Goal: Transaction & Acquisition: Purchase product/service

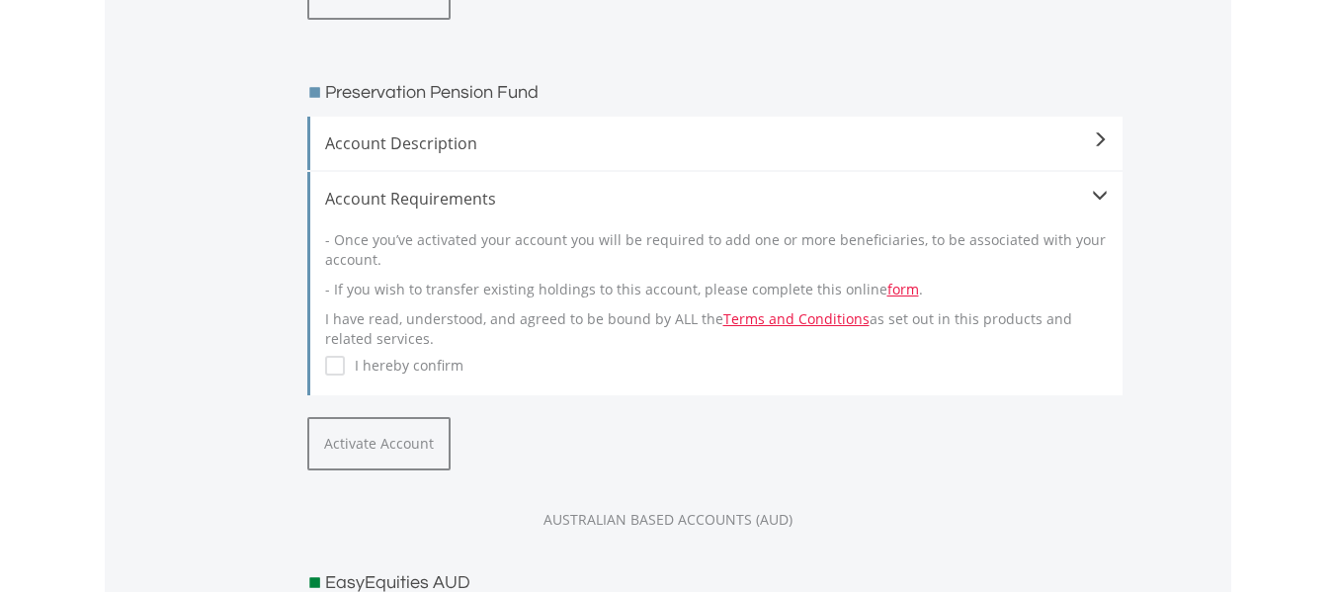
scroll to position [870, 0]
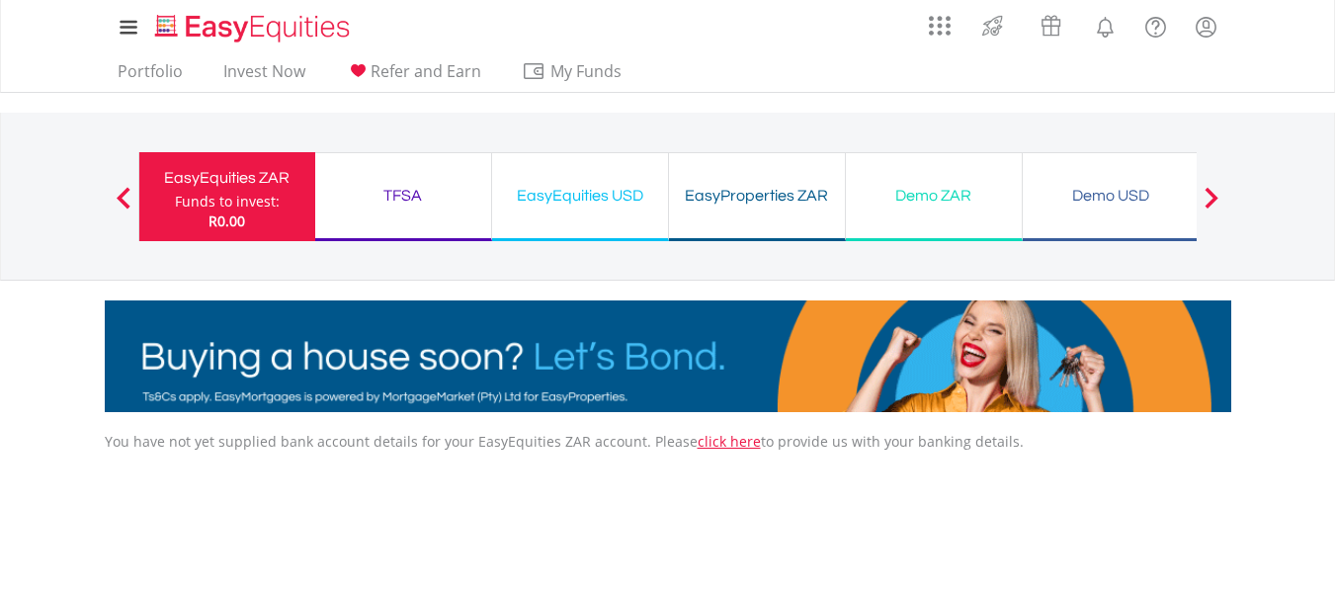
click at [388, 194] on div "TFSA" at bounding box center [403, 196] width 152 height 28
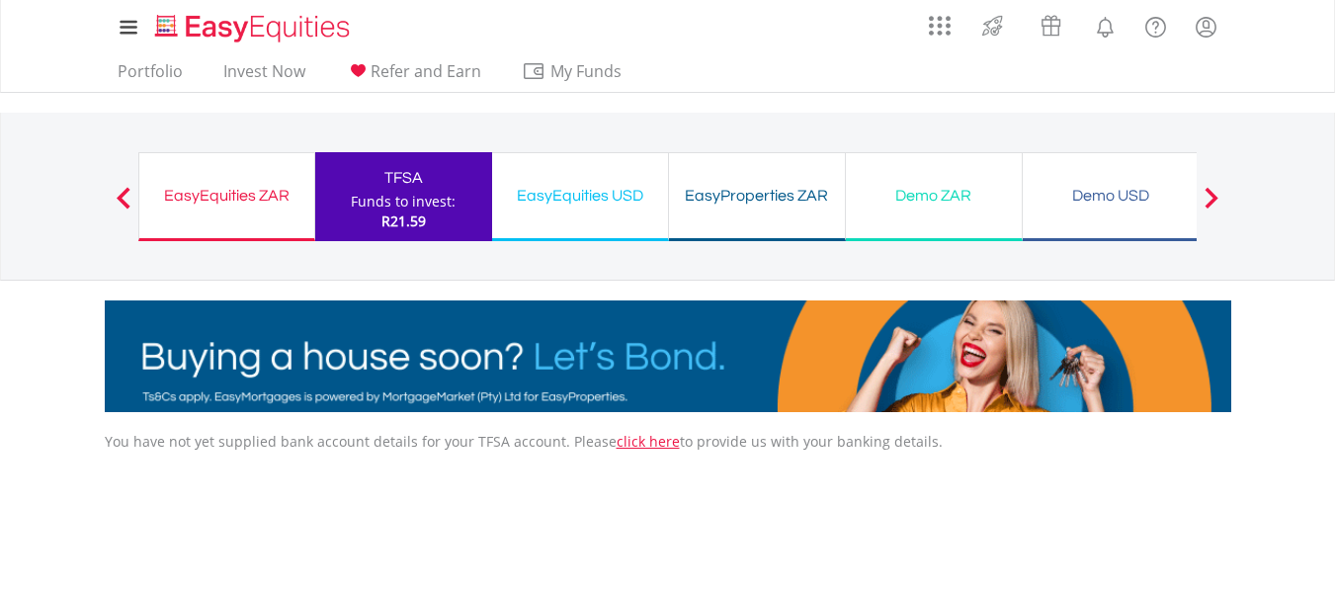
click at [542, 200] on div "EasyEquities USD" at bounding box center [580, 196] width 152 height 28
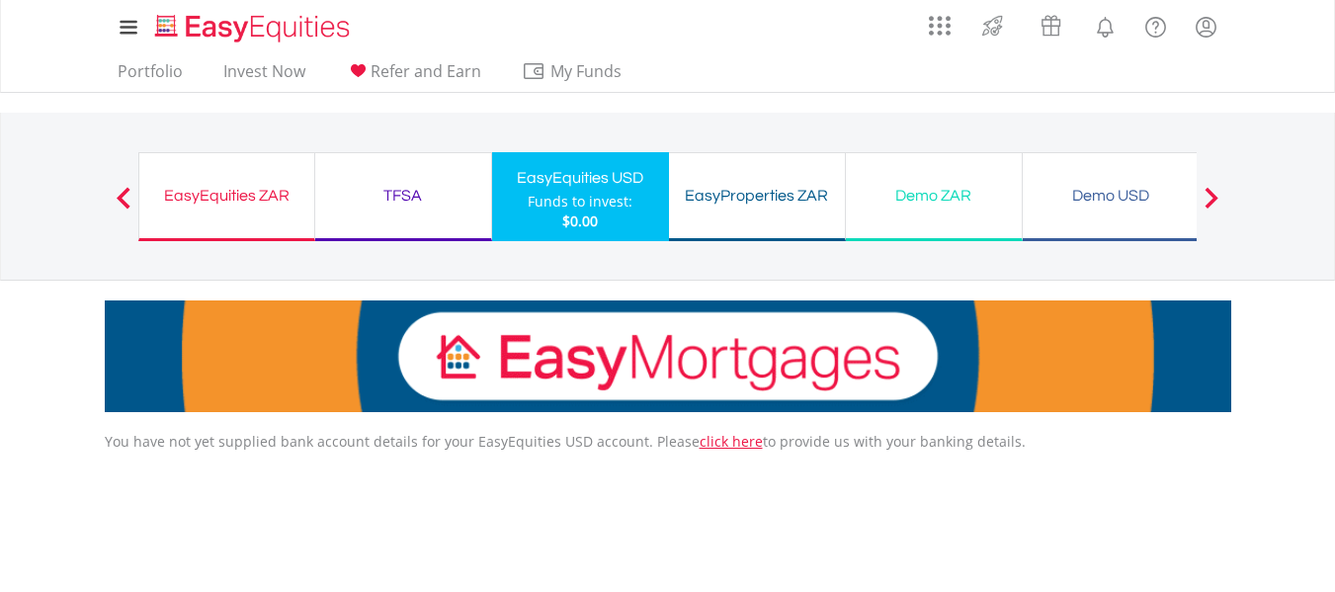
click at [706, 195] on div "EasyProperties ZAR" at bounding box center [757, 196] width 152 height 28
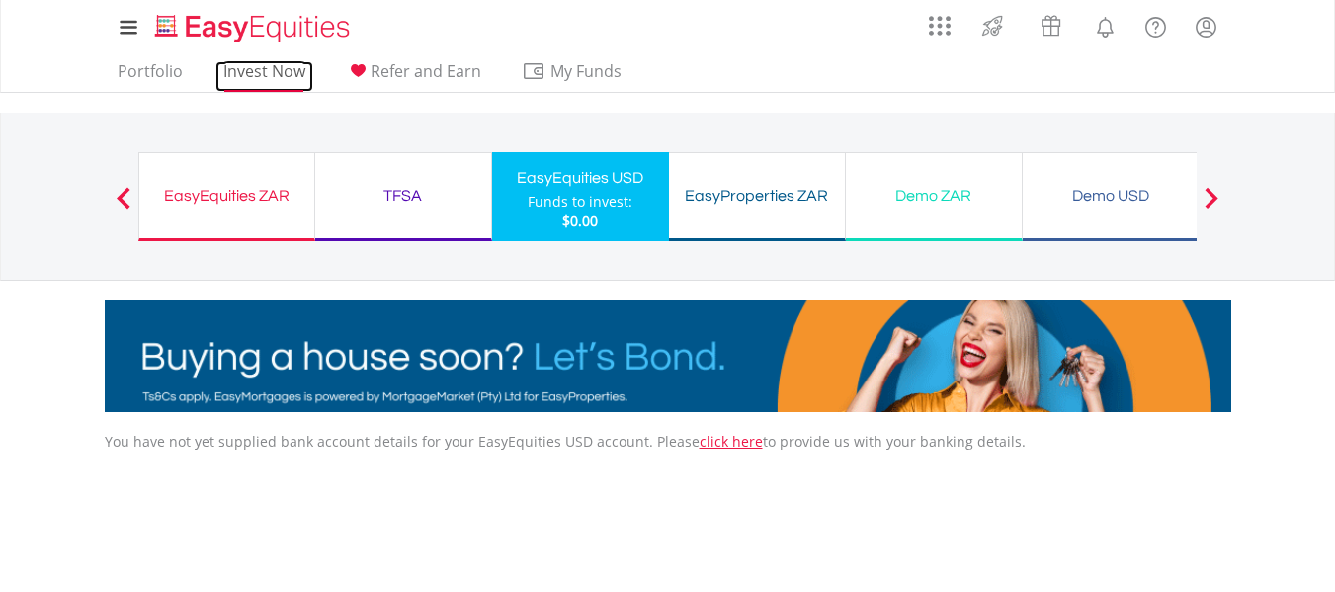
click at [252, 69] on link "Invest Now" at bounding box center [264, 76] width 98 height 31
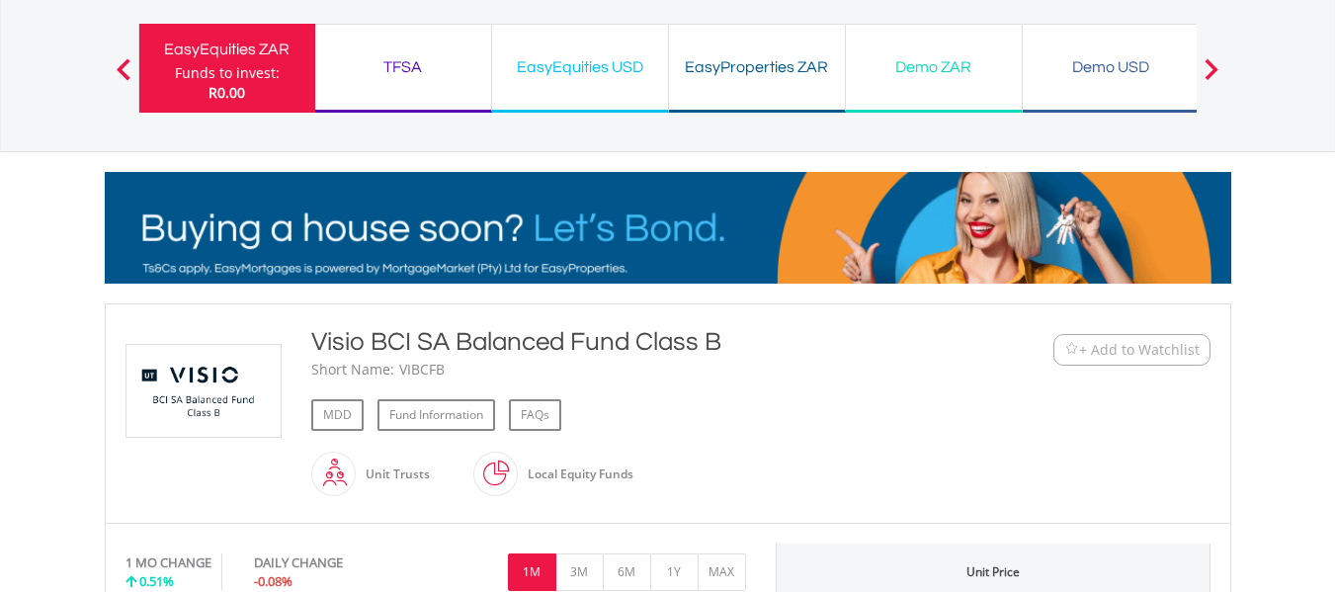
scroll to position [72, 0]
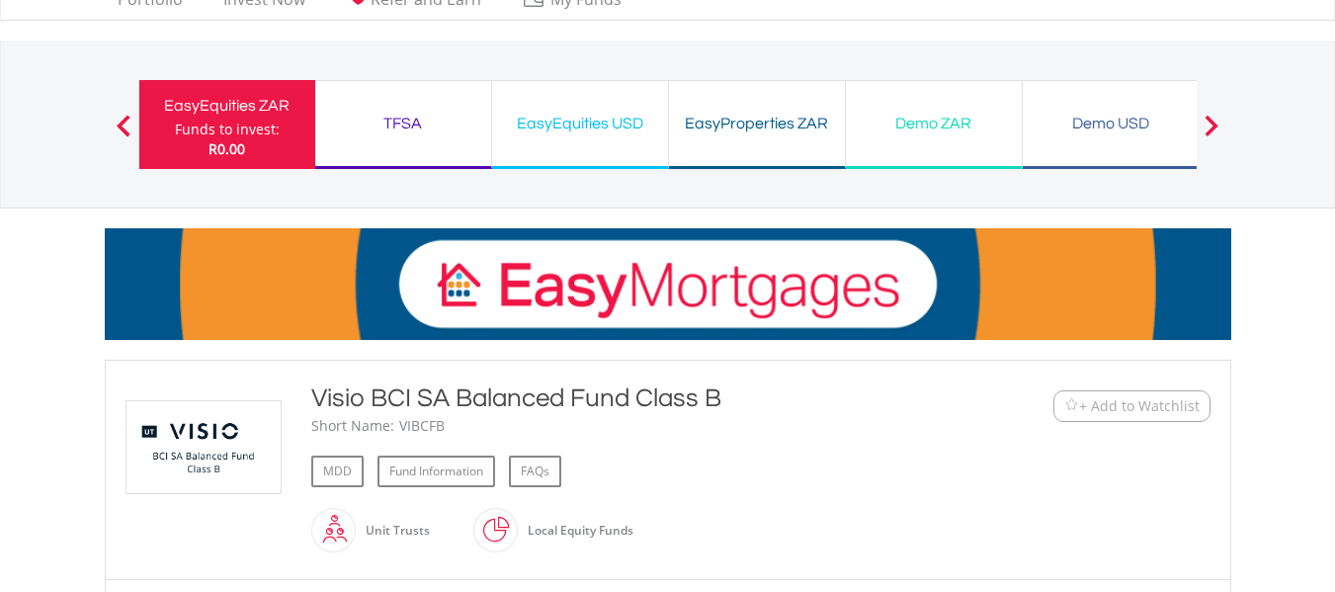
click at [119, 117] on span at bounding box center [124, 126] width 14 height 22
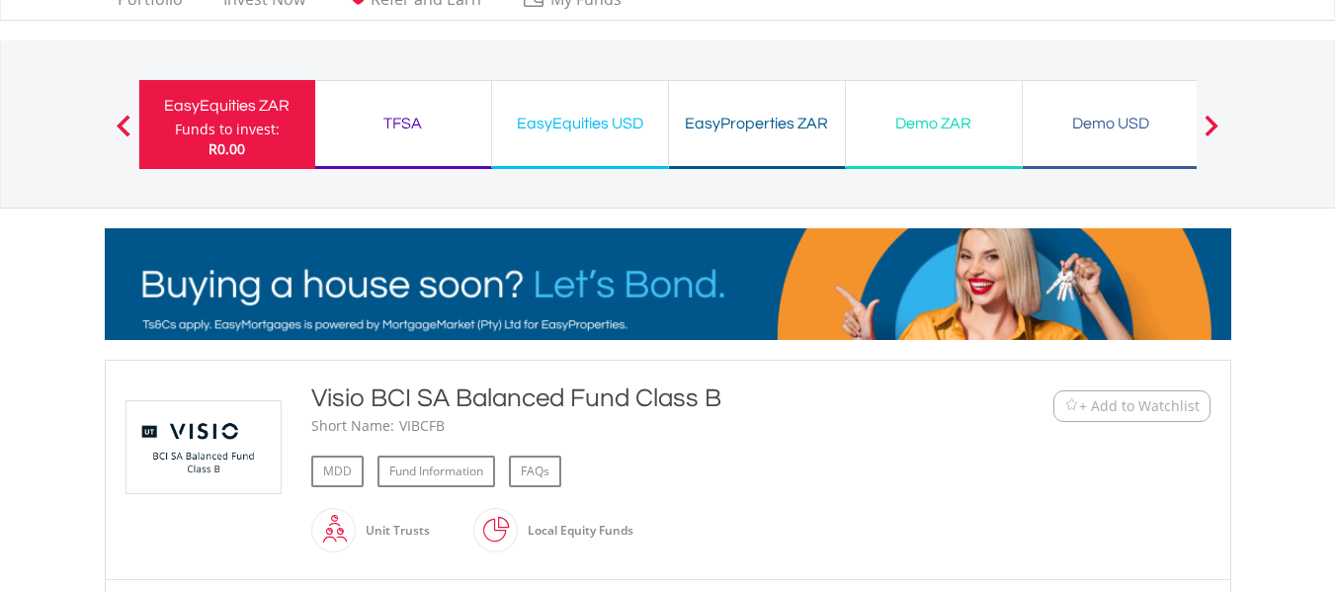
click at [119, 117] on span at bounding box center [124, 126] width 14 height 22
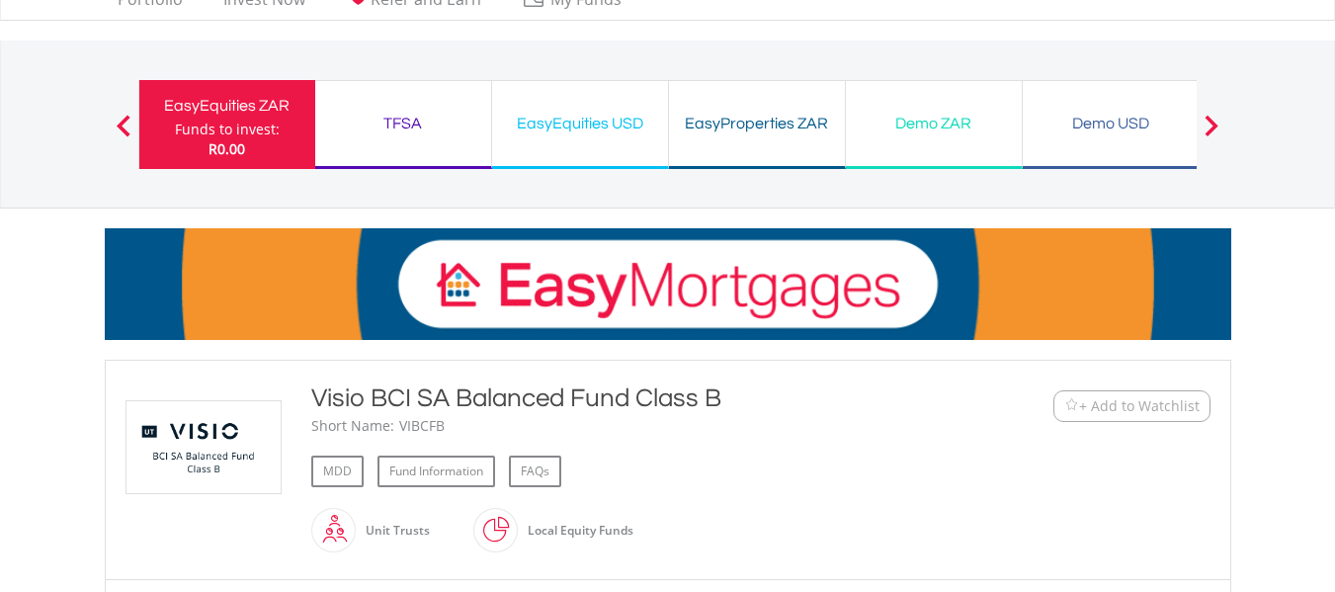
scroll to position [590, 0]
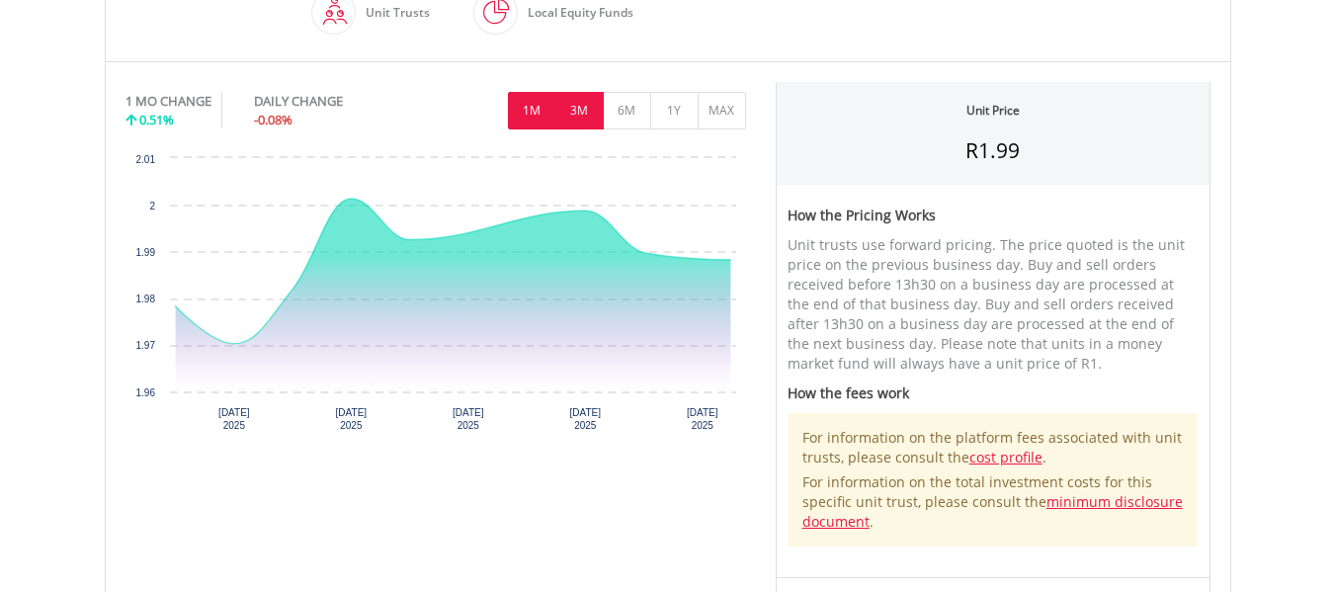
click at [584, 113] on button "3M" at bounding box center [580, 111] width 48 height 38
click at [628, 109] on button "6M" at bounding box center [627, 111] width 48 height 38
click at [678, 105] on button "1Y" at bounding box center [674, 111] width 48 height 38
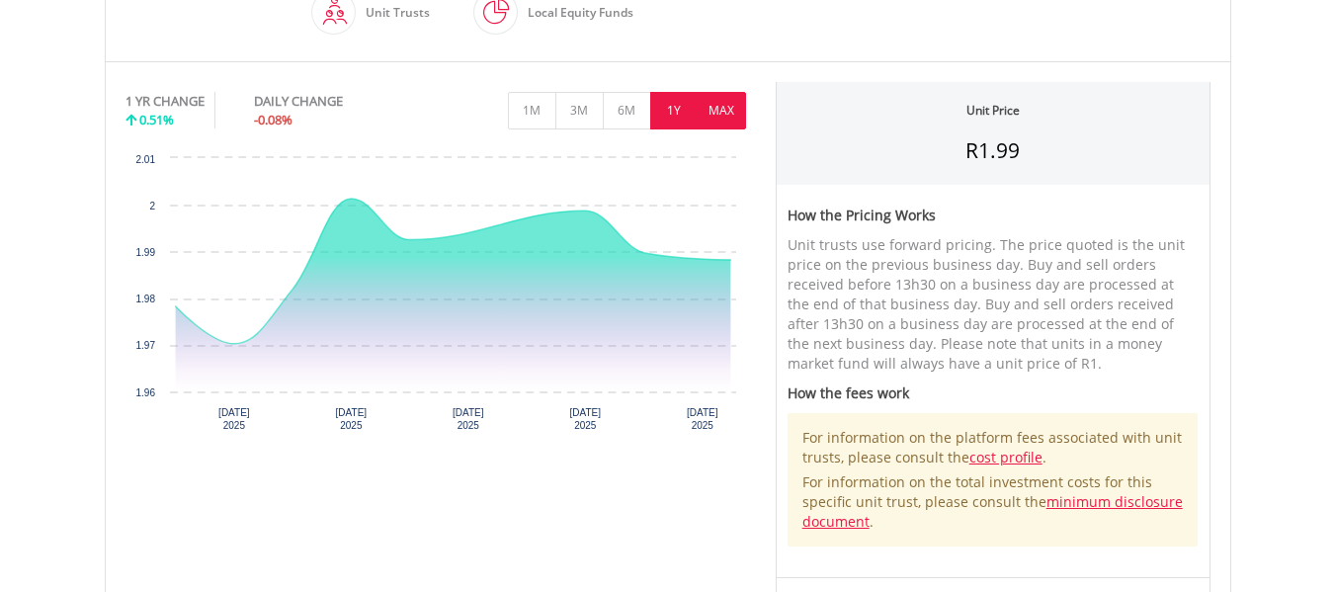
click at [704, 107] on button "MAX" at bounding box center [722, 111] width 48 height 38
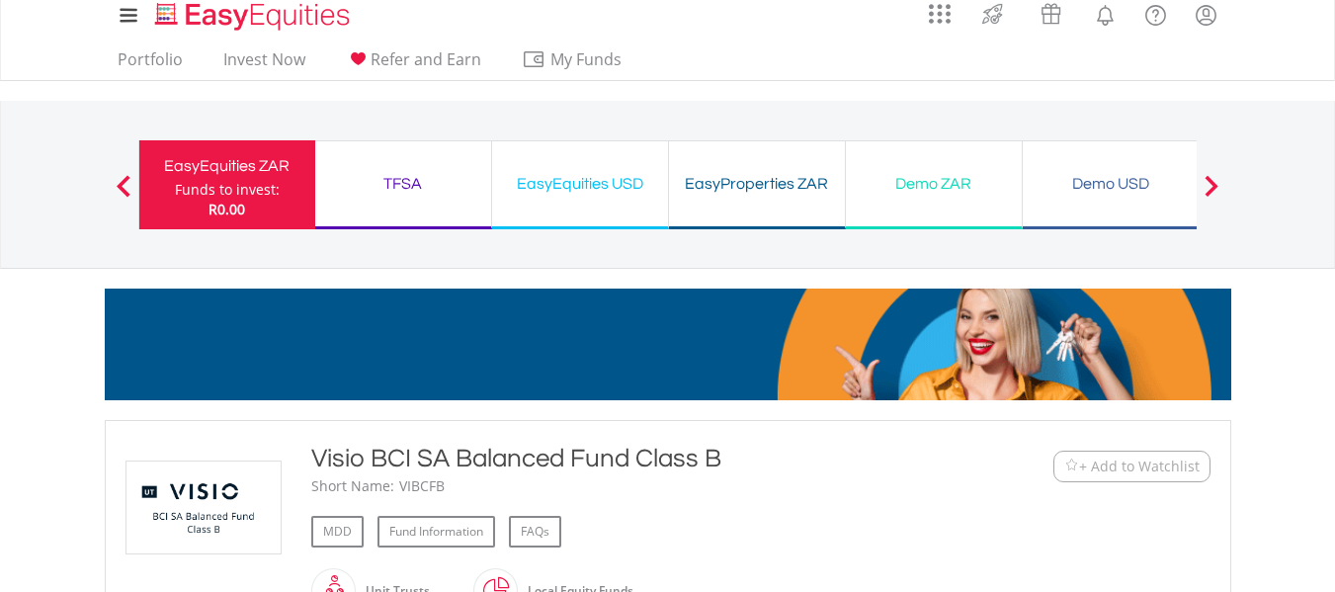
scroll to position [0, 0]
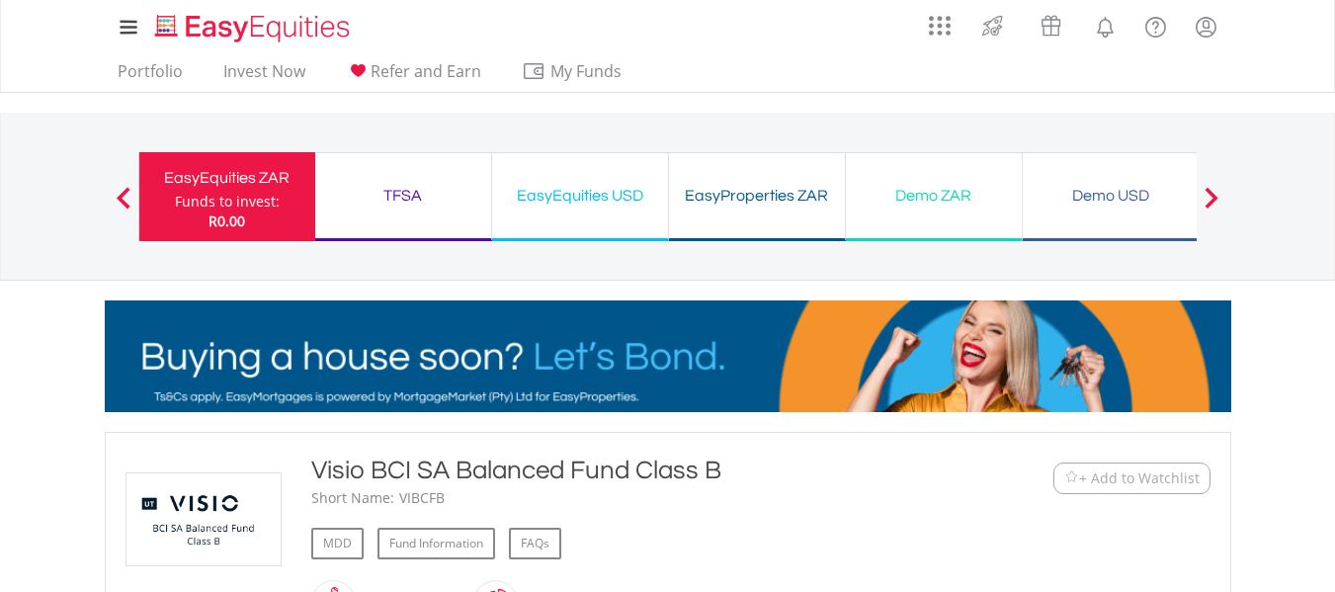
drag, startPoint x: 1342, startPoint y: 266, endPoint x: 1328, endPoint y: 41, distance: 225.9
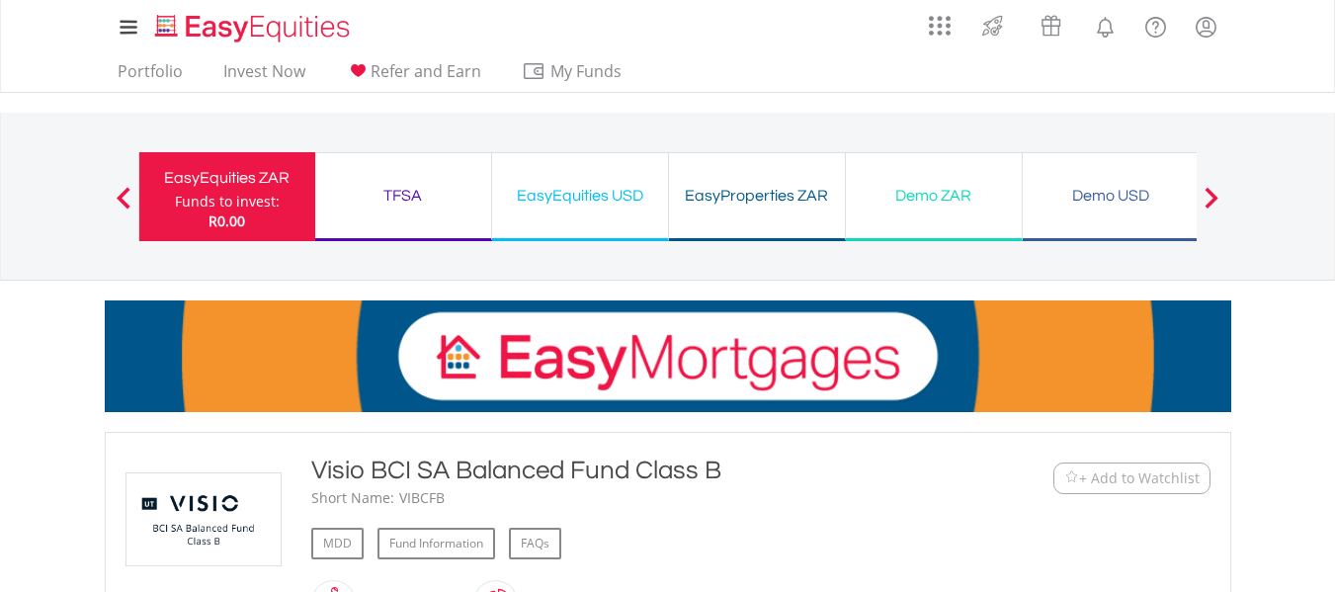
click at [253, 68] on link "Invest Now" at bounding box center [264, 76] width 98 height 31
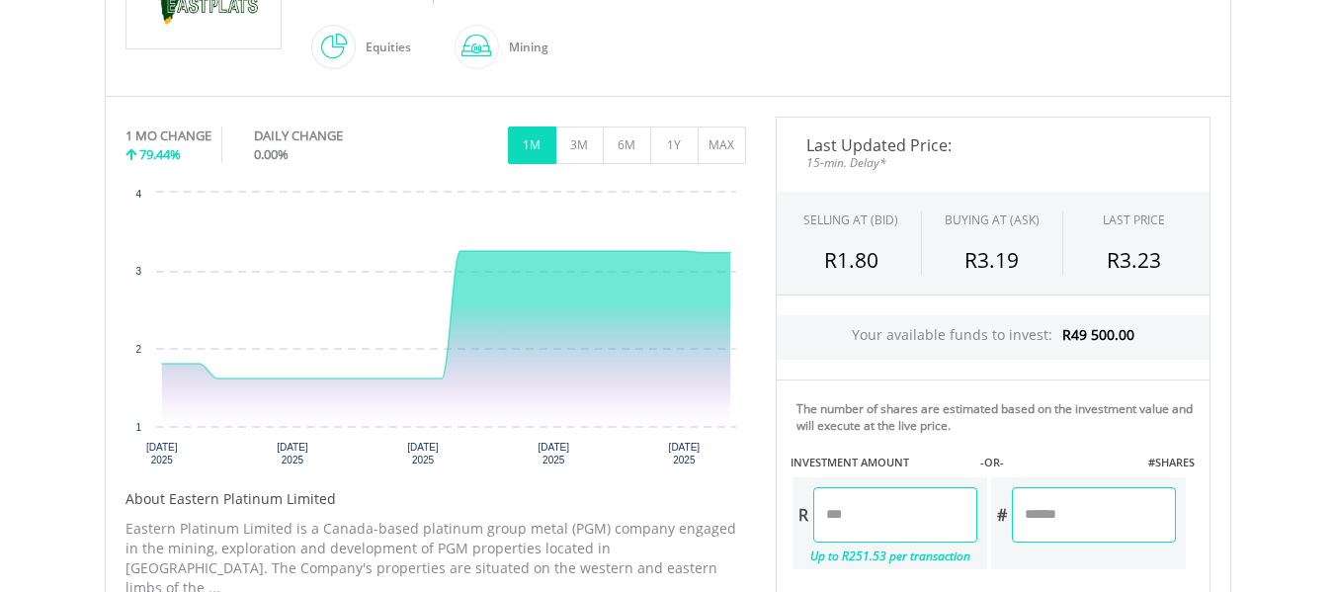
scroll to position [1010, 0]
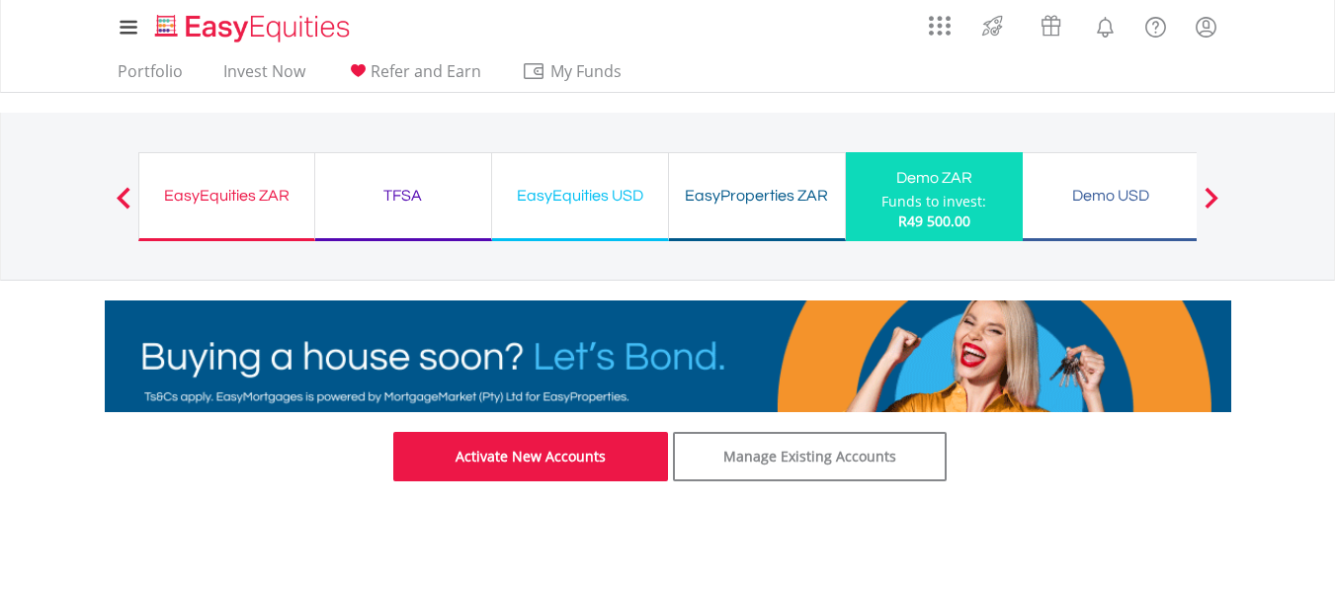
click at [578, 447] on link "Activate New Accounts" at bounding box center [530, 456] width 275 height 49
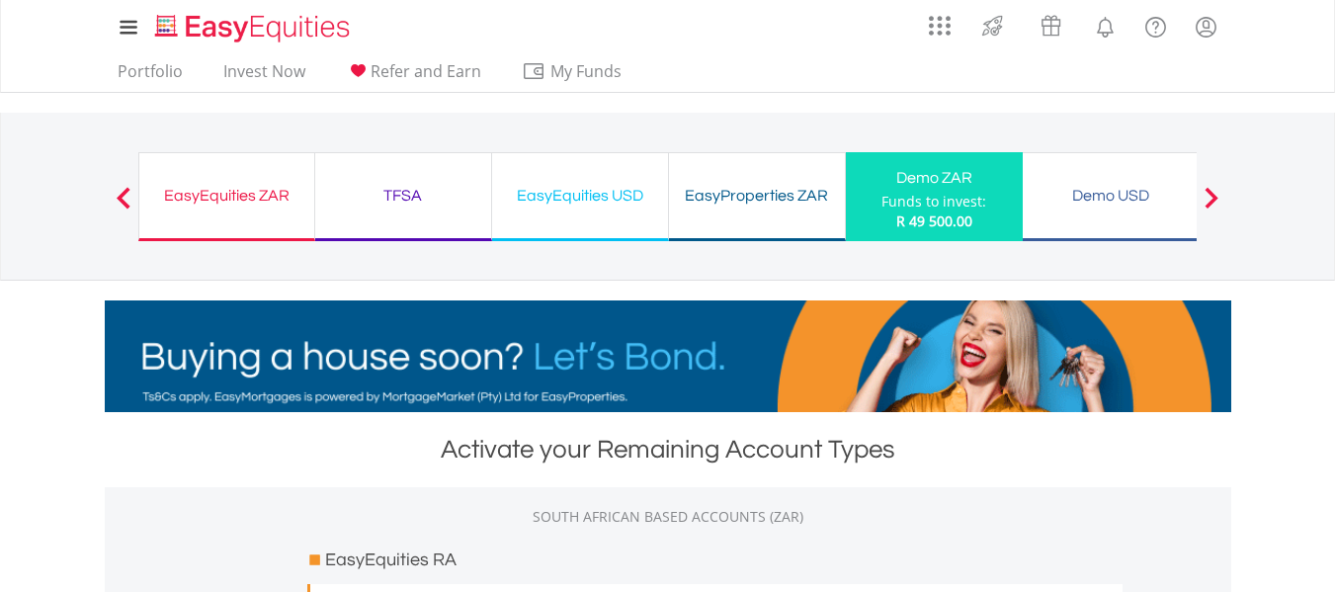
scroll to position [518, 0]
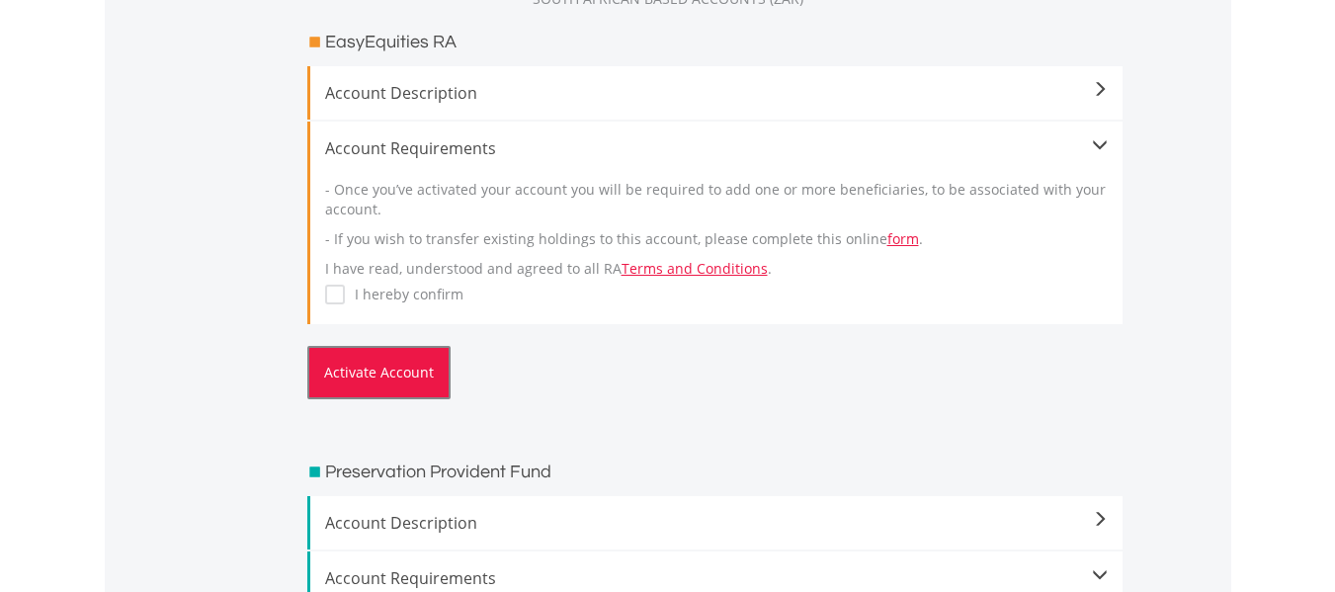
click at [379, 364] on button "Activate Account" at bounding box center [378, 372] width 143 height 53
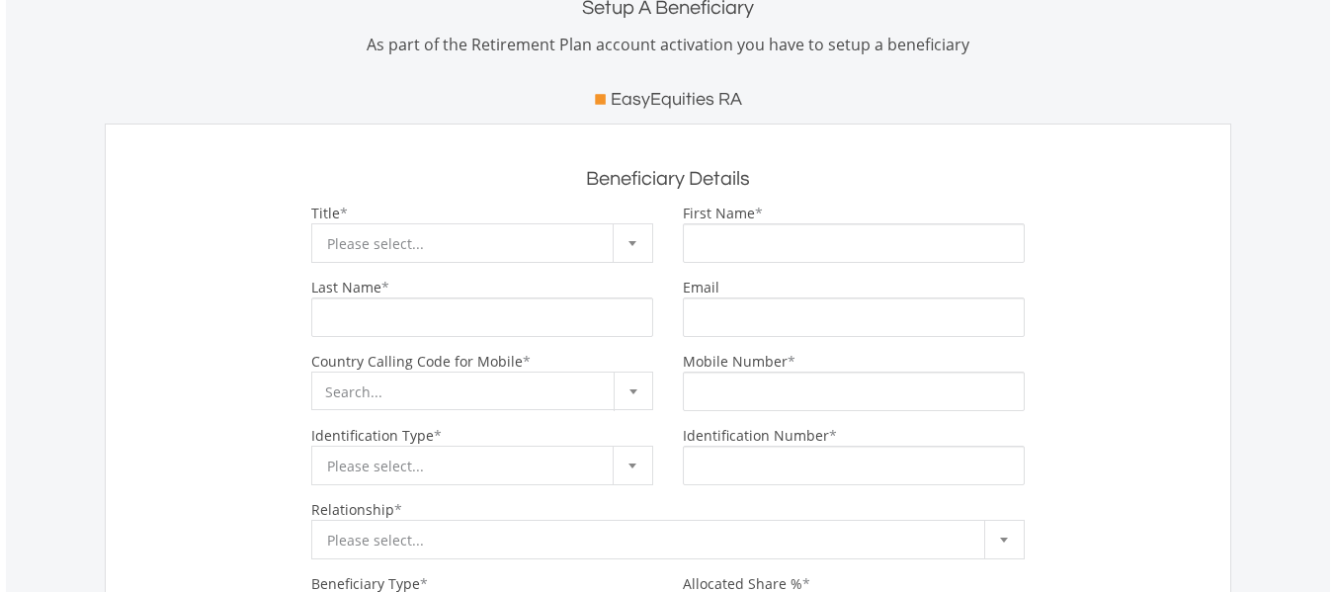
scroll to position [269, 0]
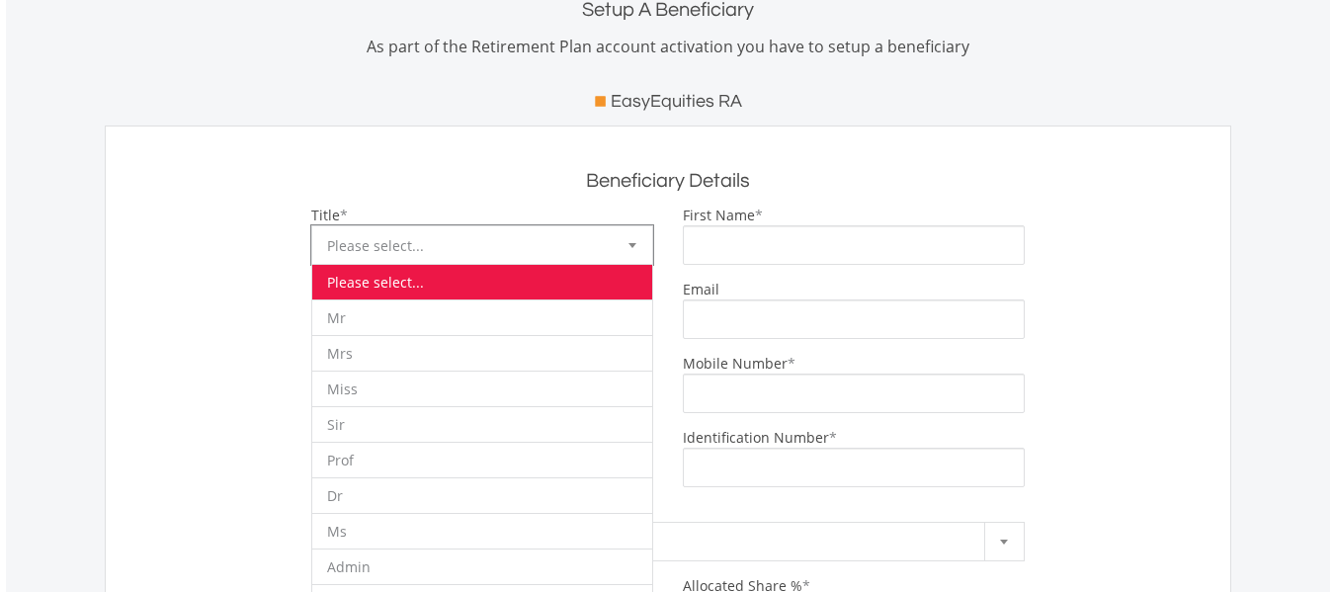
click at [632, 241] on div at bounding box center [633, 245] width 40 height 38
click at [407, 308] on li "Mr" at bounding box center [482, 318] width 340 height 36
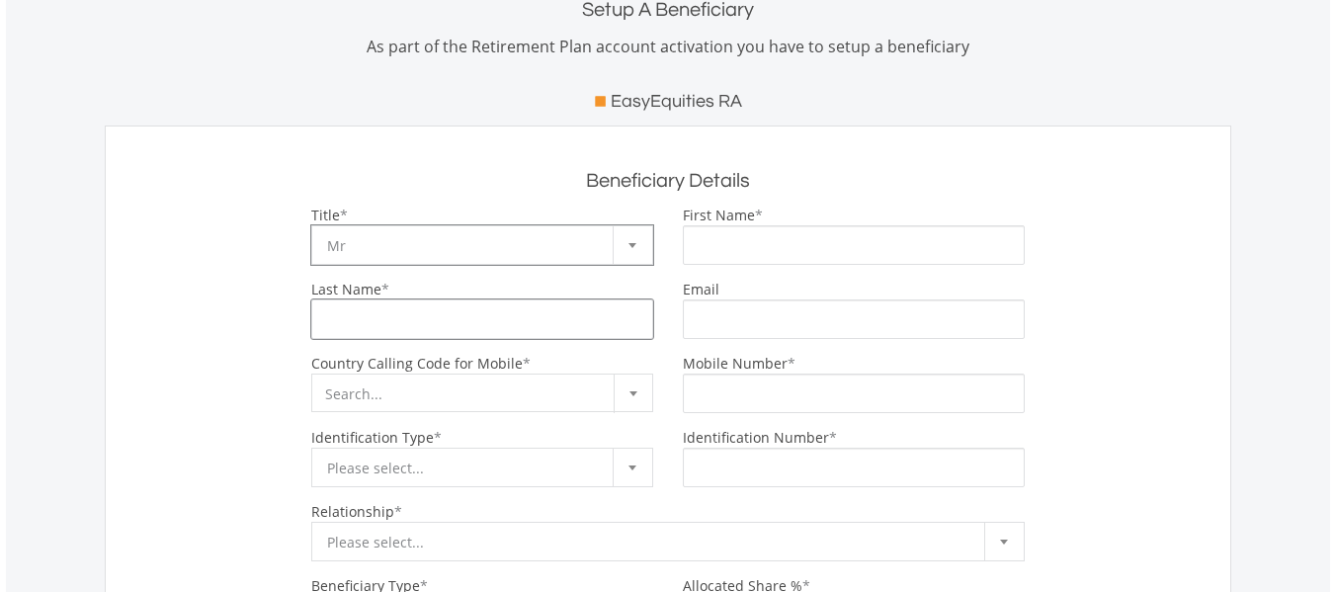
click at [349, 314] on input "Last Name" at bounding box center [482, 320] width 342 height 40
type input "*****"
click at [758, 240] on input "First Name" at bounding box center [854, 245] width 342 height 40
type input "********"
type input "**********"
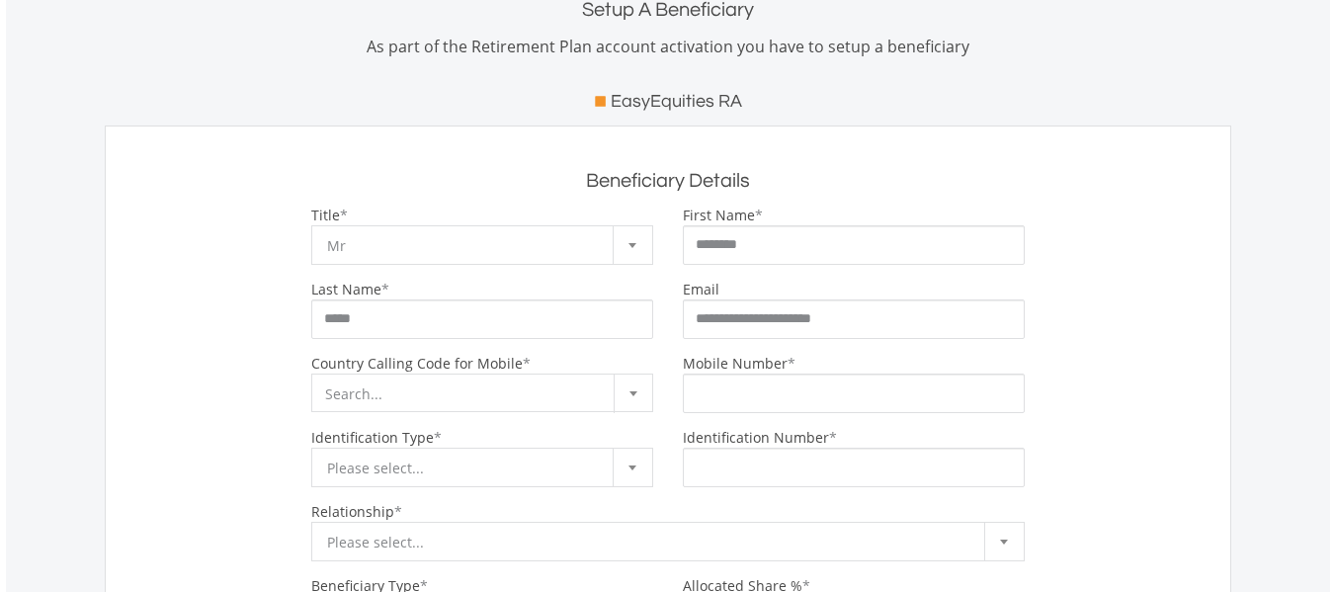
click at [483, 395] on span "Search..." at bounding box center [482, 394] width 340 height 39
type input "***"
click at [433, 400] on span "Search..." at bounding box center [482, 394] width 340 height 39
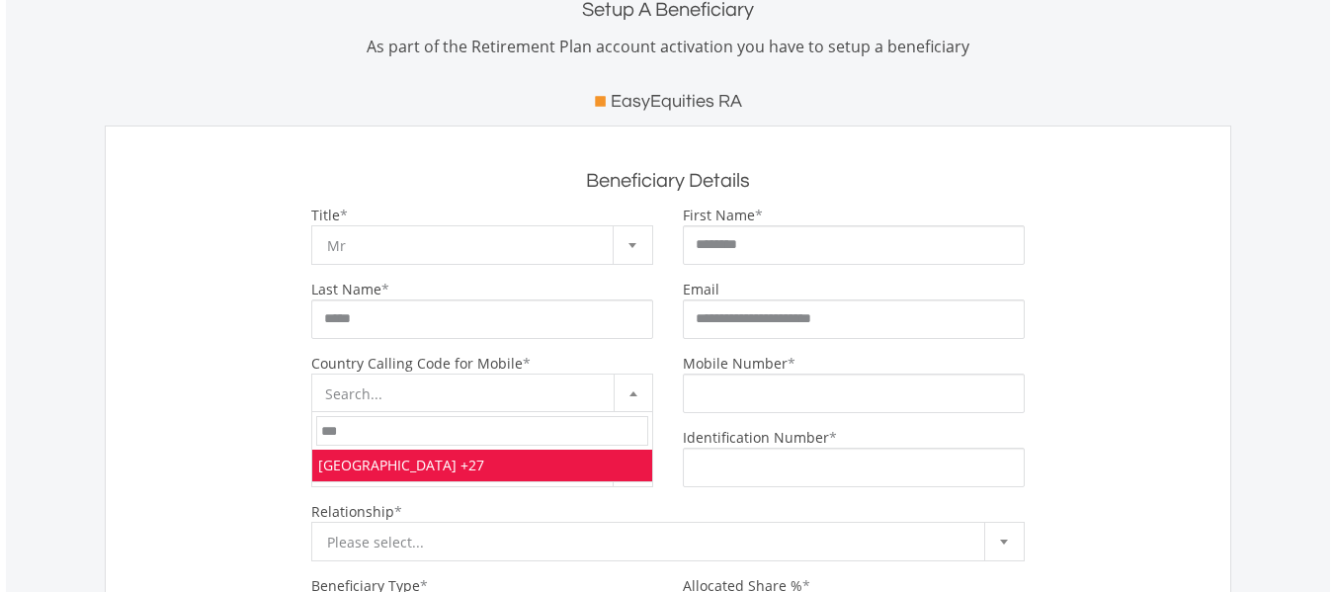
type input "***"
select select "***"
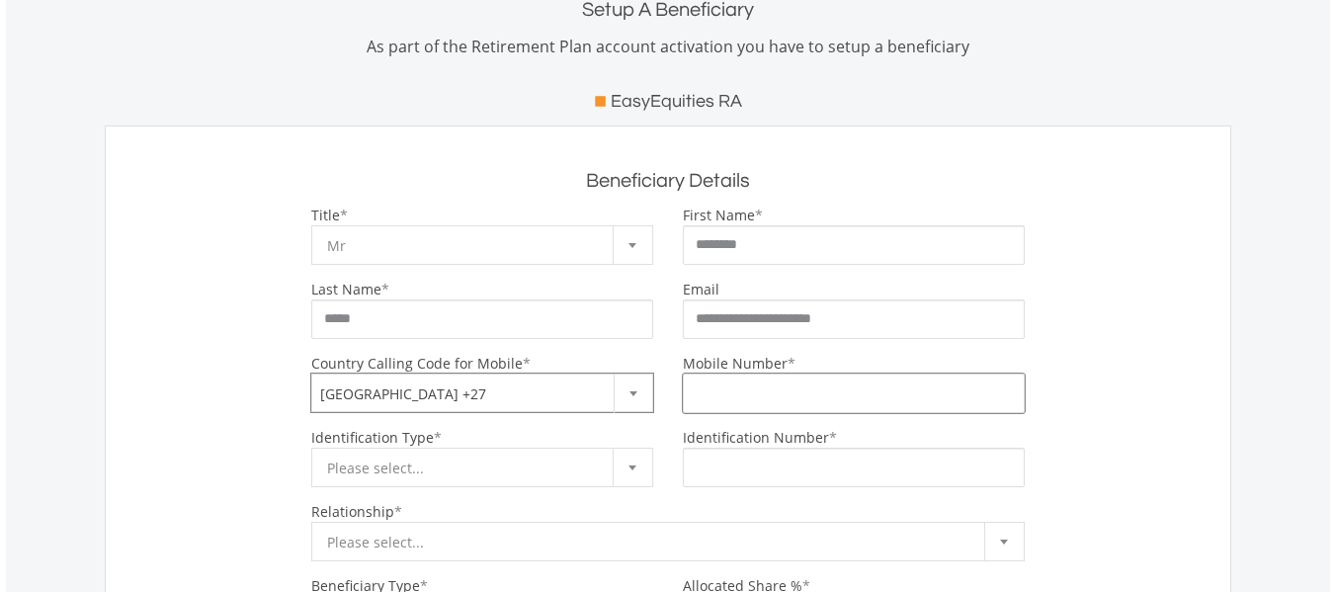
click at [743, 385] on input "Mobile Number" at bounding box center [854, 394] width 342 height 40
type input "*********"
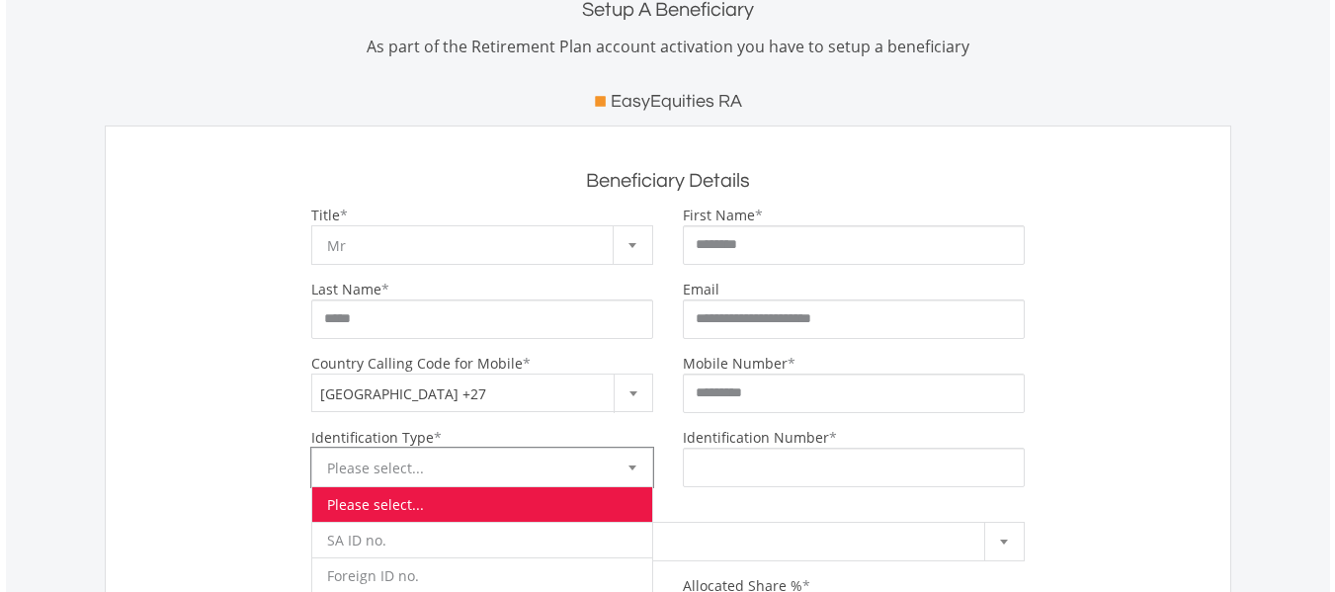
click at [544, 462] on span "Please select..." at bounding box center [467, 469] width 281 height 40
click at [383, 540] on li "SA ID no." at bounding box center [482, 540] width 340 height 36
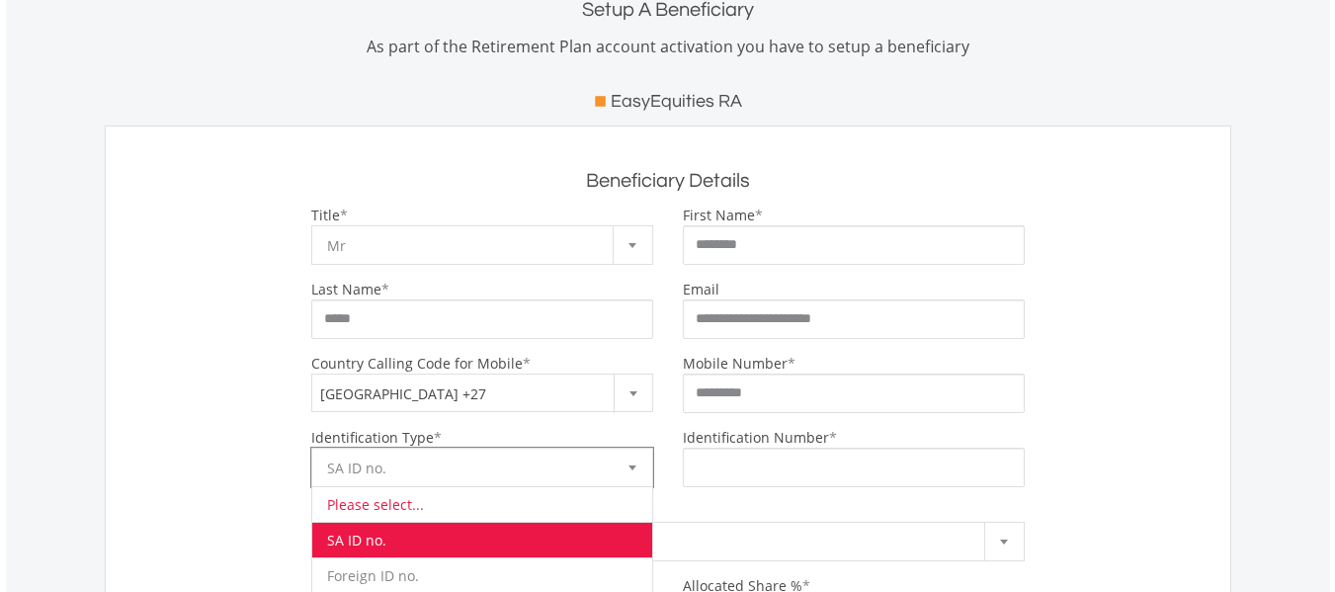
click at [374, 505] on li "Please select..." at bounding box center [482, 504] width 340 height 36
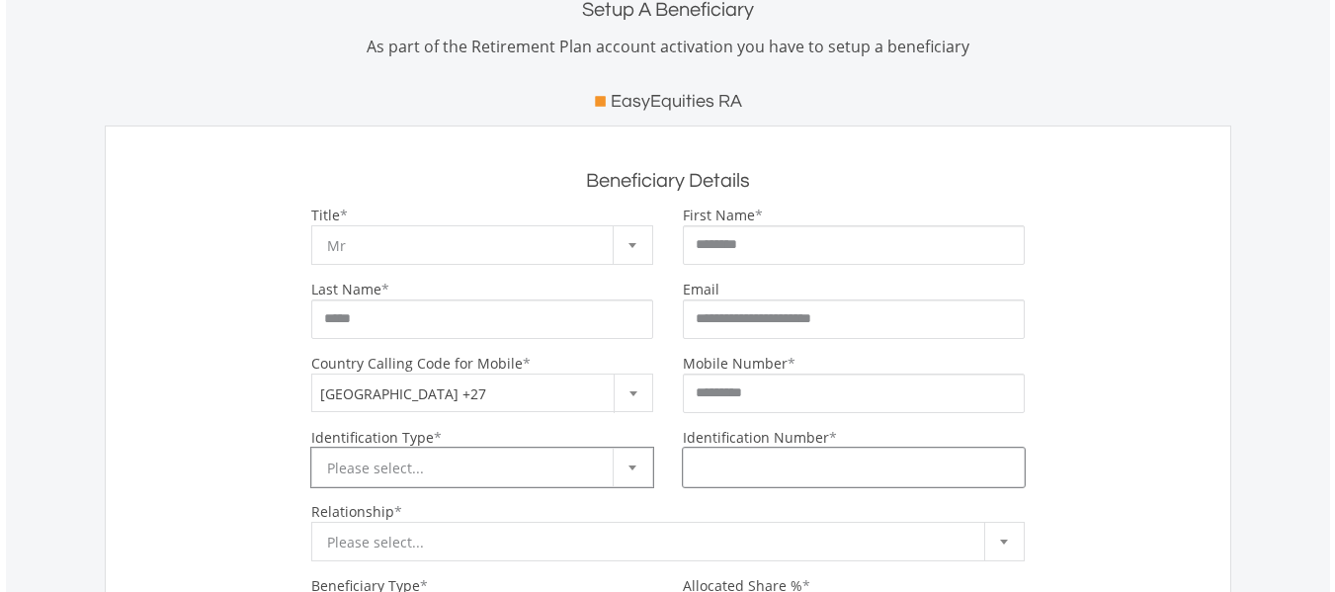
click at [709, 466] on input "Identification Number" at bounding box center [854, 468] width 342 height 40
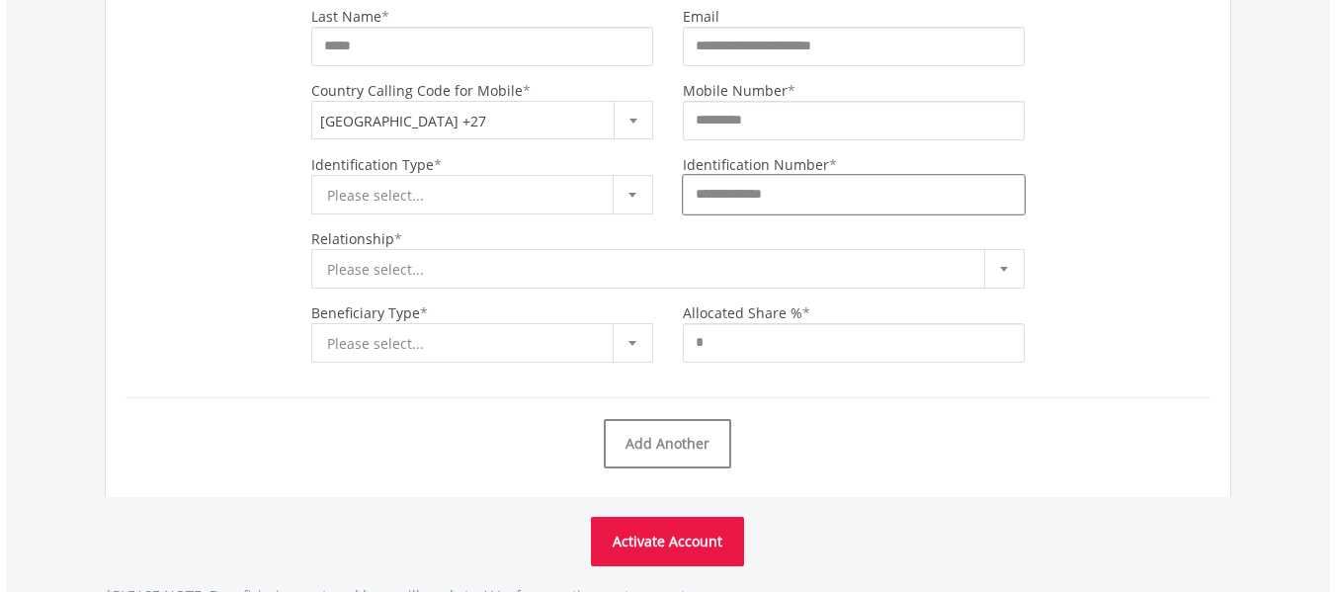
scroll to position [553, 0]
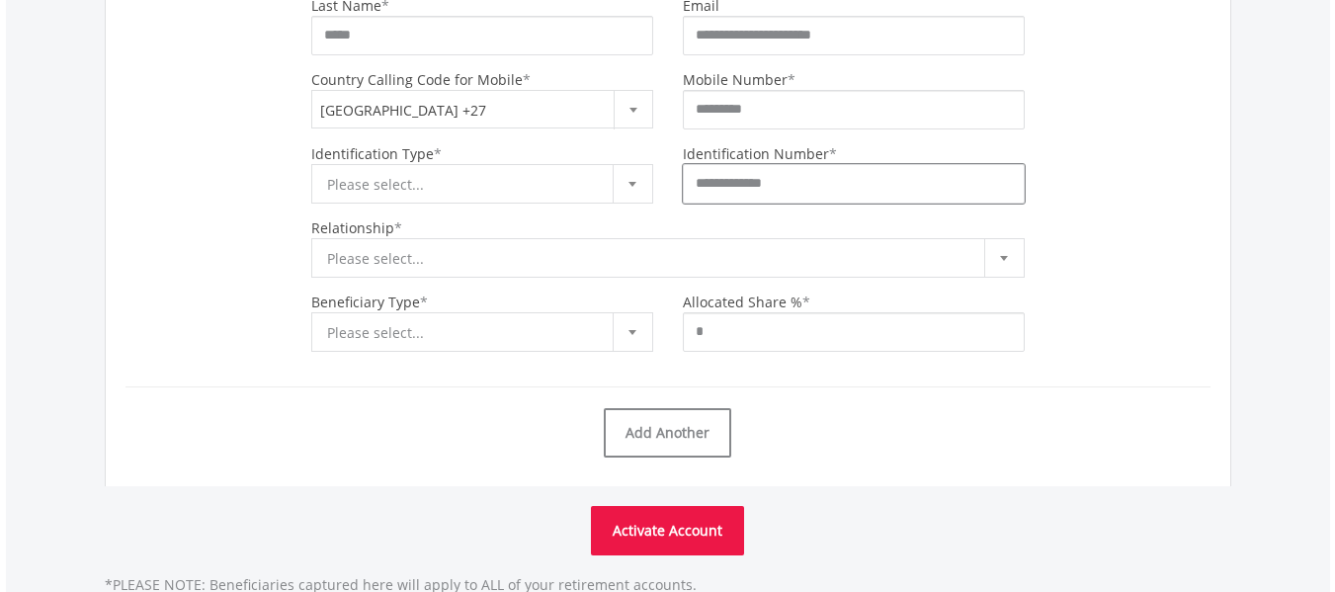
type input "**********"
click at [995, 251] on div at bounding box center [1005, 258] width 40 height 38
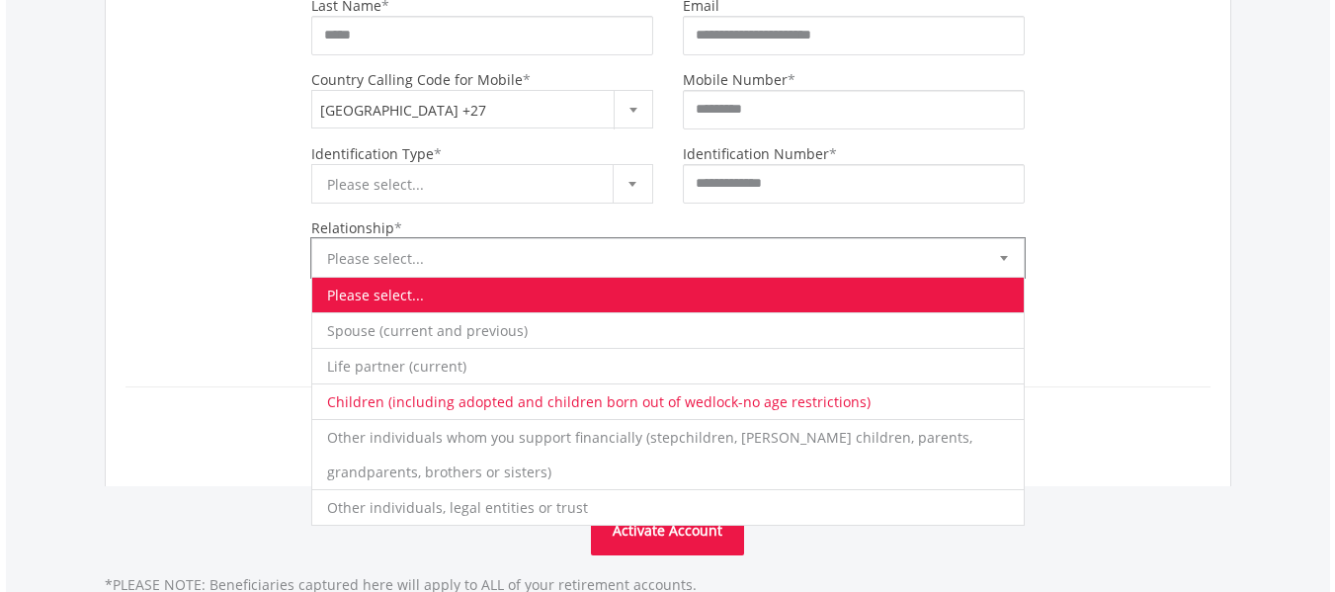
click at [393, 396] on li "Children (including adopted and children born out of wedlock-no age restriction…" at bounding box center [668, 402] width 712 height 36
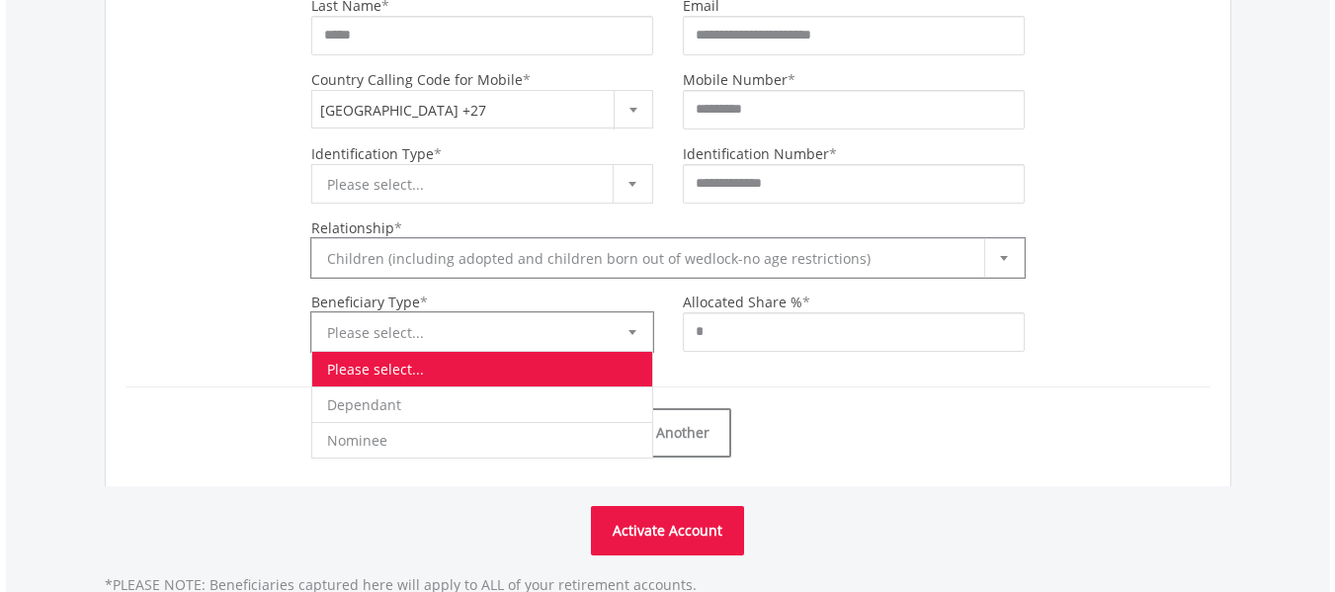
click at [456, 330] on span "Please select..." at bounding box center [467, 333] width 281 height 40
click at [113, 215] on div "**********" at bounding box center [668, 164] width 1127 height 644
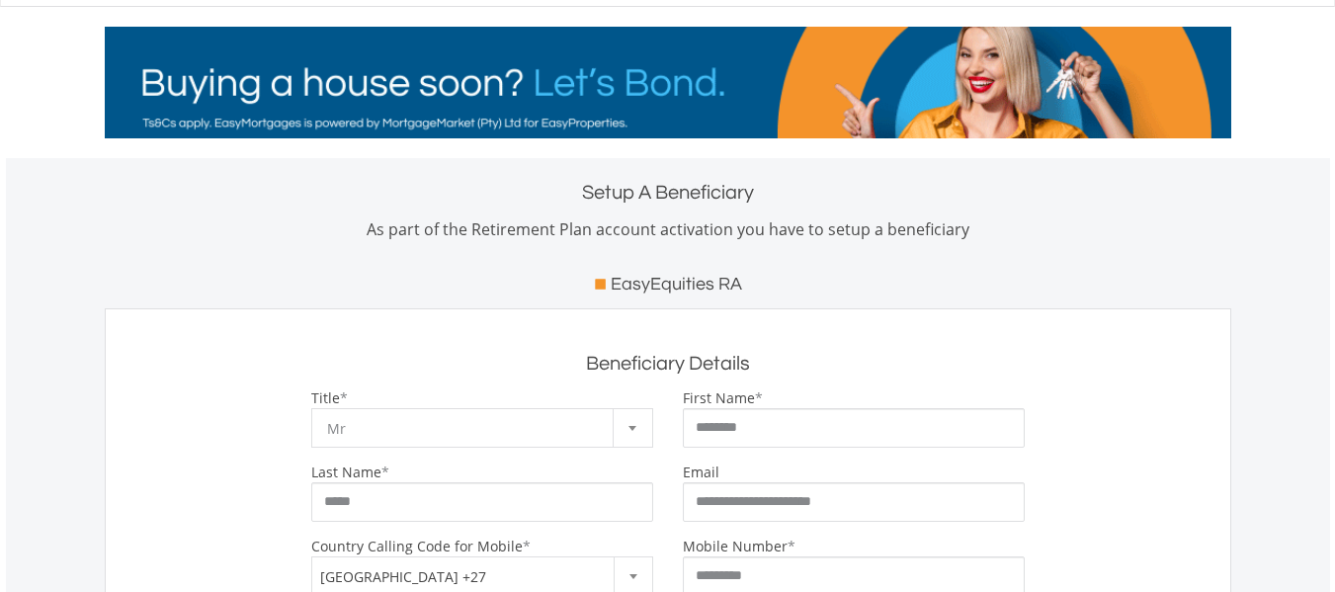
scroll to position [0, 0]
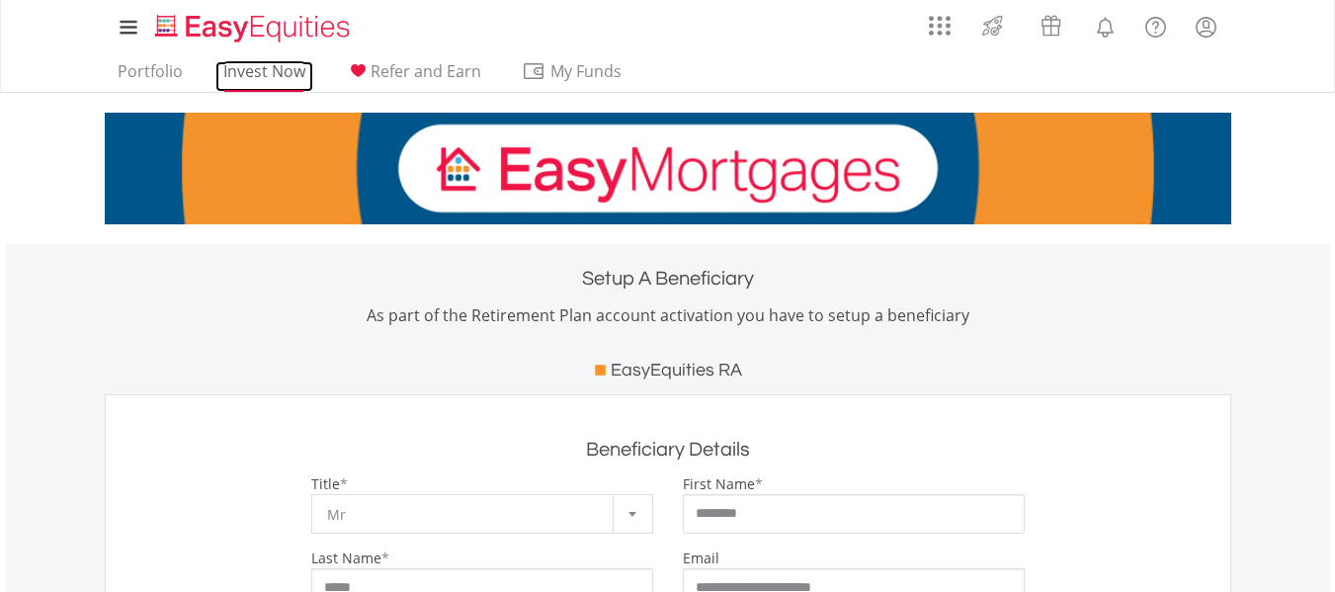
click at [279, 68] on link "Invest Now" at bounding box center [264, 76] width 98 height 31
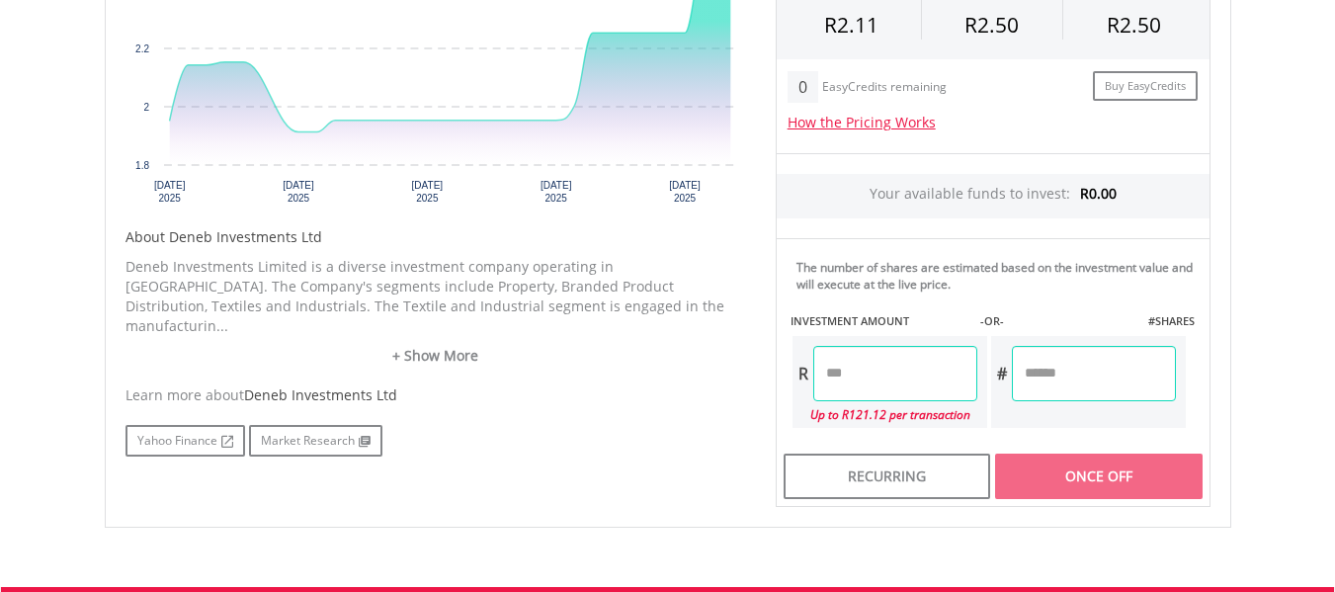
scroll to position [794, 0]
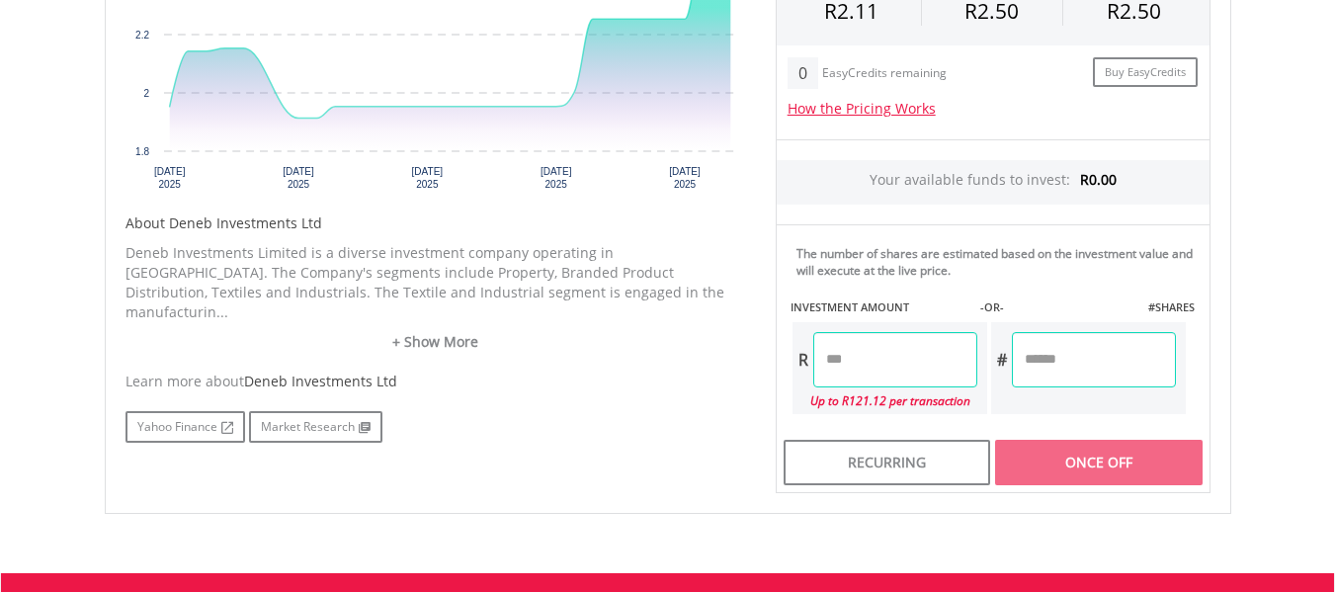
drag, startPoint x: 1348, startPoint y: 315, endPoint x: 1327, endPoint y: 408, distance: 95.4
click at [1327, 408] on html "My Investments Invest Now New Listings Sell My Recurring Investments Pending Or…" at bounding box center [667, 41] width 1335 height 1670
click at [443, 332] on link "+ Show More" at bounding box center [436, 342] width 621 height 20
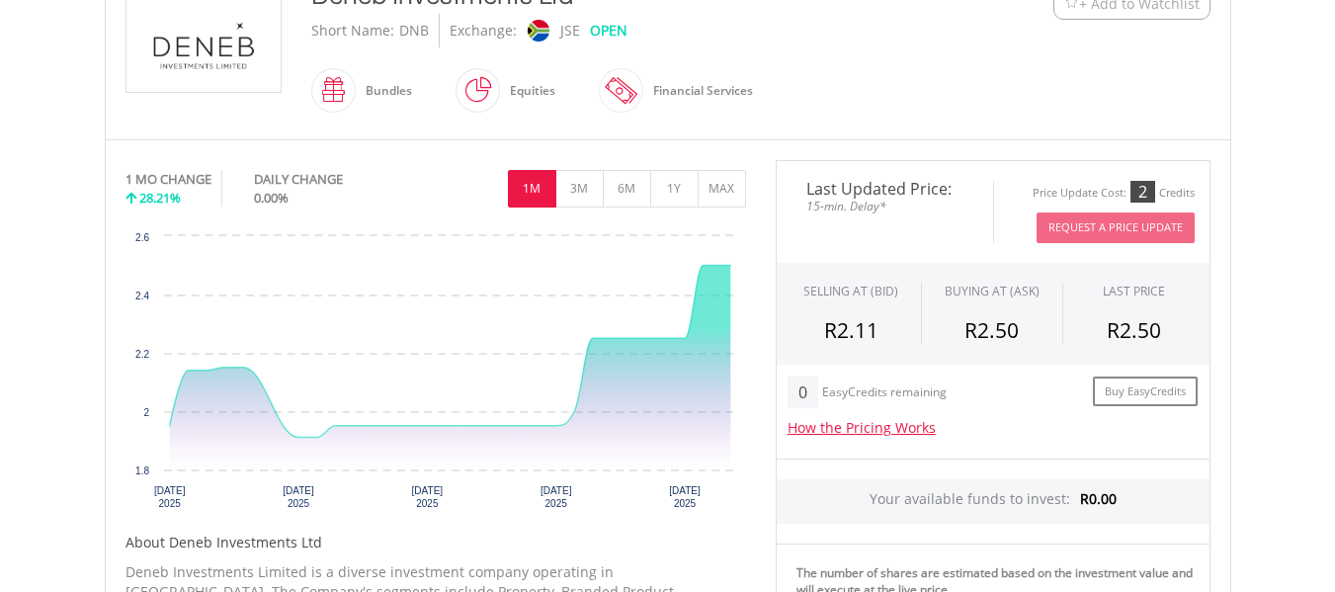
scroll to position [456, 0]
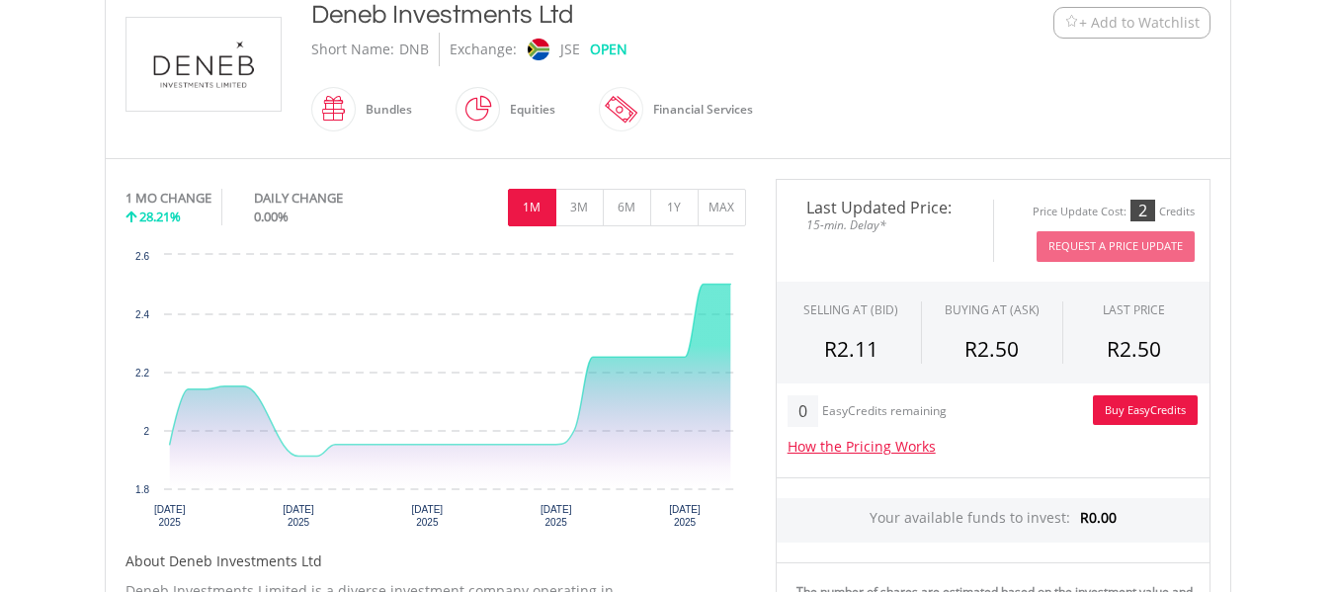
click at [1133, 408] on link "Buy EasyCredits" at bounding box center [1145, 410] width 105 height 31
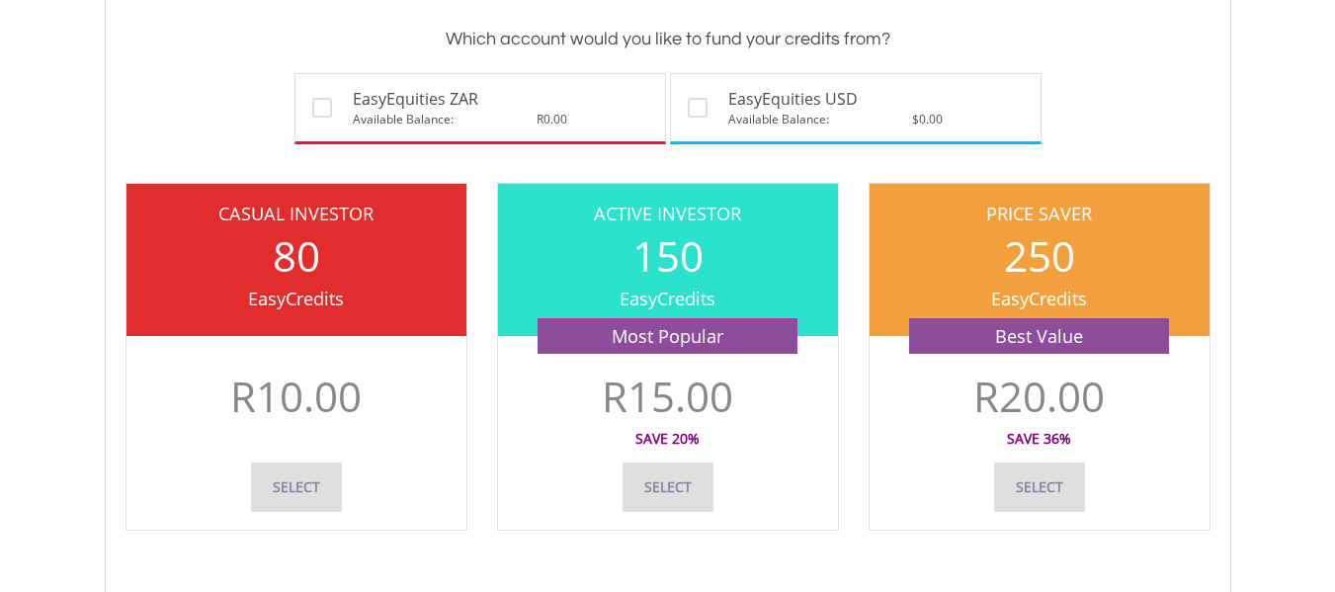
scroll to position [557, 0]
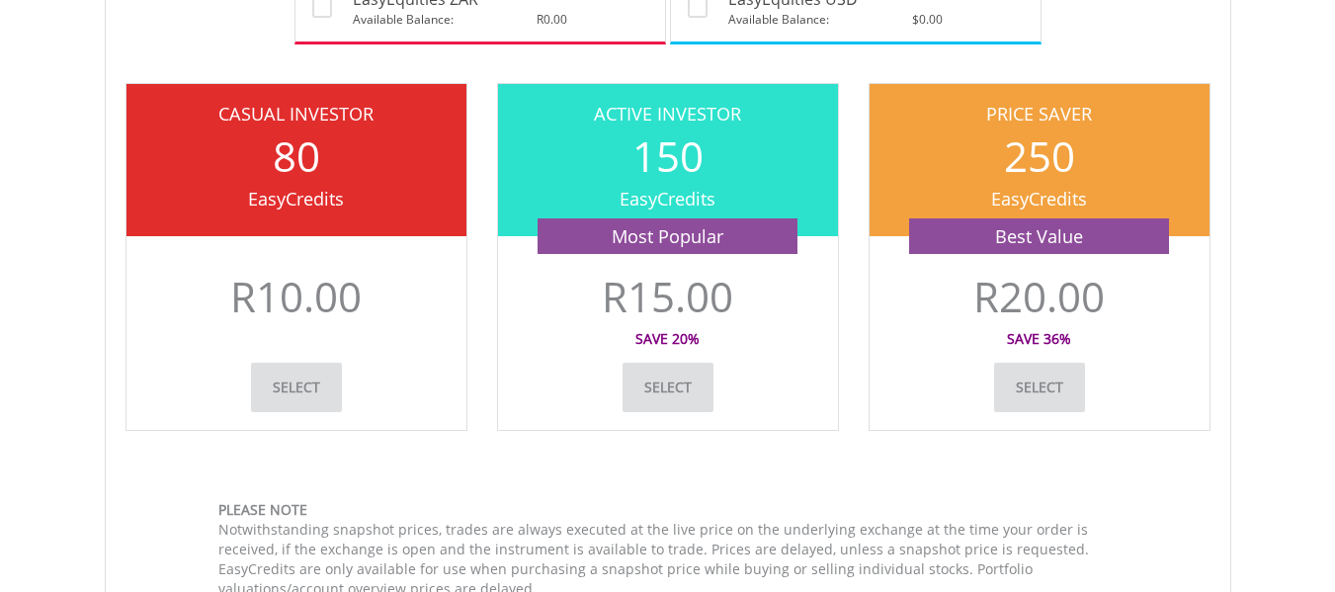
click at [1027, 378] on link "Select" at bounding box center [1039, 387] width 91 height 49
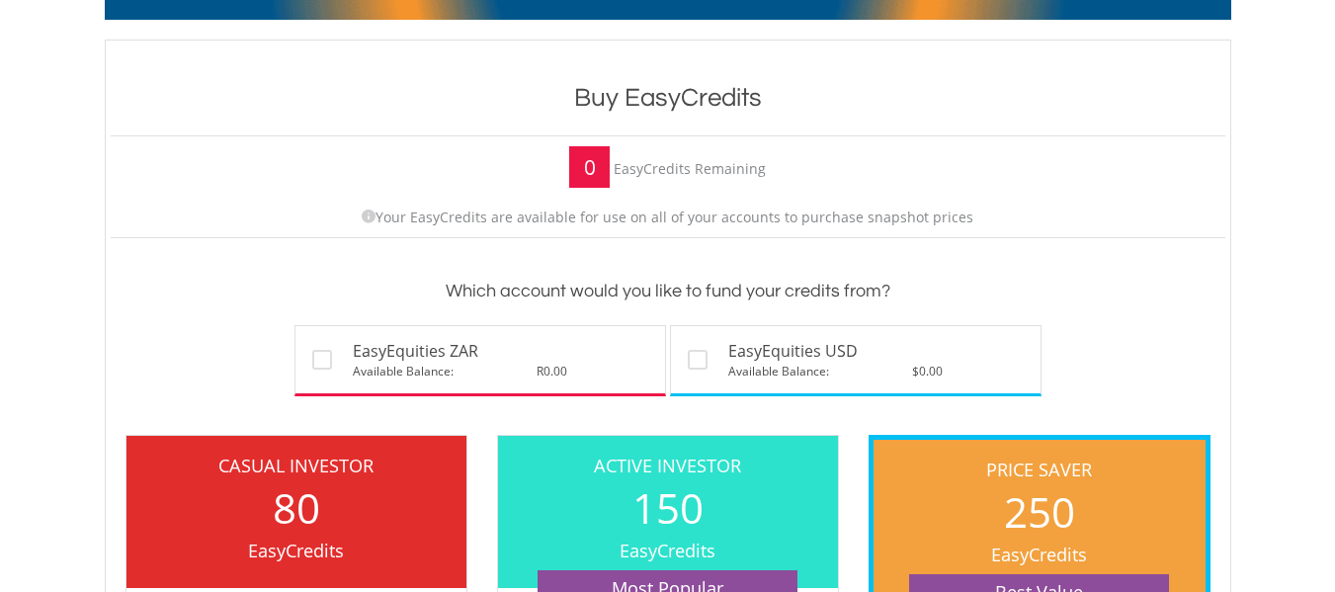
scroll to position [56, 0]
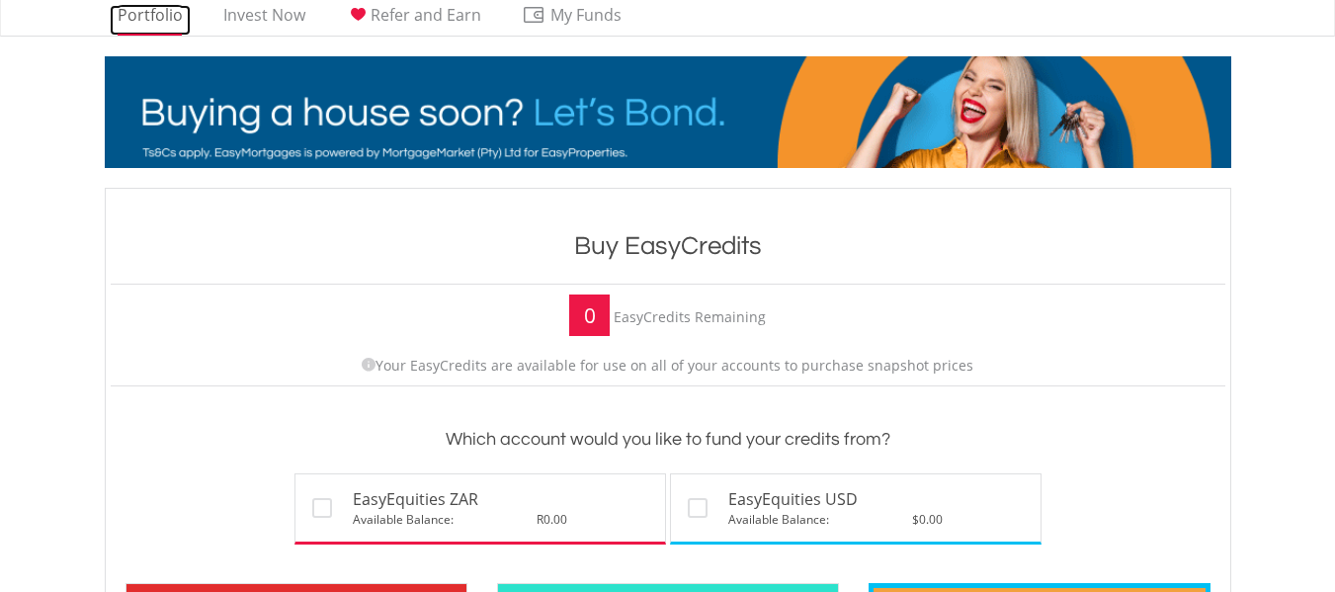
click at [156, 11] on link "Portfolio" at bounding box center [150, 20] width 81 height 31
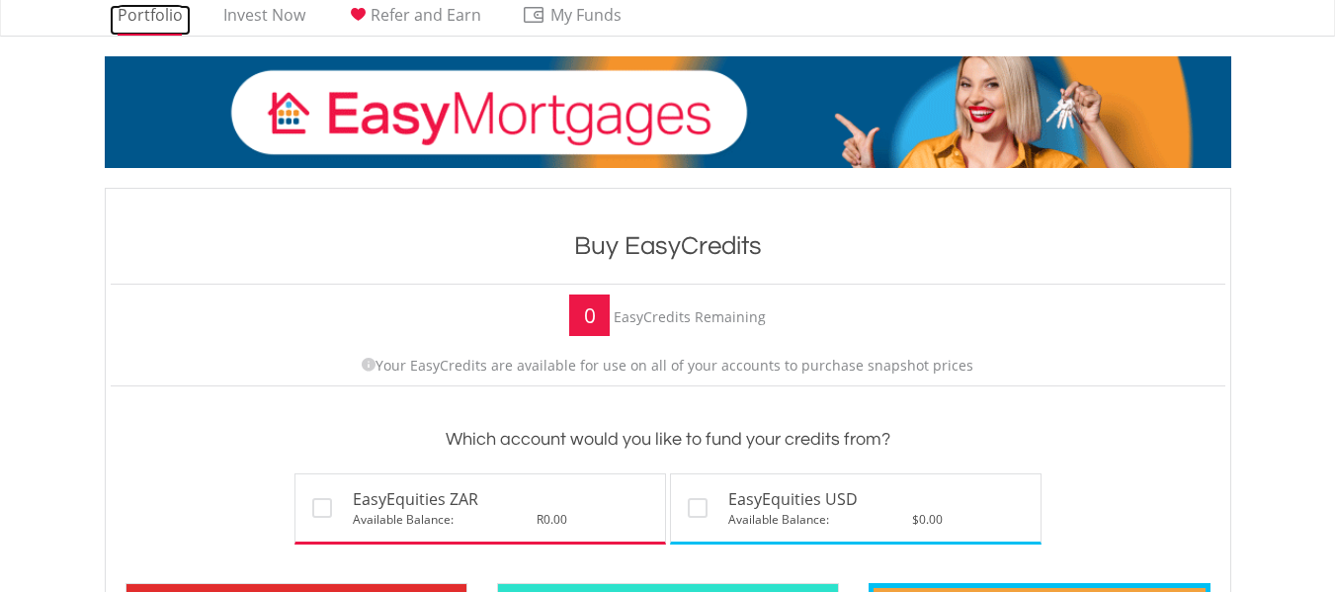
click at [146, 11] on link "Portfolio" at bounding box center [150, 20] width 81 height 31
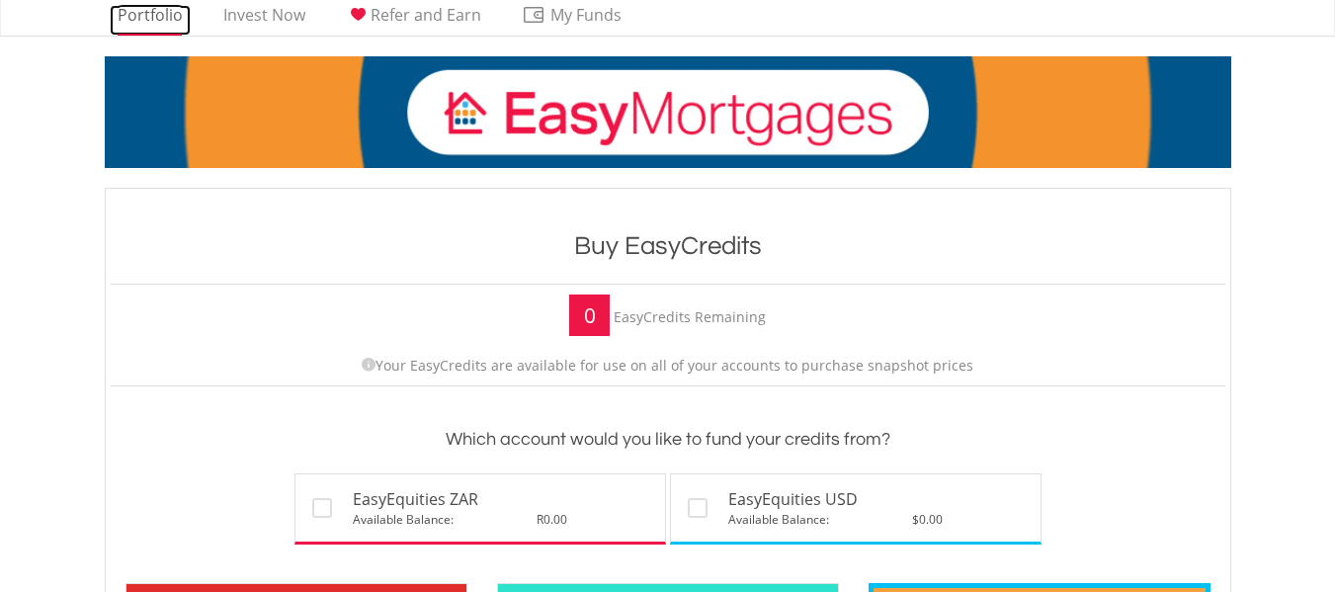
click at [146, 11] on link "Portfolio" at bounding box center [150, 20] width 81 height 31
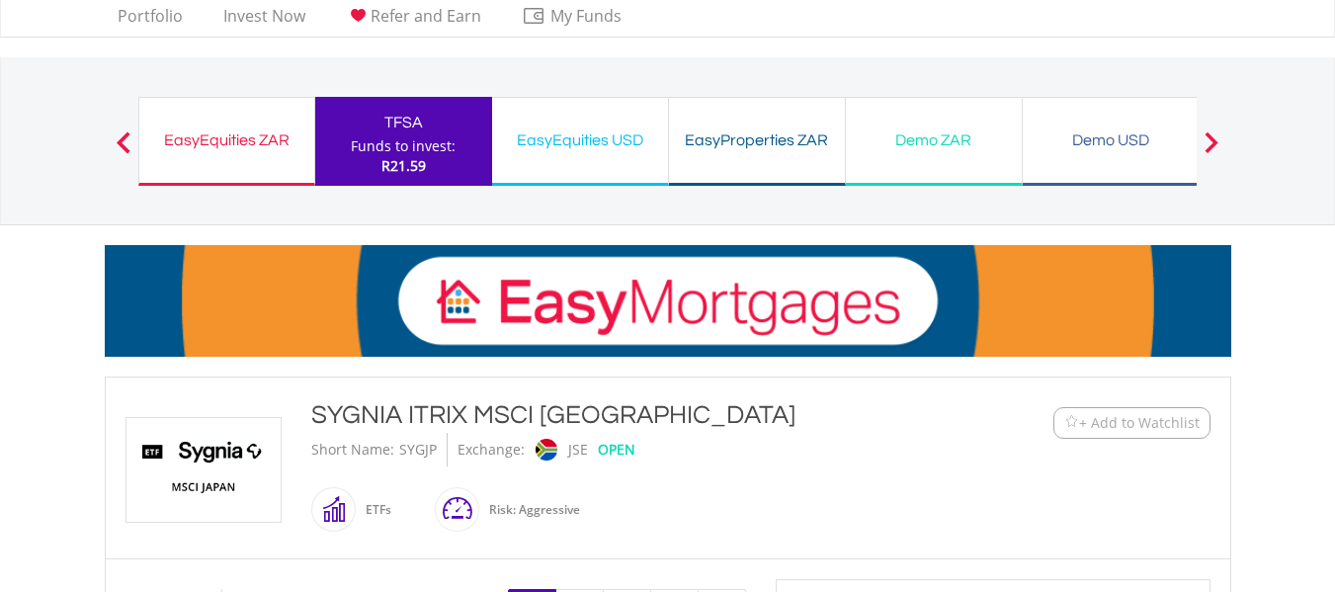
scroll to position [42, 0]
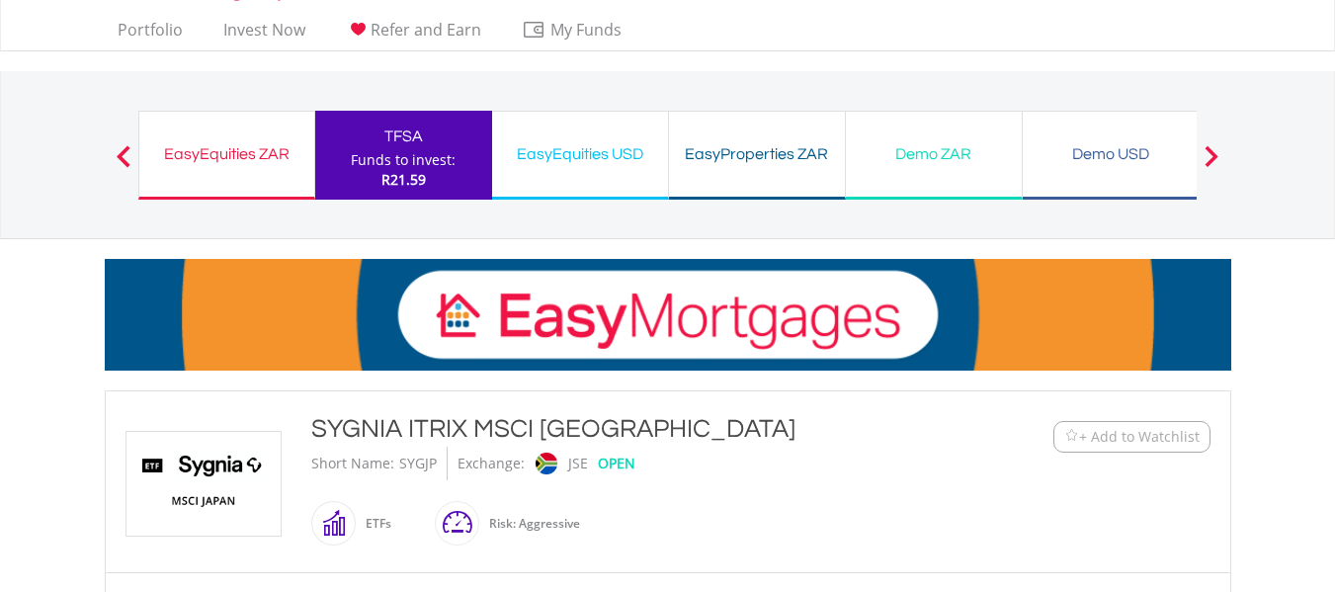
click at [398, 153] on div "Funds to invest:" at bounding box center [403, 160] width 105 height 20
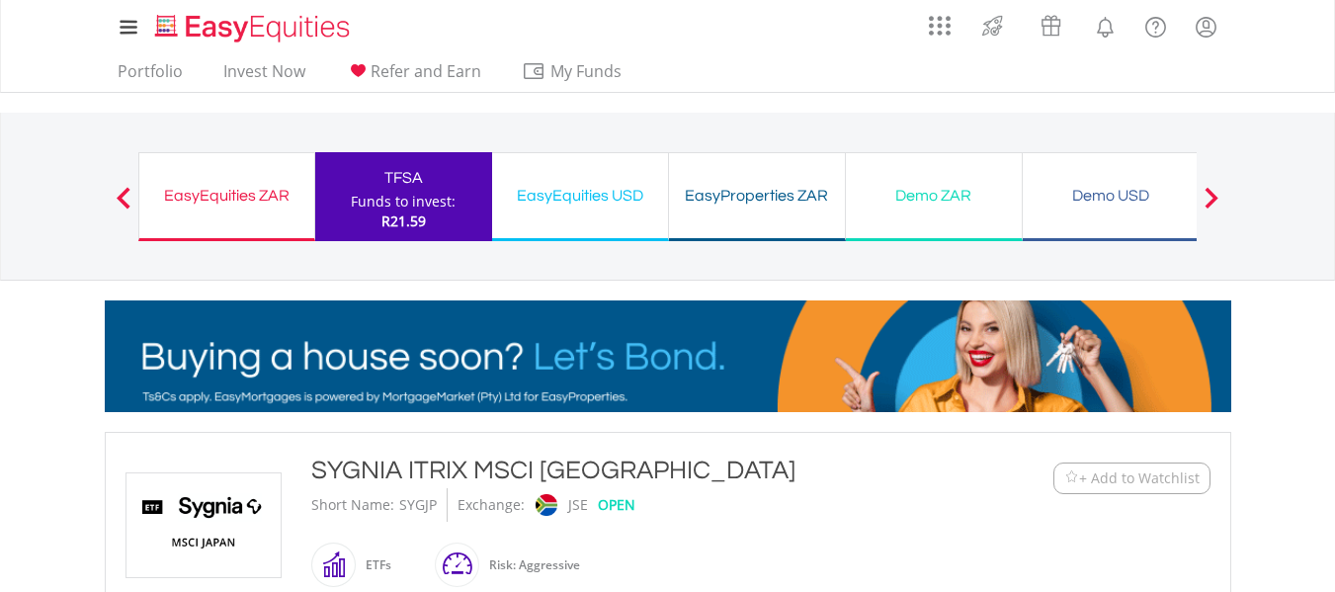
click at [126, 191] on span at bounding box center [124, 198] width 14 height 22
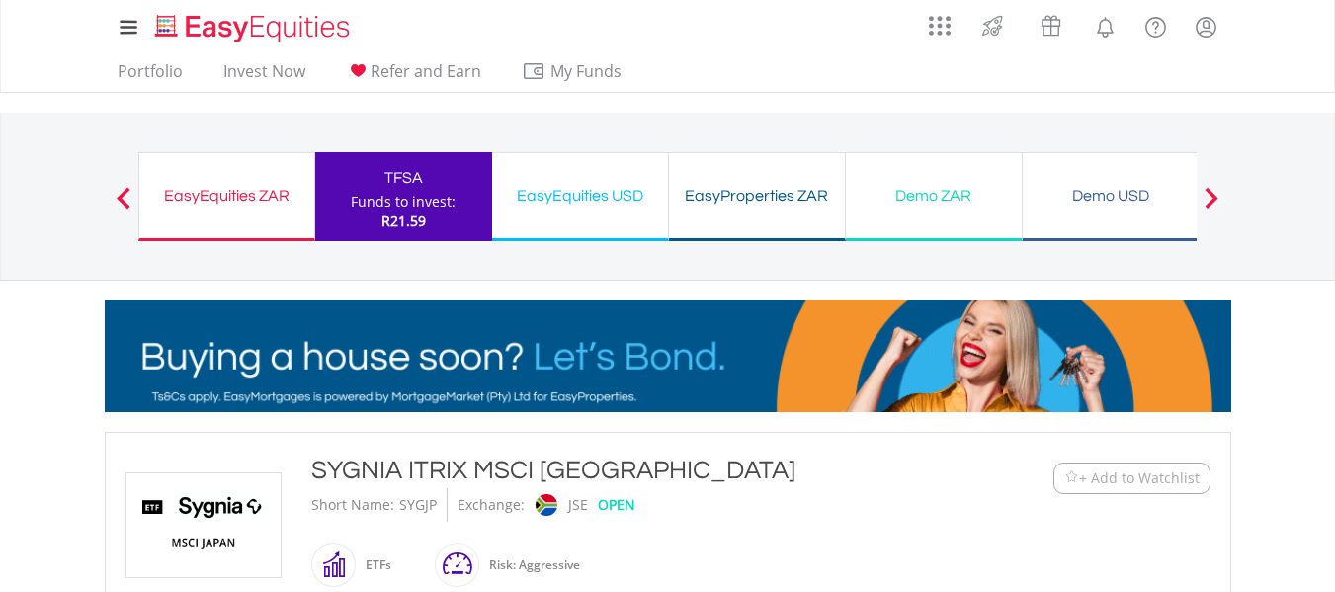
click at [126, 191] on span at bounding box center [124, 198] width 14 height 22
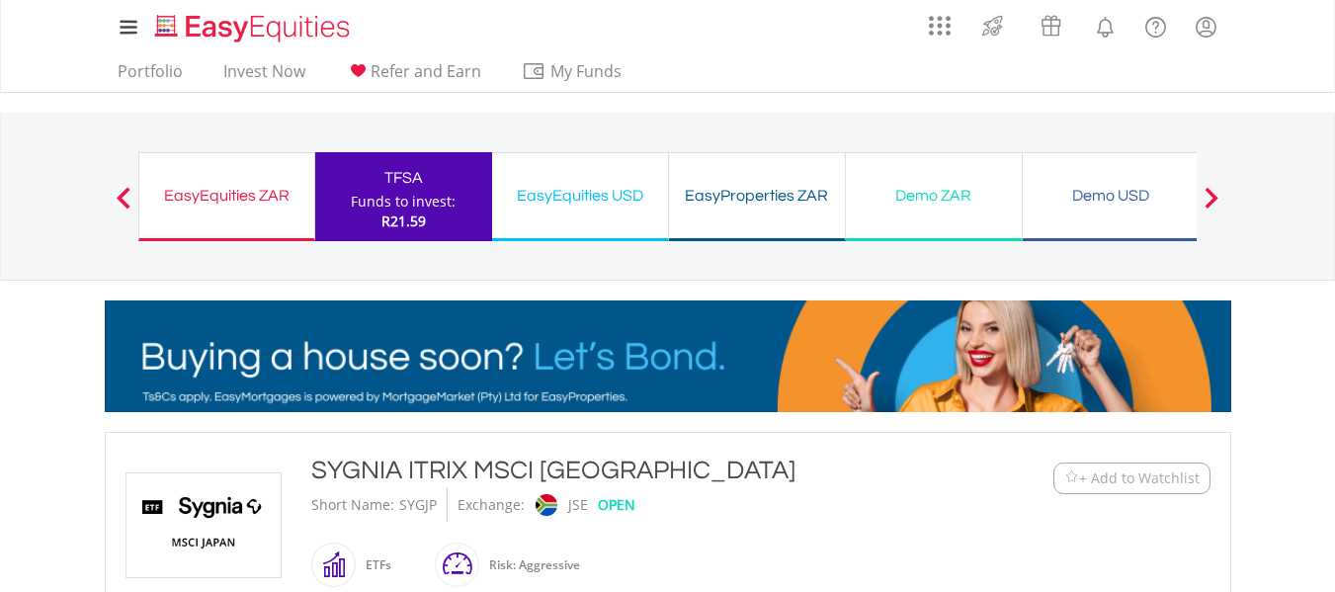
click at [117, 194] on span at bounding box center [124, 198] width 14 height 22
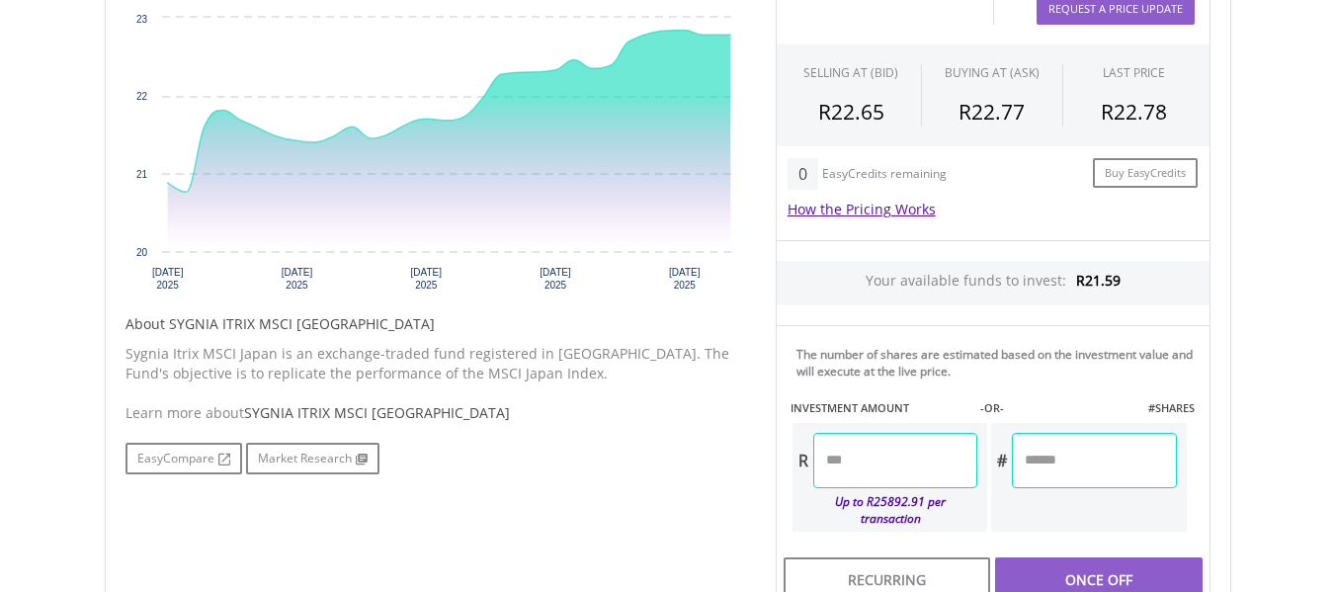
scroll to position [696, 0]
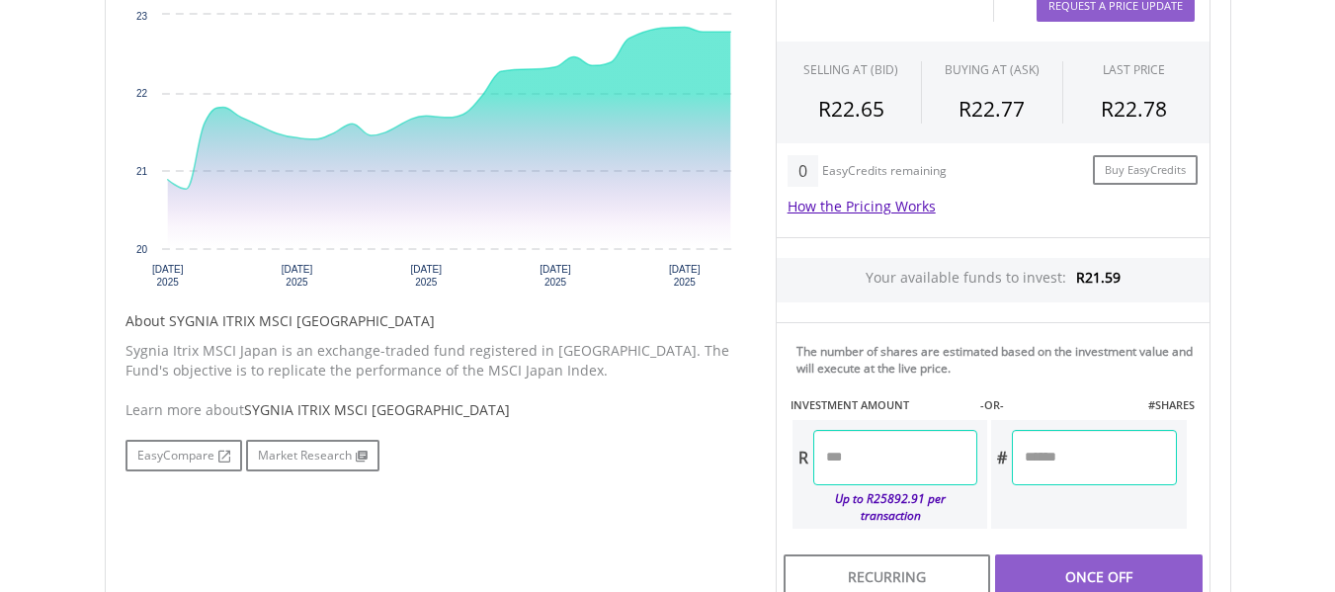
click at [848, 450] on input "number" at bounding box center [896, 457] width 164 height 55
type input "**"
type input "*****"
click at [1033, 459] on div "Last Updated Price: 15-min. Delay* Price Update Cost: 2 Credits Request A Price…" at bounding box center [993, 274] width 465 height 670
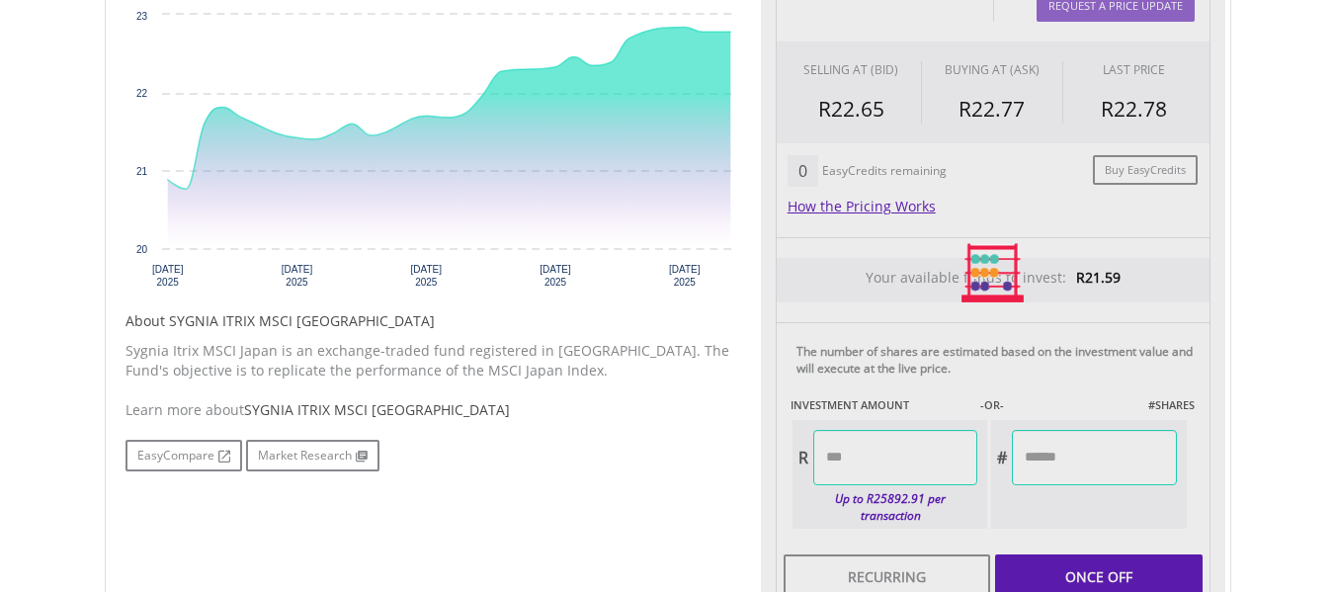
type input "******"
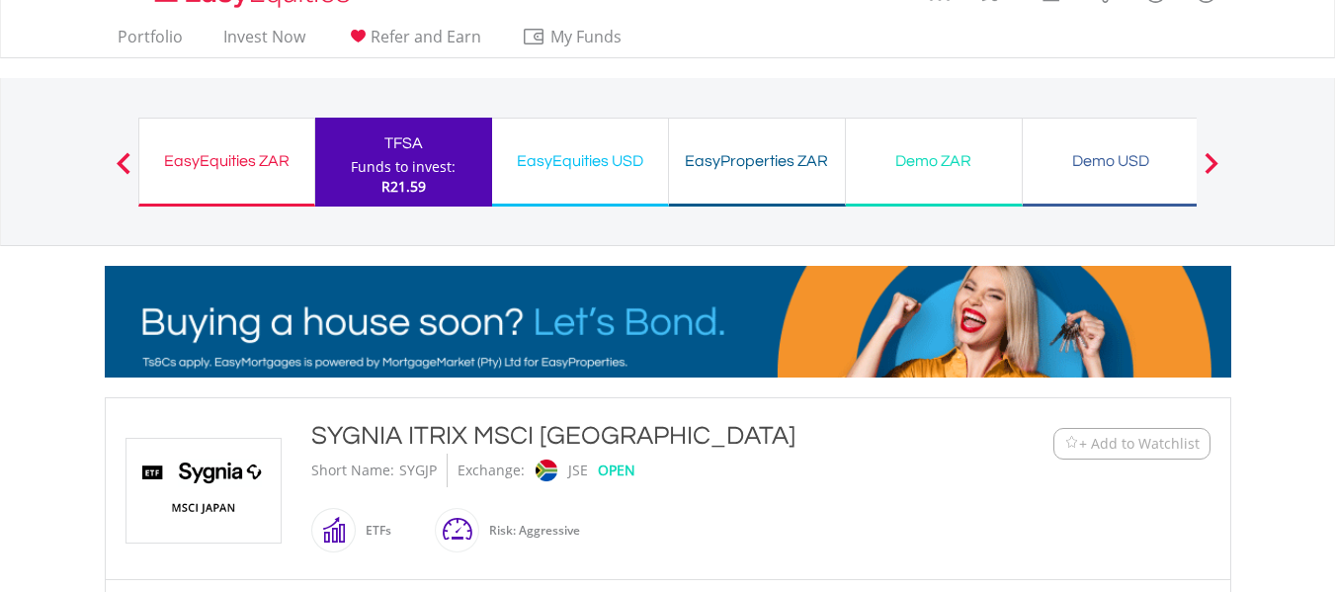
scroll to position [0, 0]
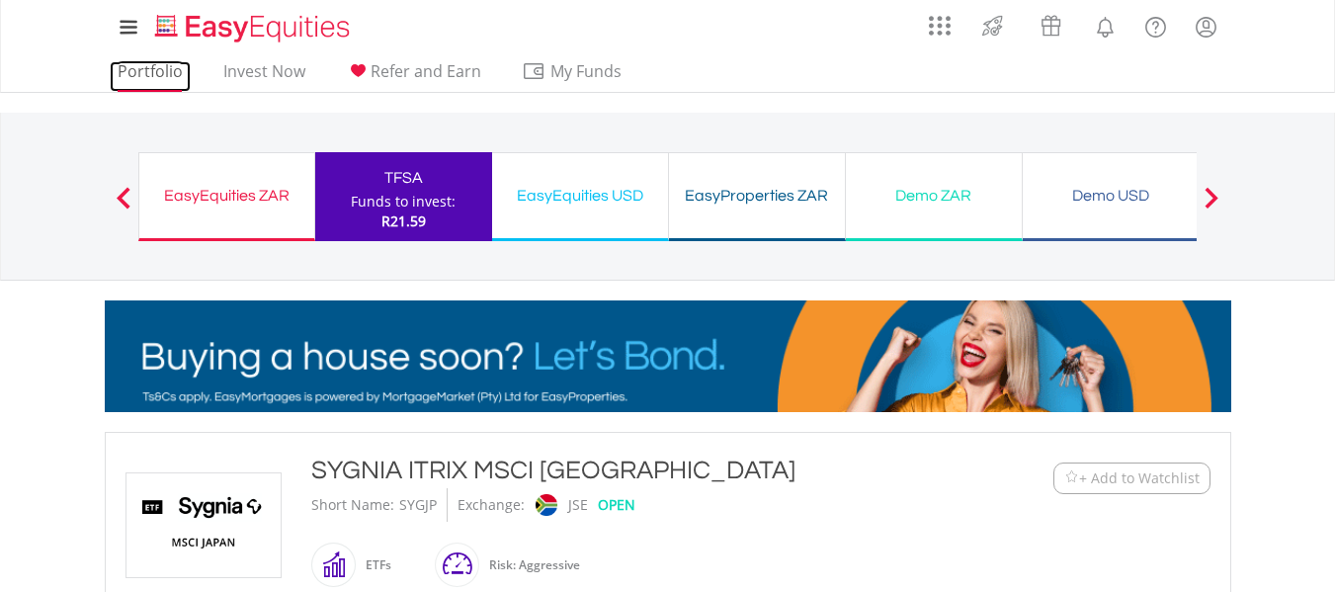
click at [156, 65] on link "Portfolio" at bounding box center [150, 76] width 81 height 31
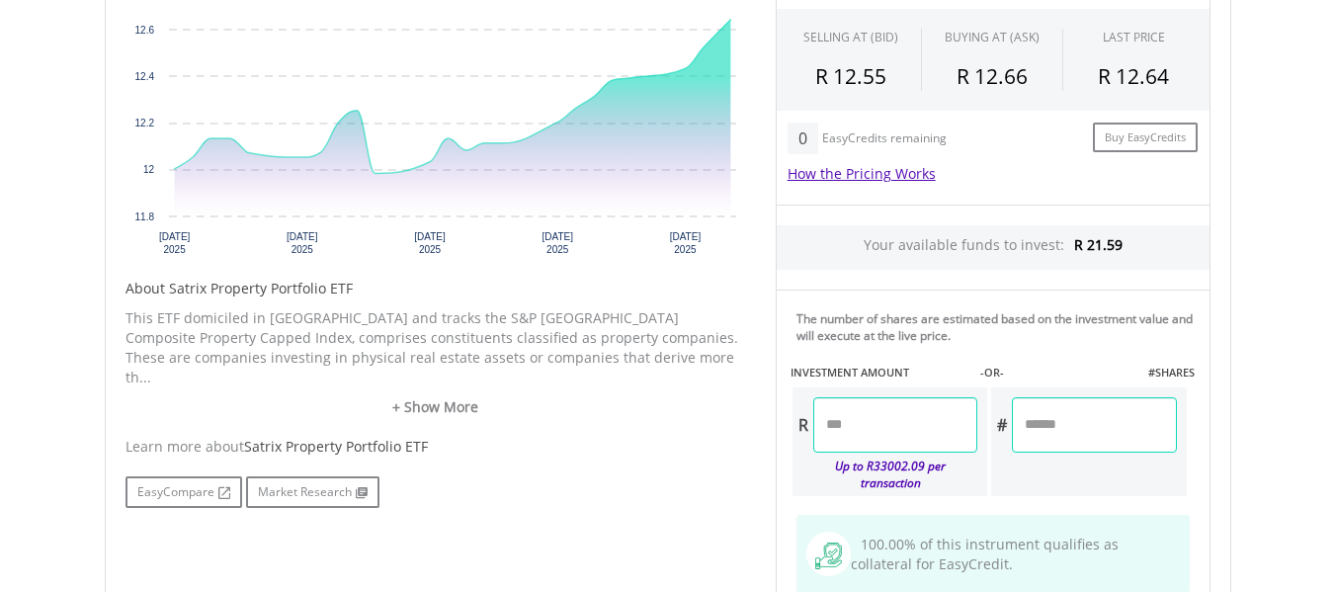
scroll to position [757, 0]
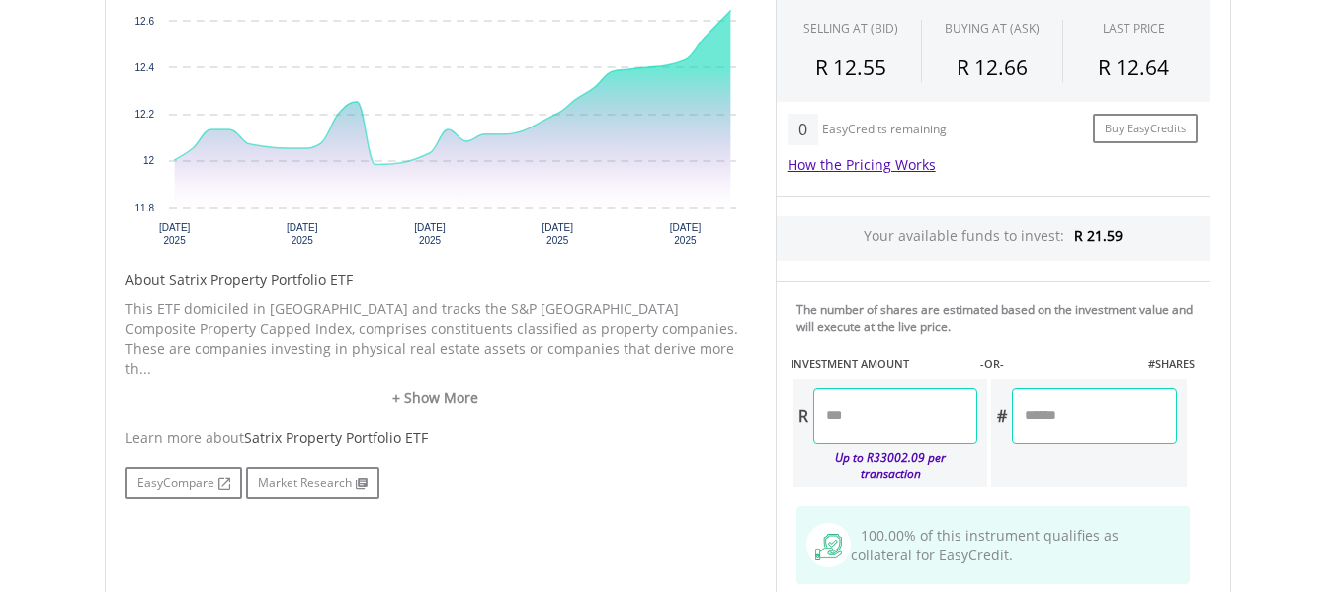
click at [855, 413] on input "number" at bounding box center [896, 415] width 164 height 55
type input "**"
type input "*****"
click at [1095, 416] on div "Last Updated Price: 15-min. Delay* Price Update Cost: 2 Credits Request A Price…" at bounding box center [993, 281] width 465 height 768
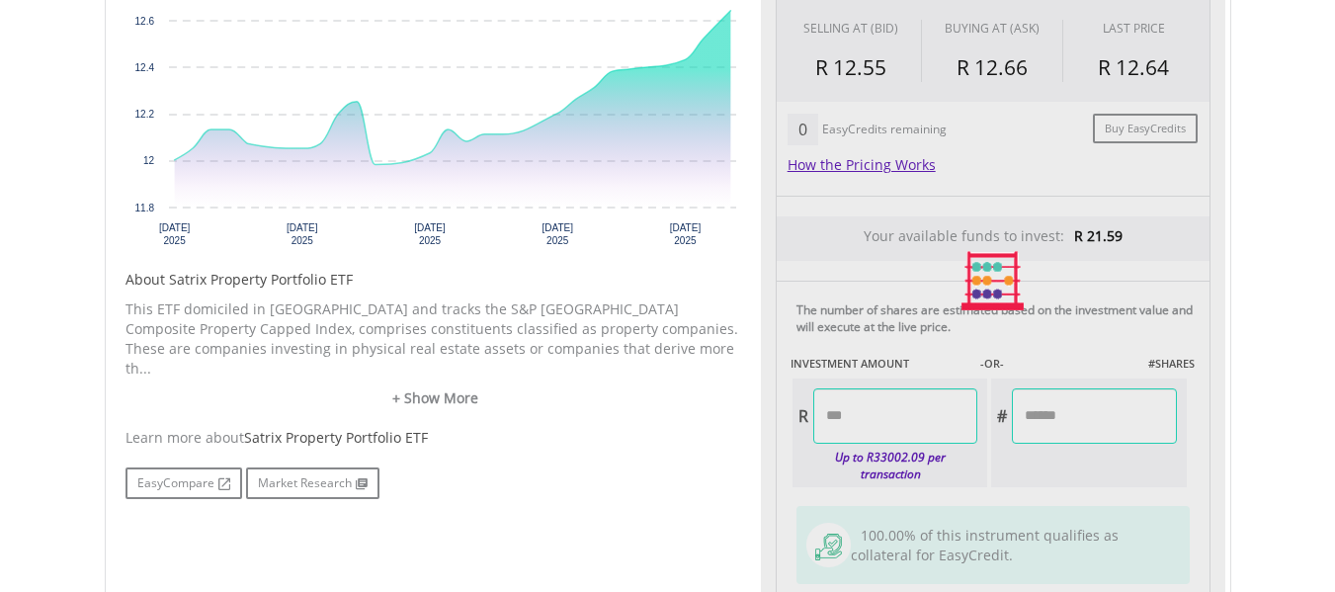
type input "******"
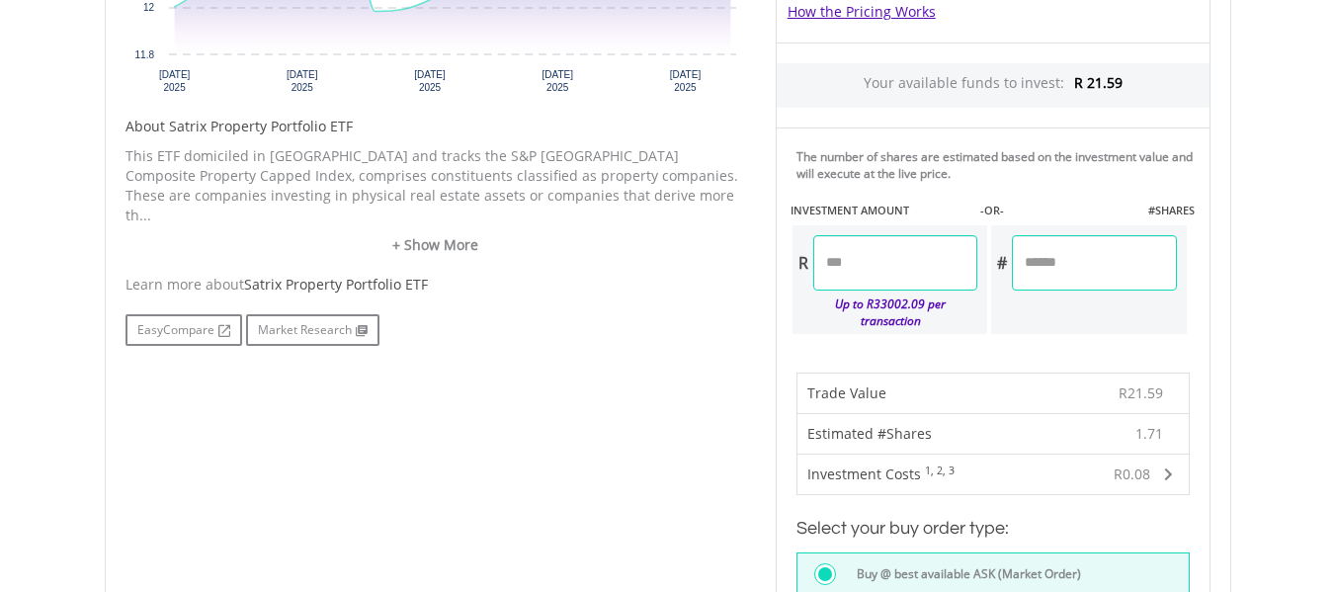
scroll to position [927, 0]
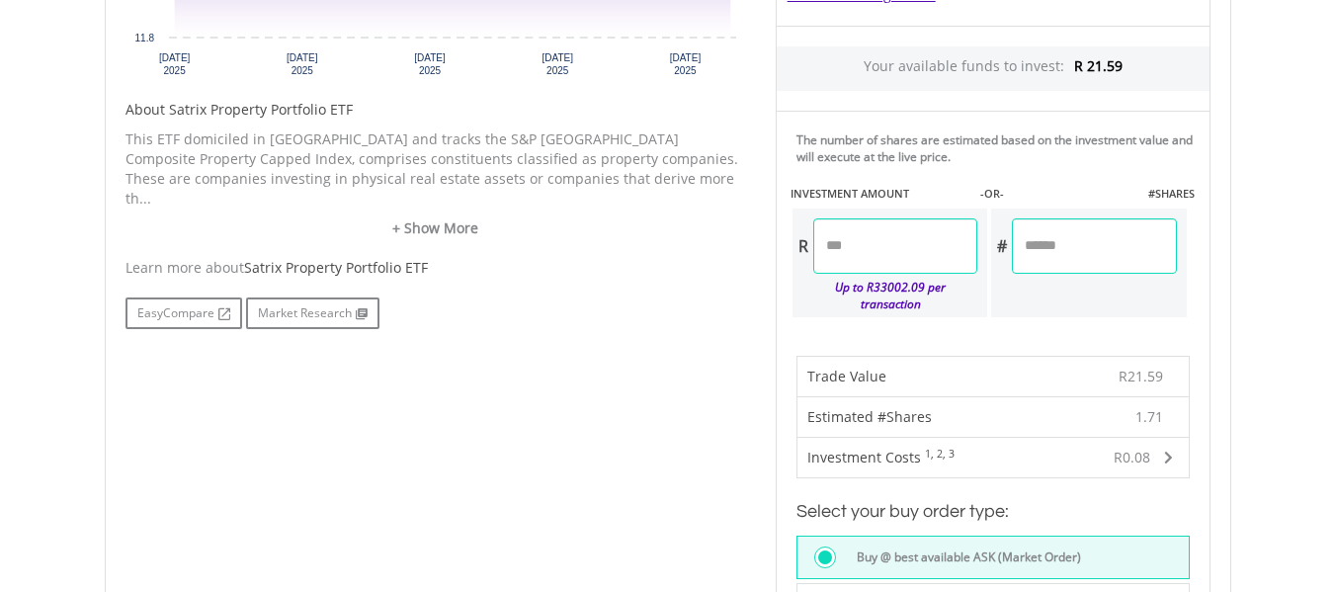
click at [869, 244] on input "*****" at bounding box center [896, 245] width 164 height 55
type input "****"
type input "*****"
click at [1116, 252] on div "Last Updated Price: 15-min. Delay* Price Update Cost: 2 Credits Request A Price…" at bounding box center [993, 373] width 465 height 1292
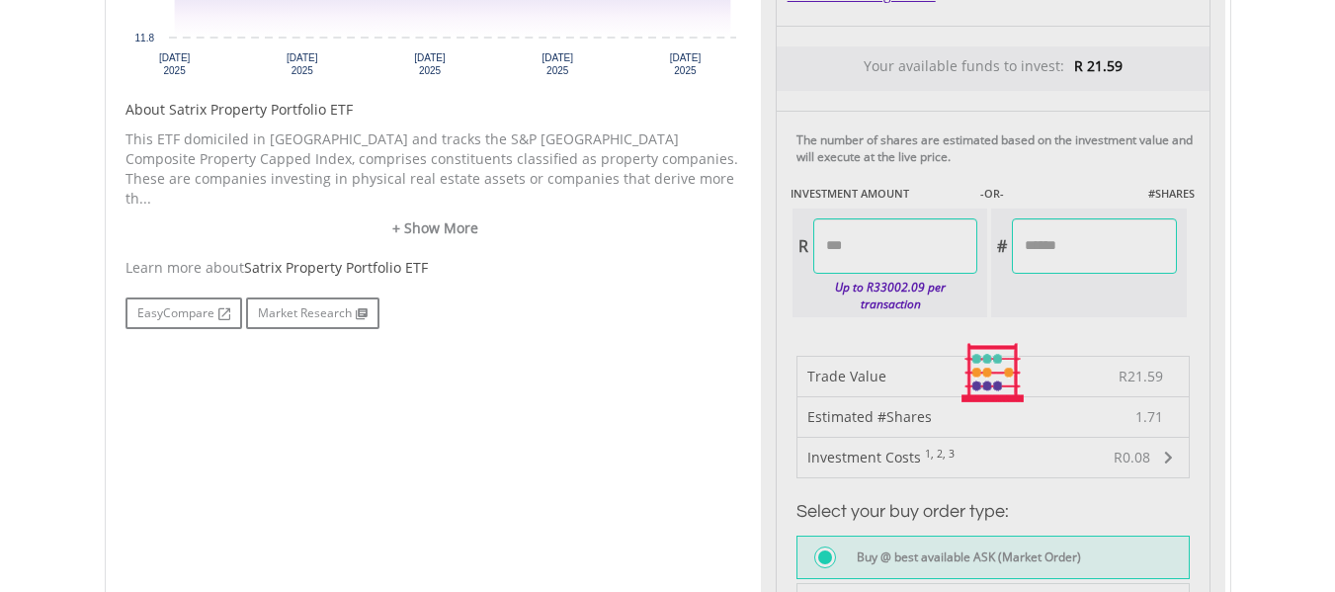
type input "******"
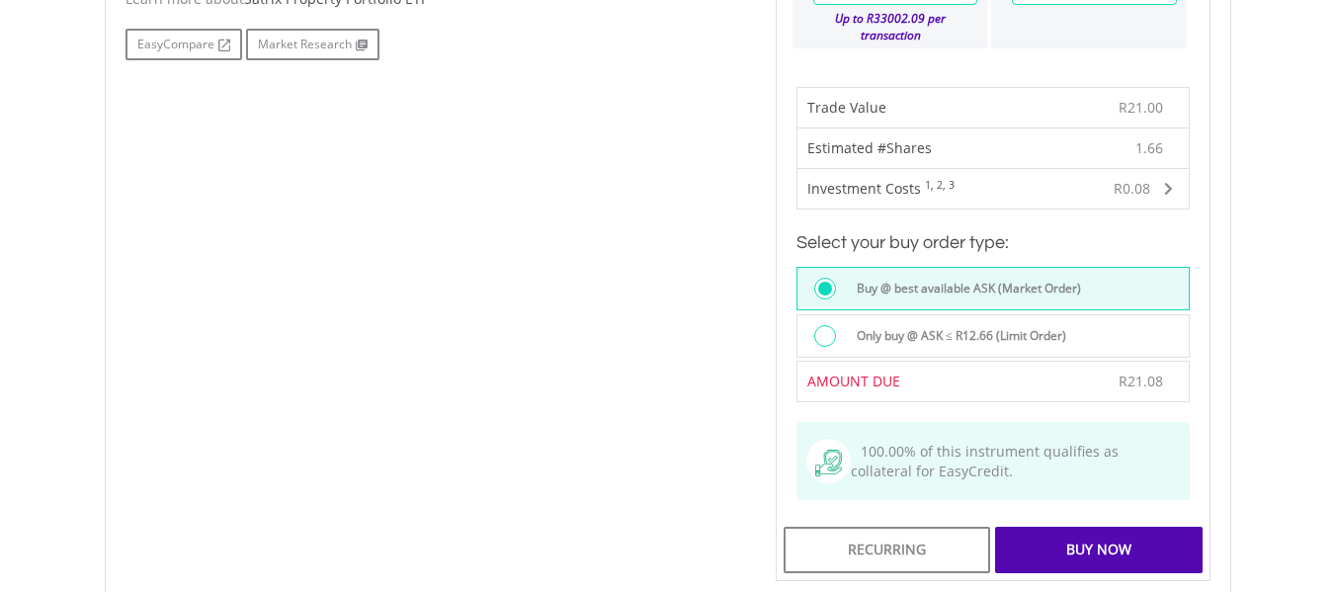
scroll to position [1200, 0]
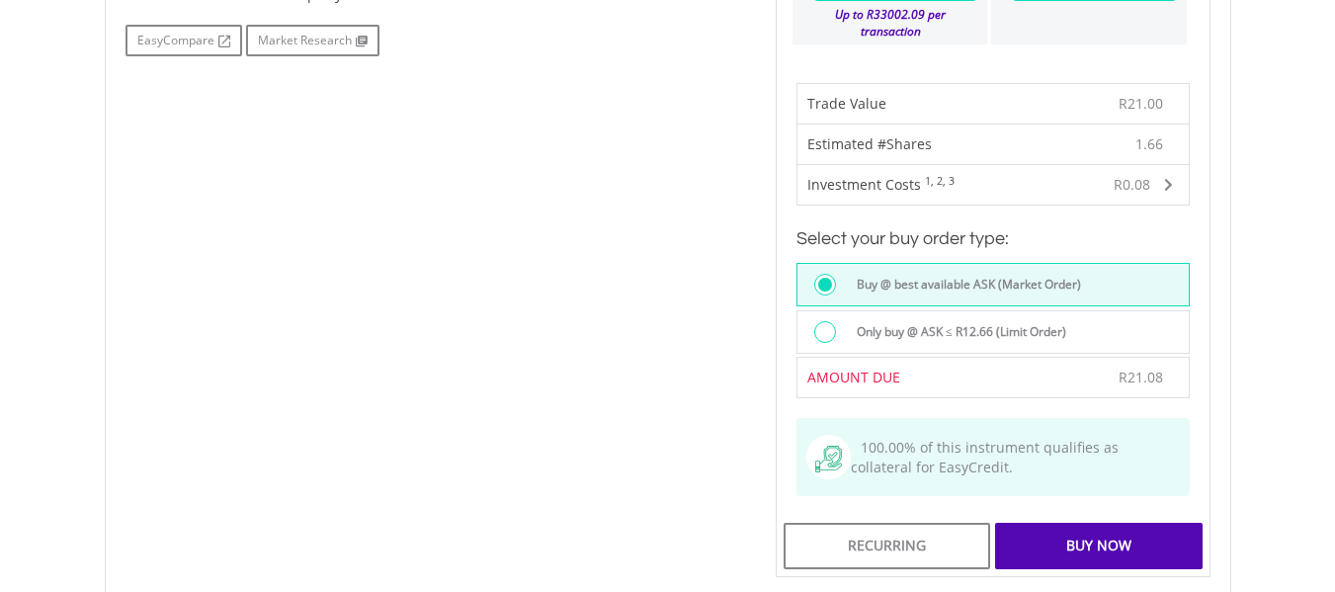
click at [1071, 529] on div "Buy Now" at bounding box center [1098, 545] width 207 height 45
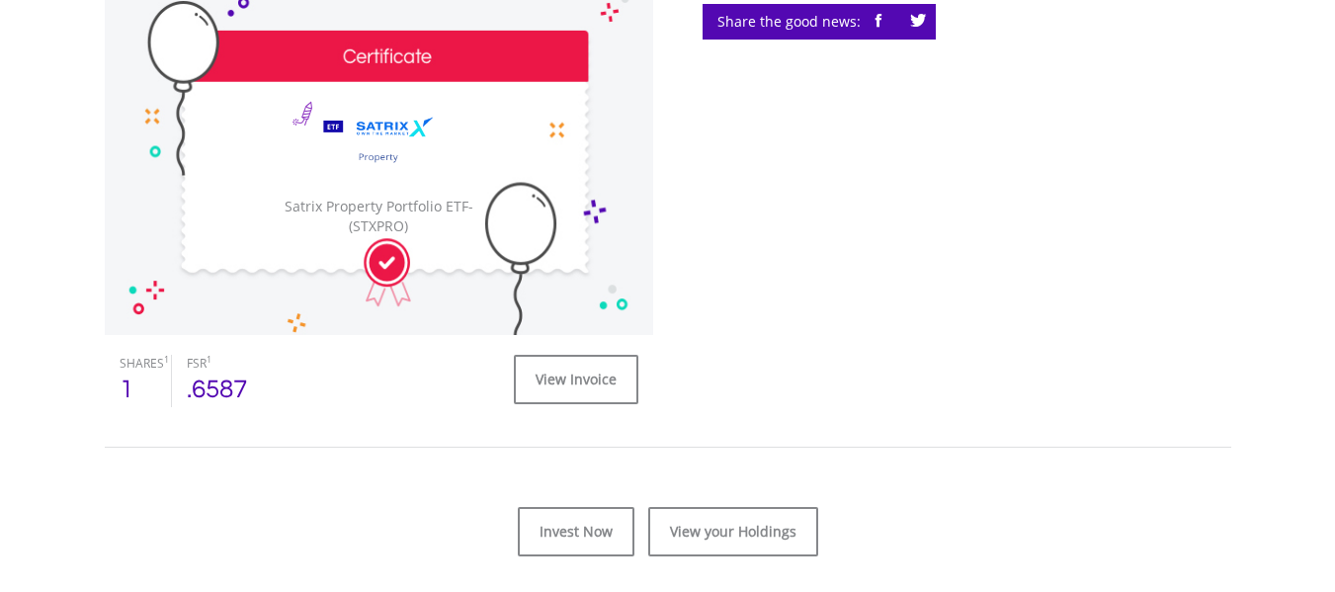
scroll to position [636, 0]
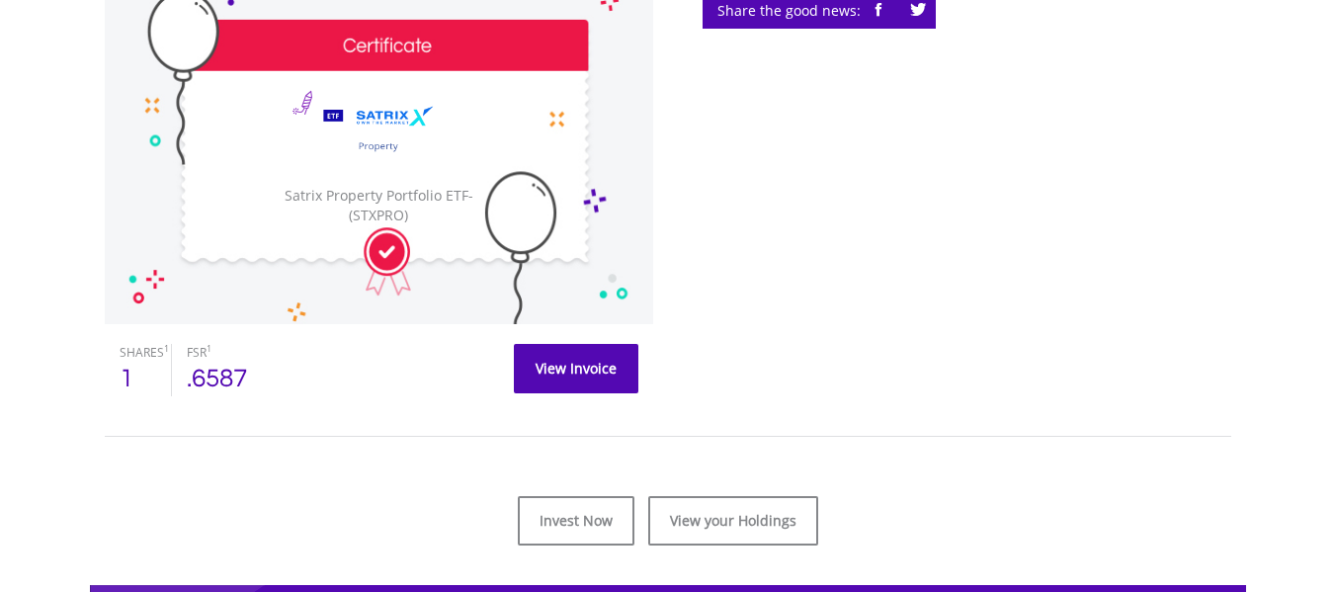
click at [560, 365] on link "View Invoice" at bounding box center [576, 368] width 125 height 49
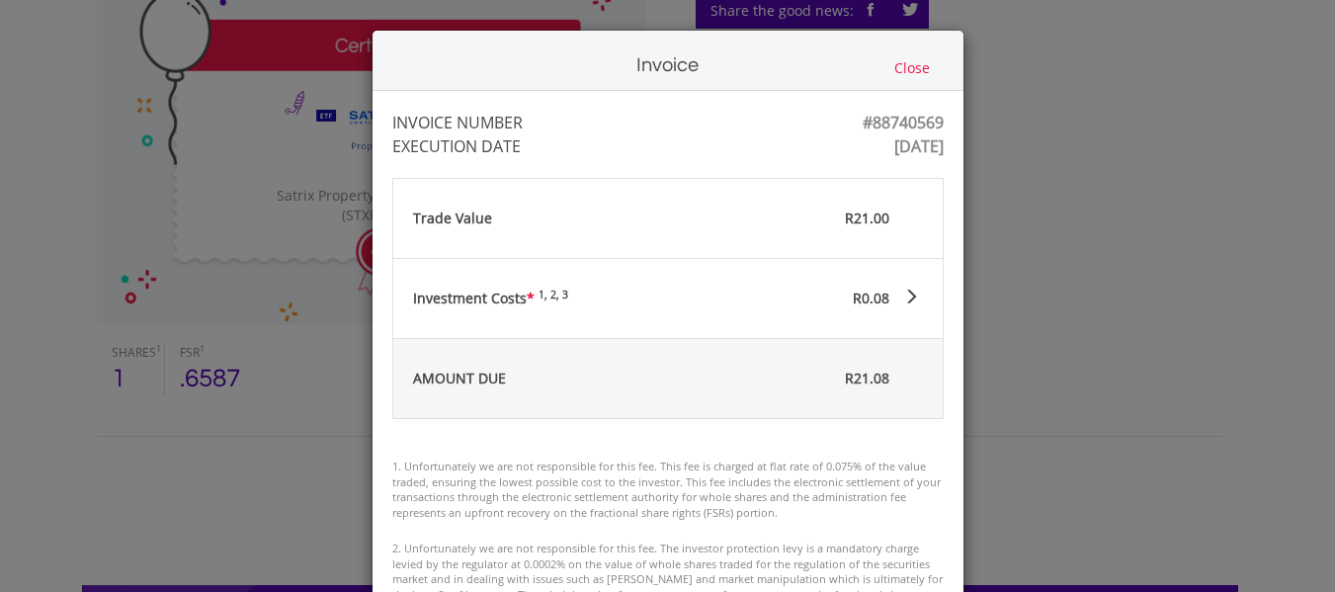
click at [902, 61] on button "Close" at bounding box center [912, 68] width 47 height 22
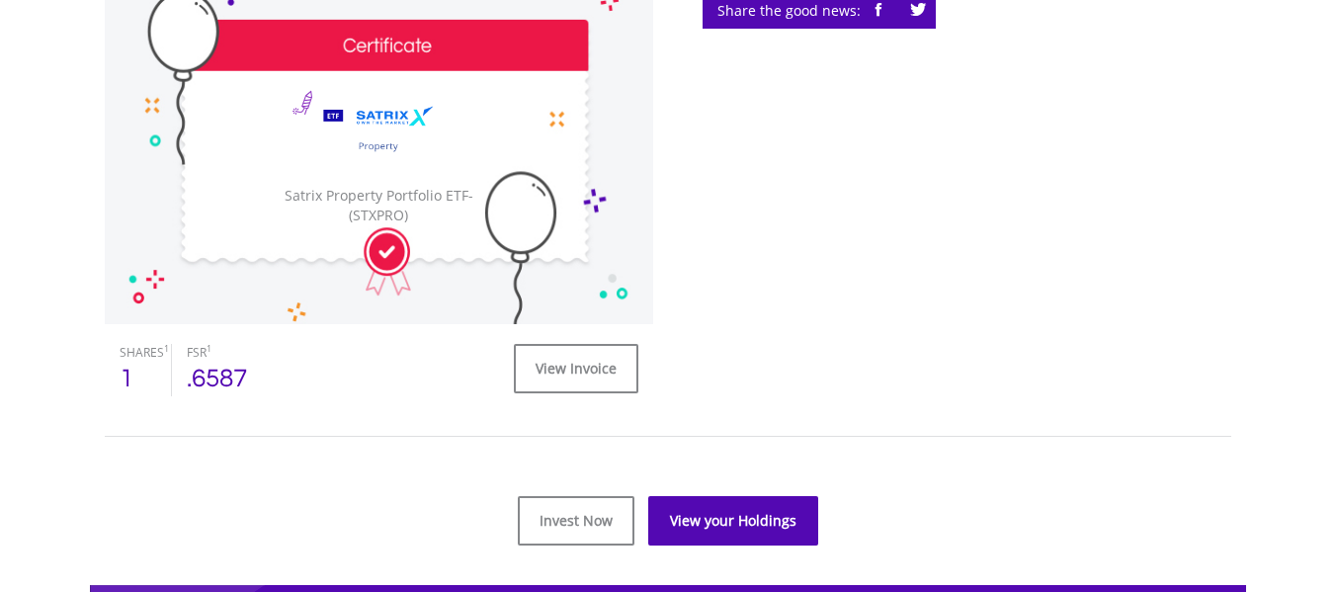
click at [701, 522] on link "View your Holdings" at bounding box center [733, 520] width 170 height 49
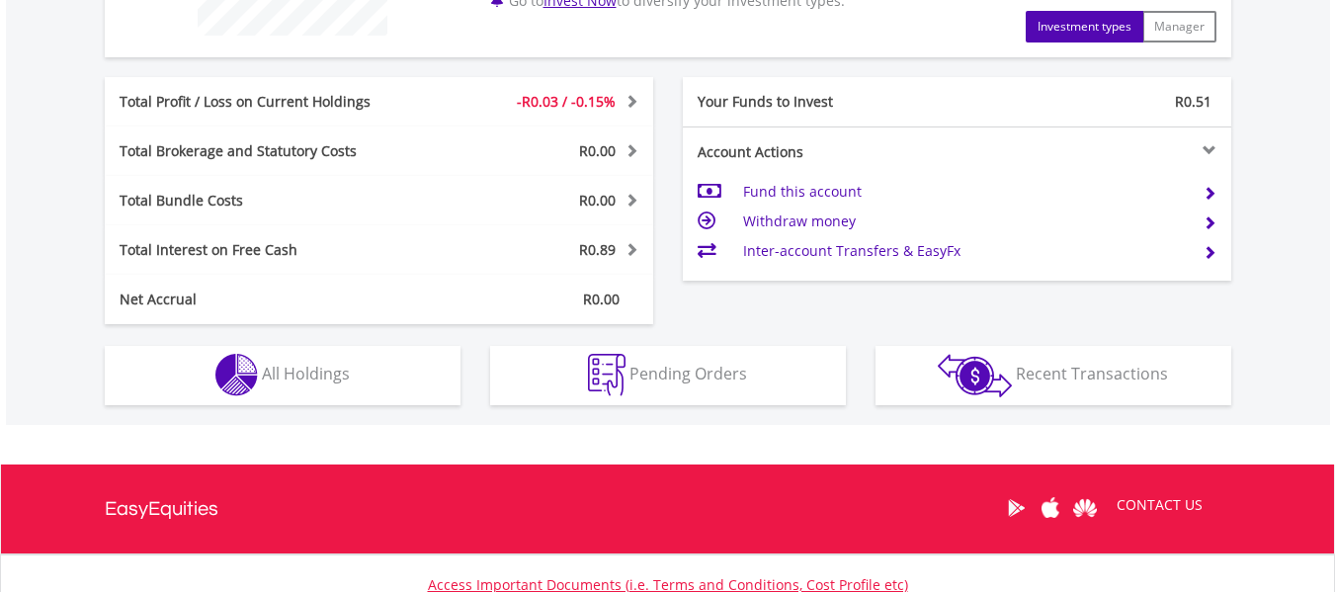
scroll to position [928, 0]
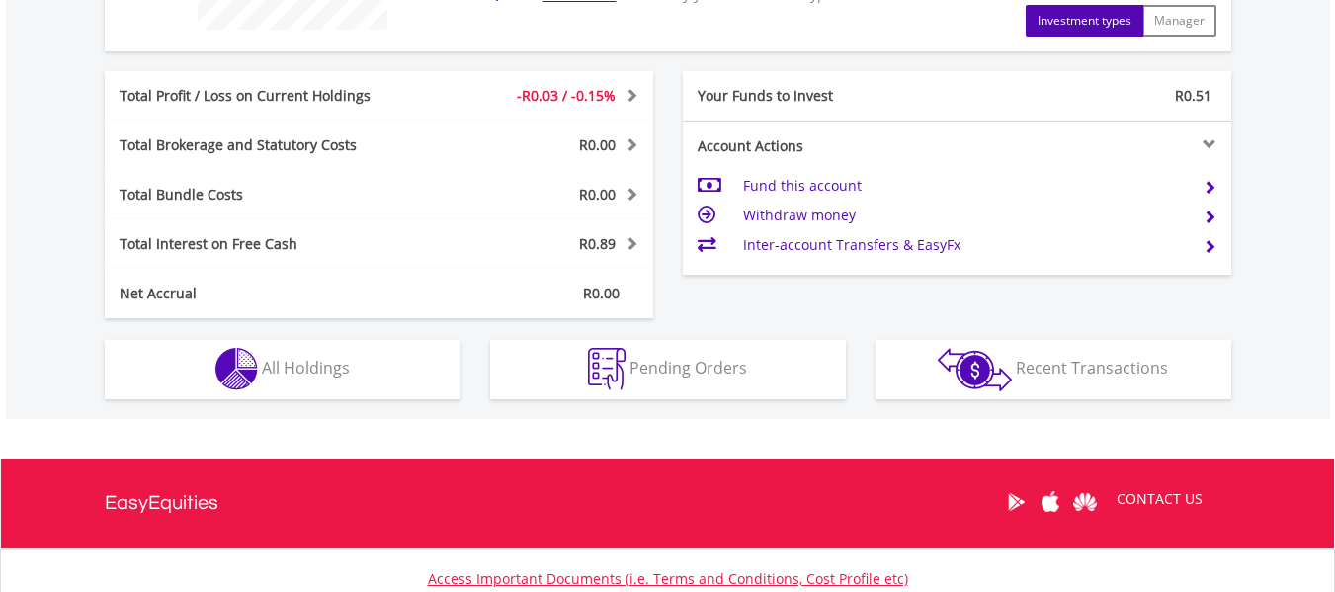
drag, startPoint x: 1345, startPoint y: 232, endPoint x: 1349, endPoint y: 558, distance: 326.2
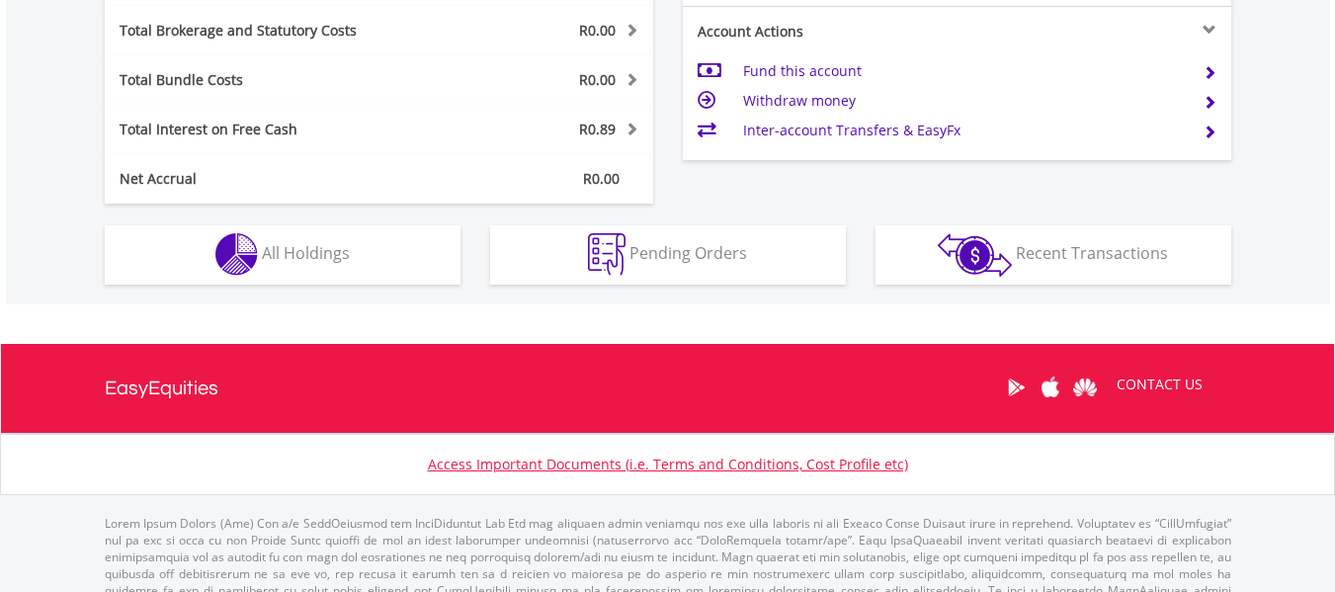
scroll to position [1080, 0]
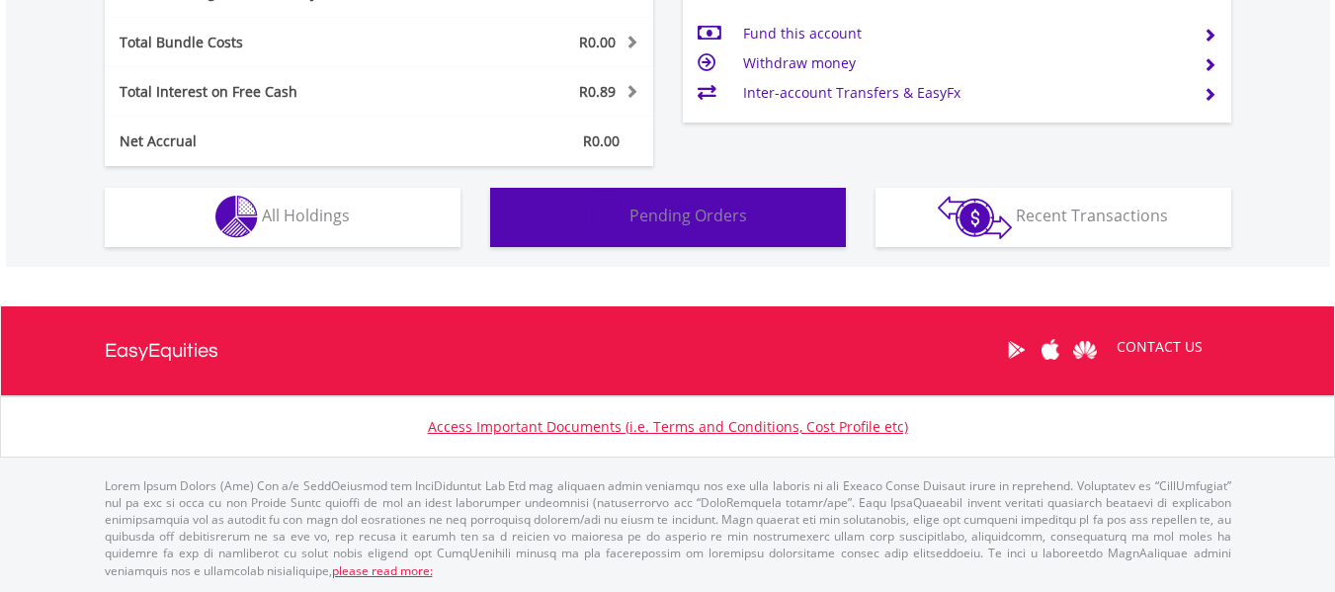
click at [647, 214] on span "Pending Orders" at bounding box center [689, 216] width 118 height 22
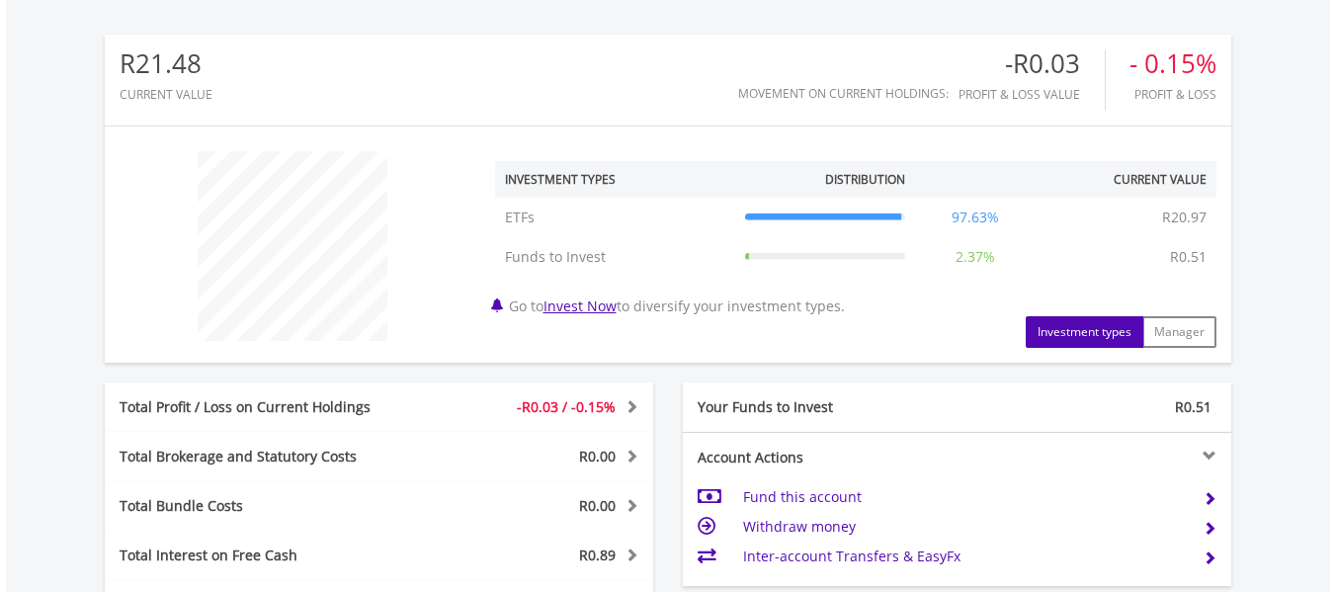
scroll to position [614, 0]
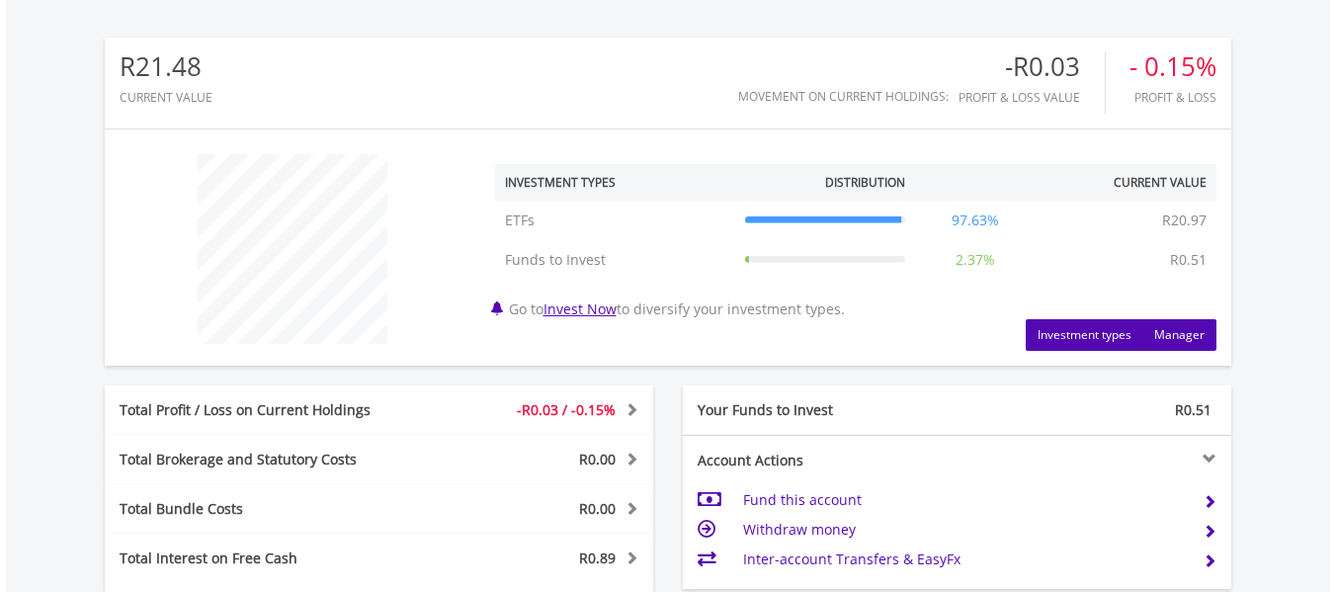
click at [1174, 331] on button "Manager" at bounding box center [1180, 335] width 74 height 32
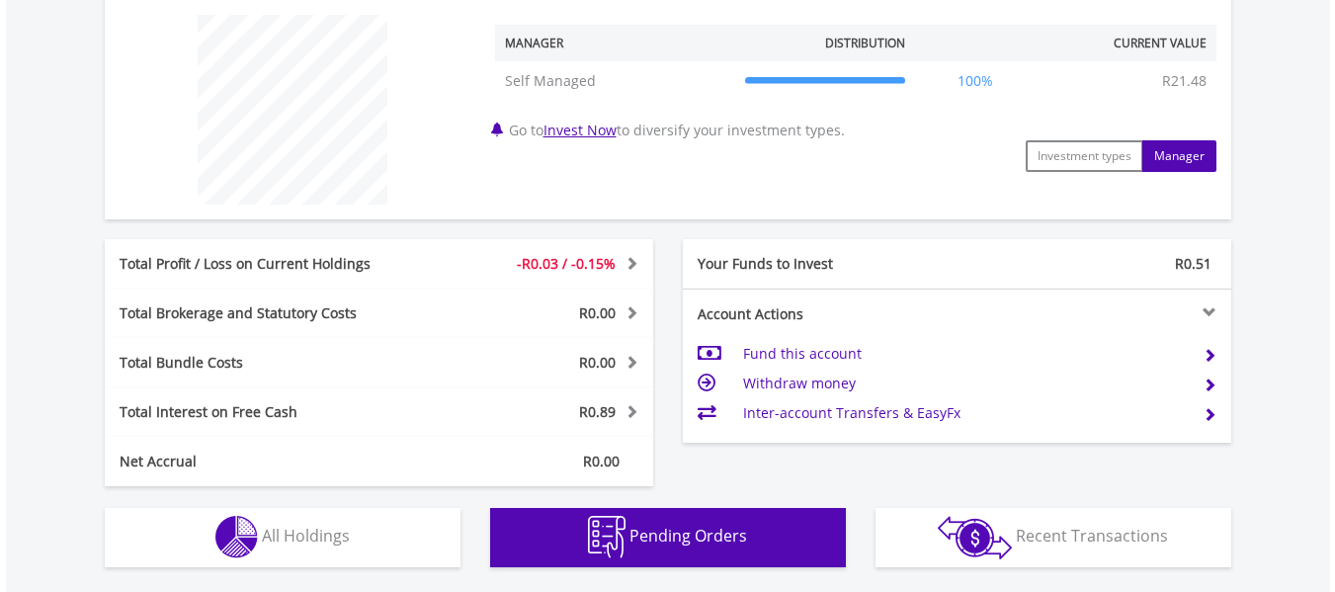
scroll to position [762, 0]
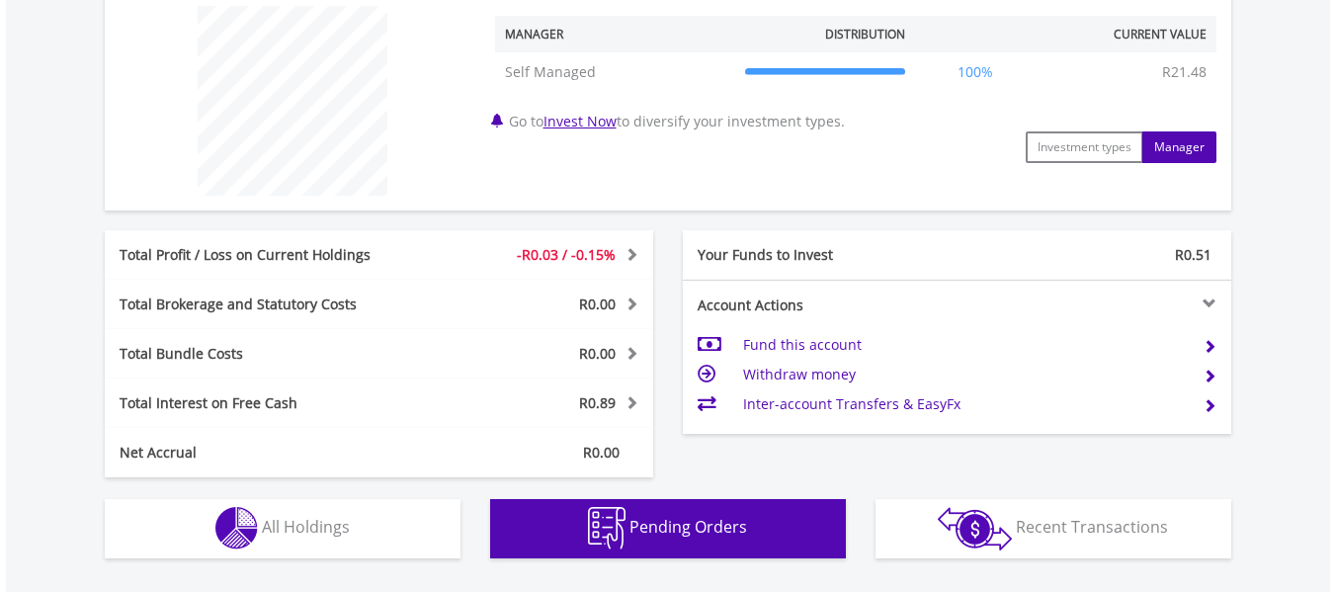
click at [801, 367] on td "Withdraw money" at bounding box center [965, 375] width 444 height 30
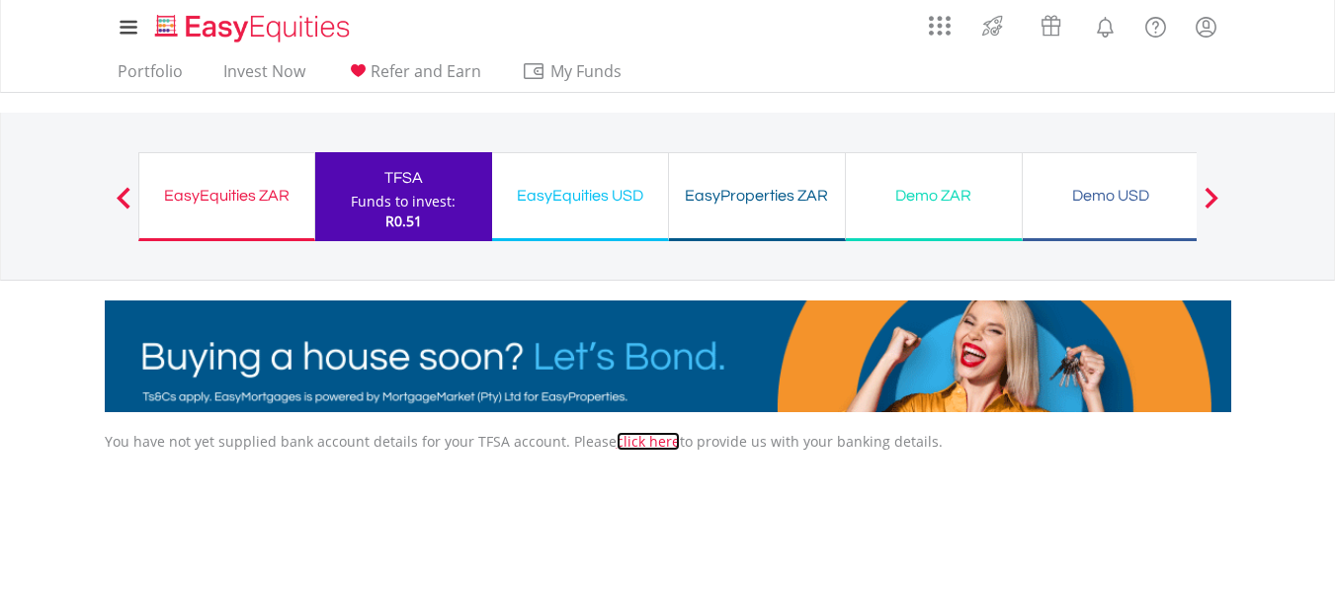
click at [638, 441] on link "click here" at bounding box center [648, 441] width 63 height 19
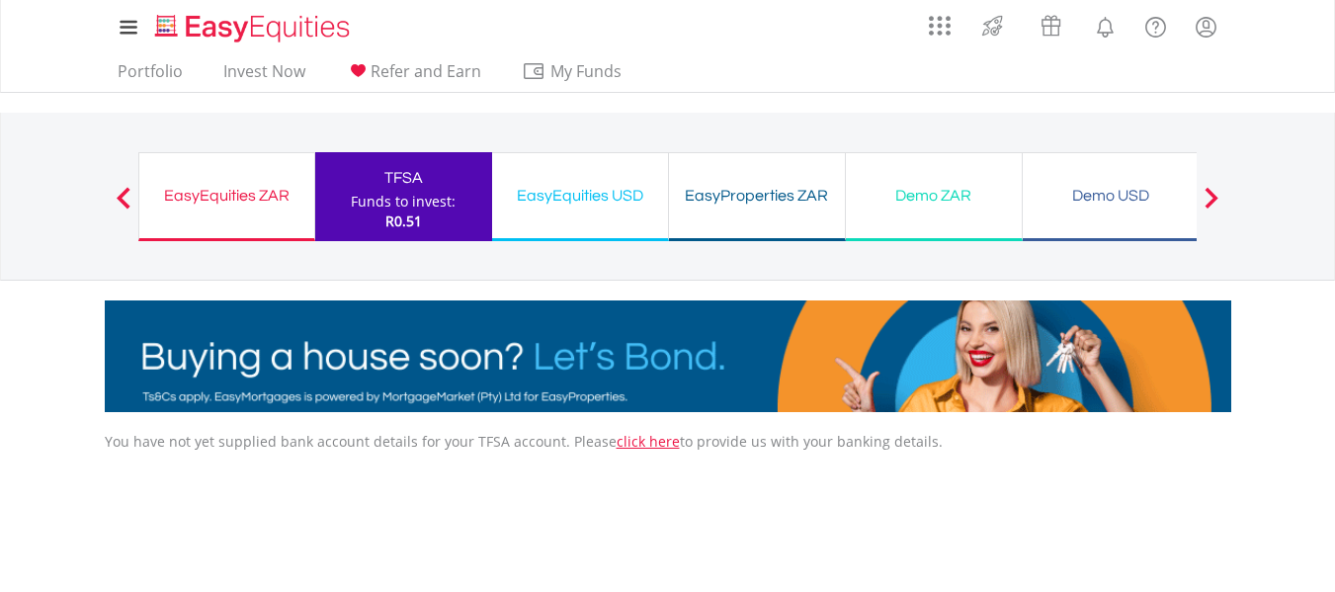
click at [269, 191] on div "EasyEquities ZAR" at bounding box center [226, 196] width 151 height 28
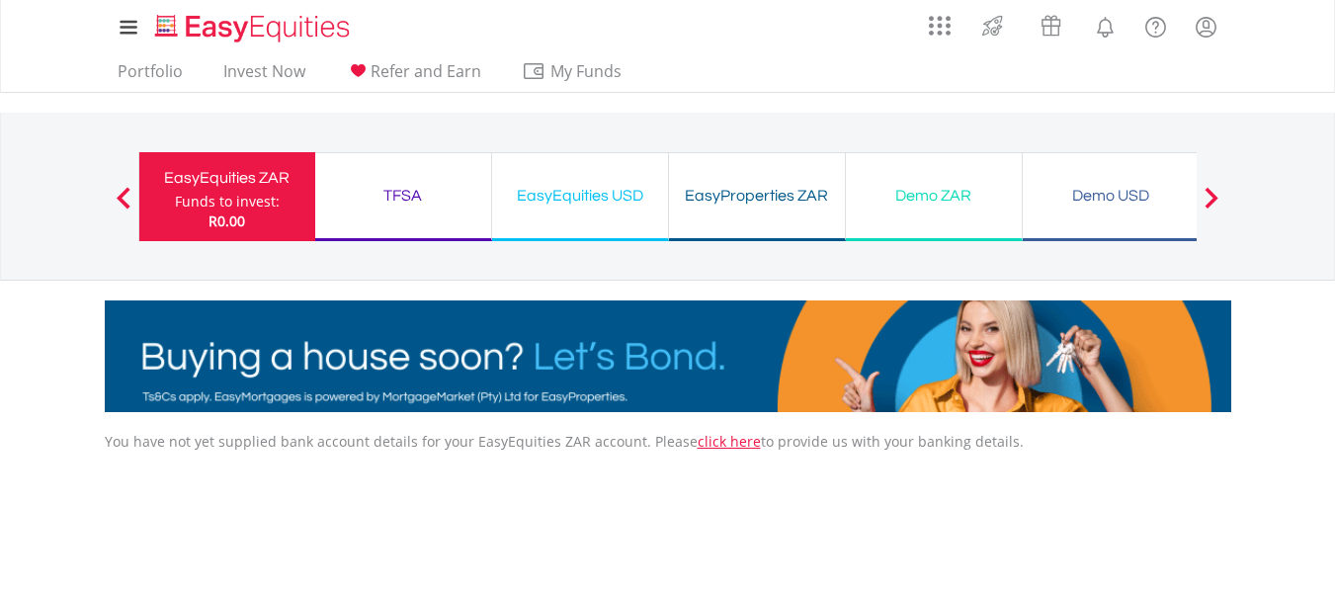
click at [358, 198] on div "TFSA" at bounding box center [403, 196] width 152 height 28
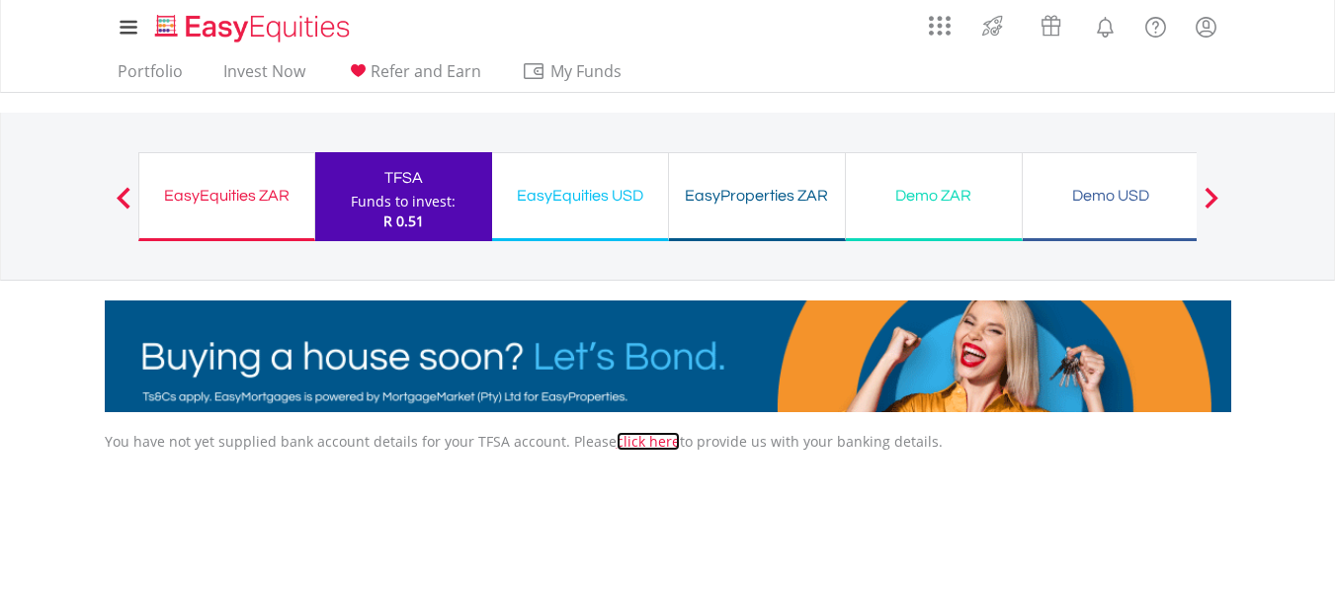
click at [623, 439] on link "click here" at bounding box center [648, 441] width 63 height 19
click at [162, 64] on link "Portfolio" at bounding box center [150, 76] width 81 height 31
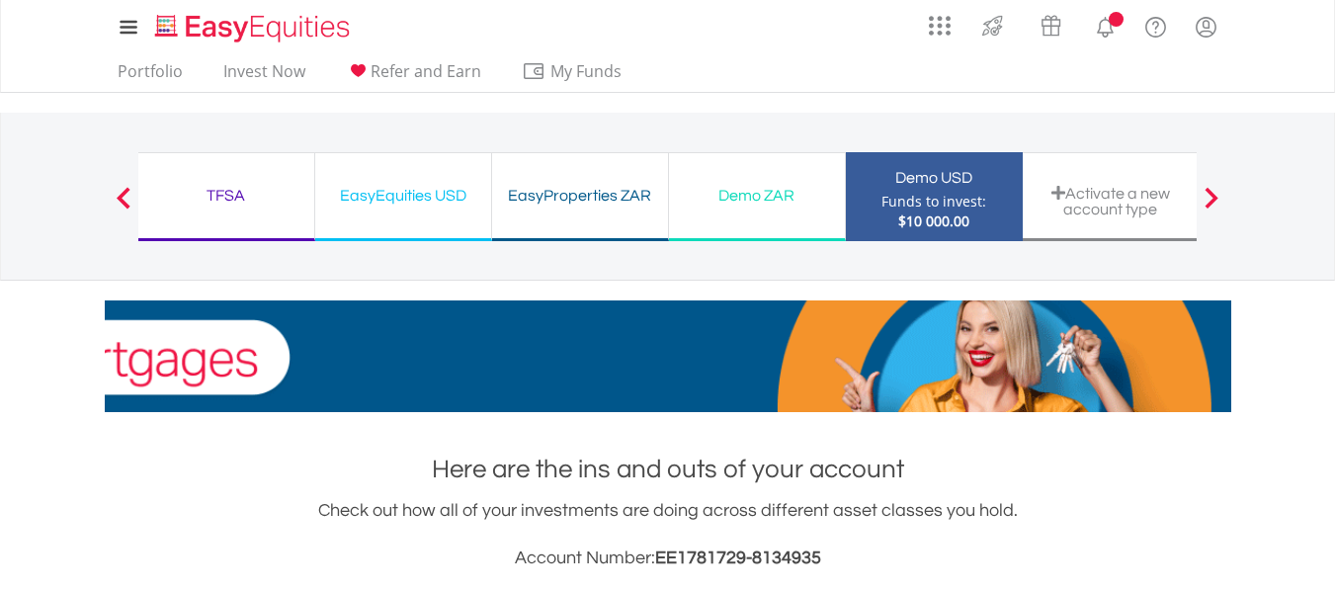
scroll to position [190, 376]
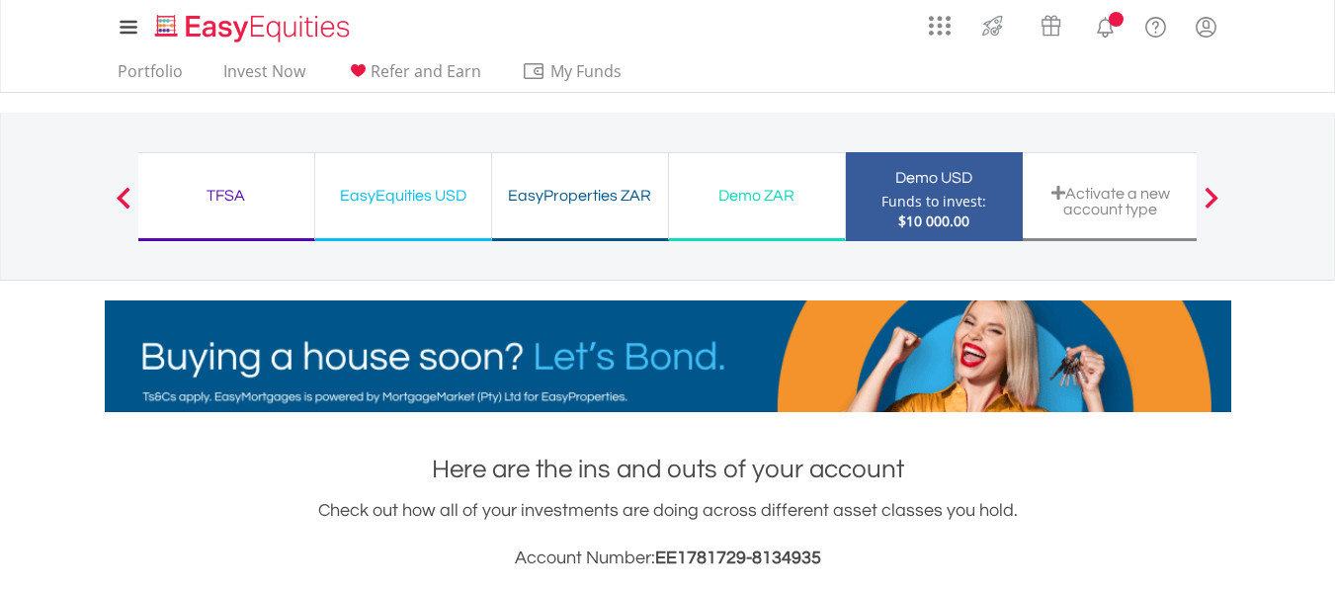
click at [651, 187] on div "EasyProperties ZAR" at bounding box center [580, 196] width 152 height 28
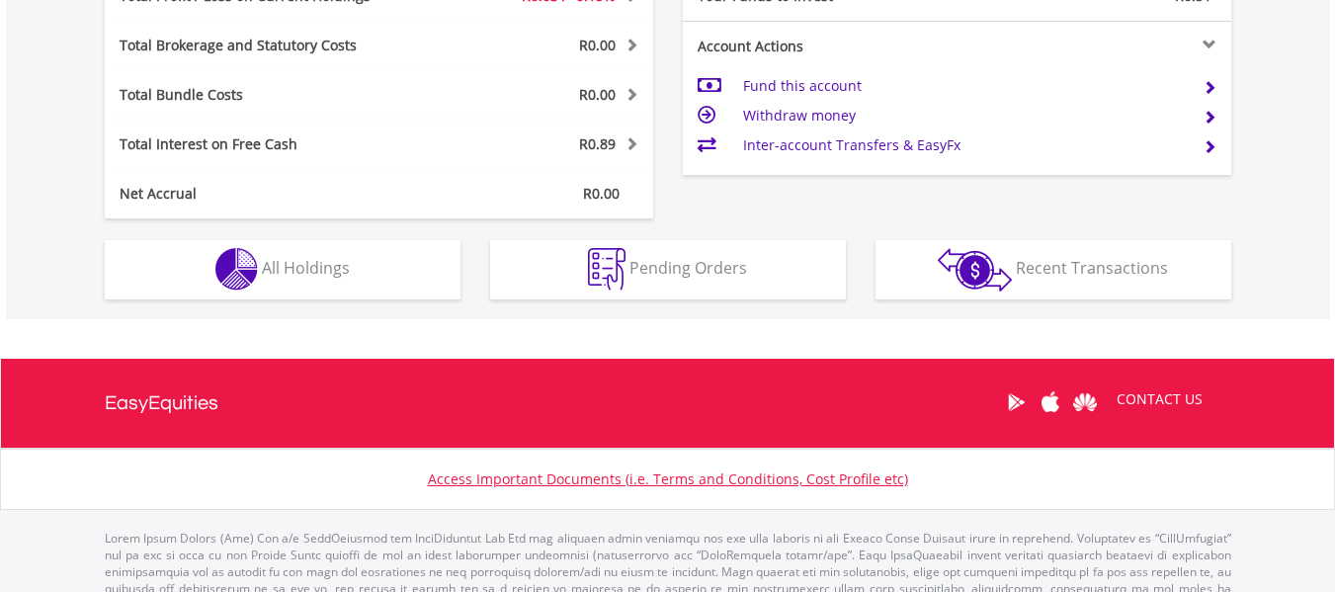
scroll to position [1031, 0]
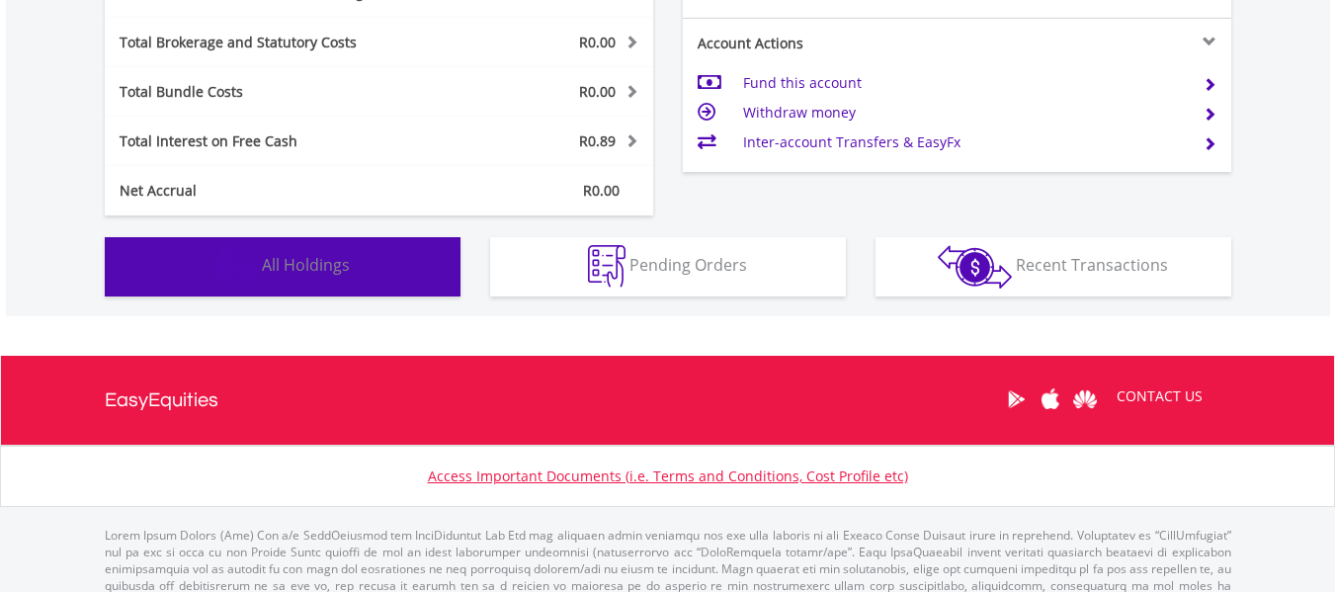
click at [328, 282] on button "Holdings All Holdings" at bounding box center [283, 266] width 356 height 59
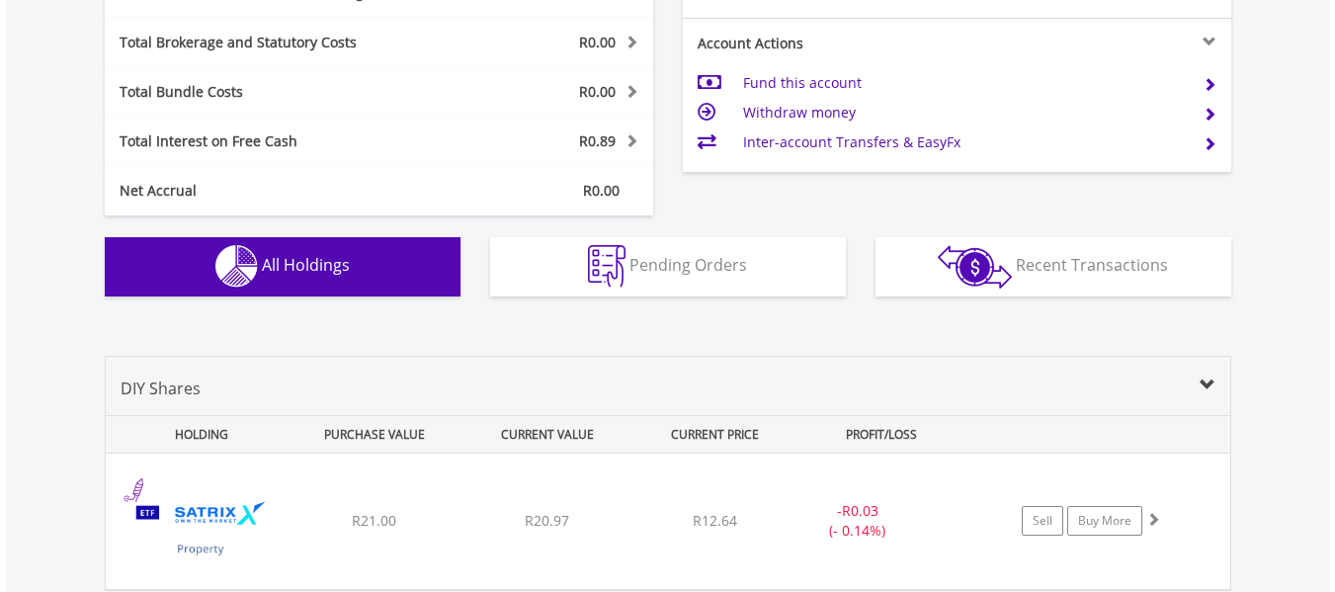
scroll to position [1360, 0]
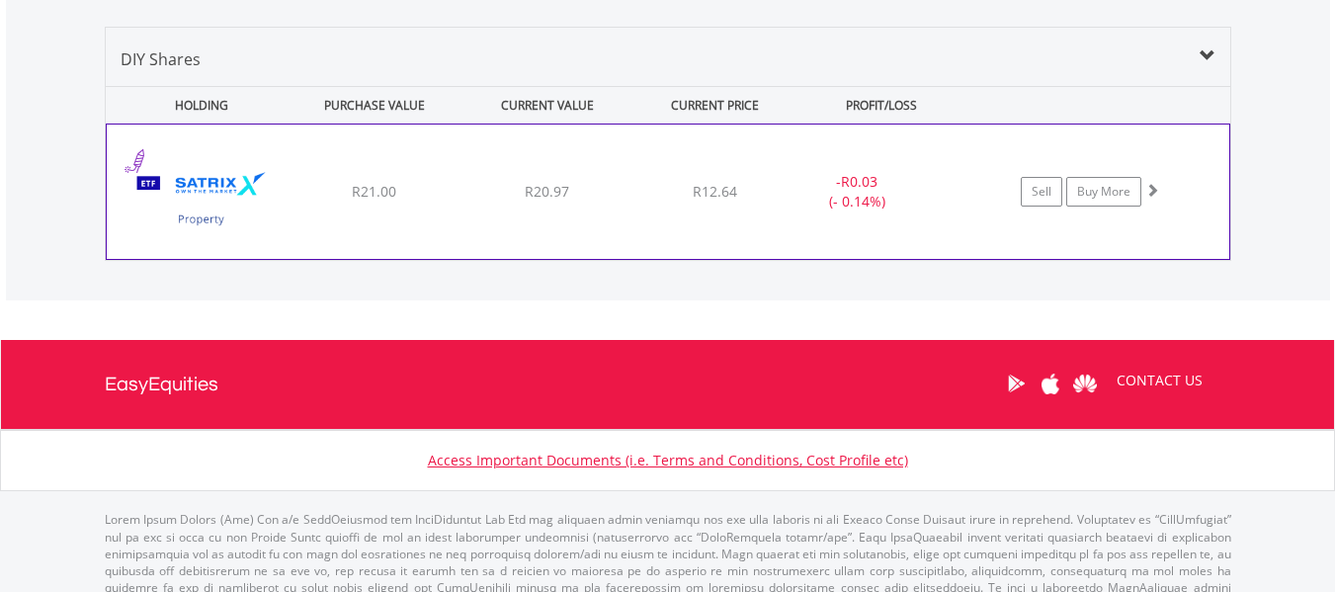
click at [1152, 188] on span at bounding box center [1153, 190] width 14 height 14
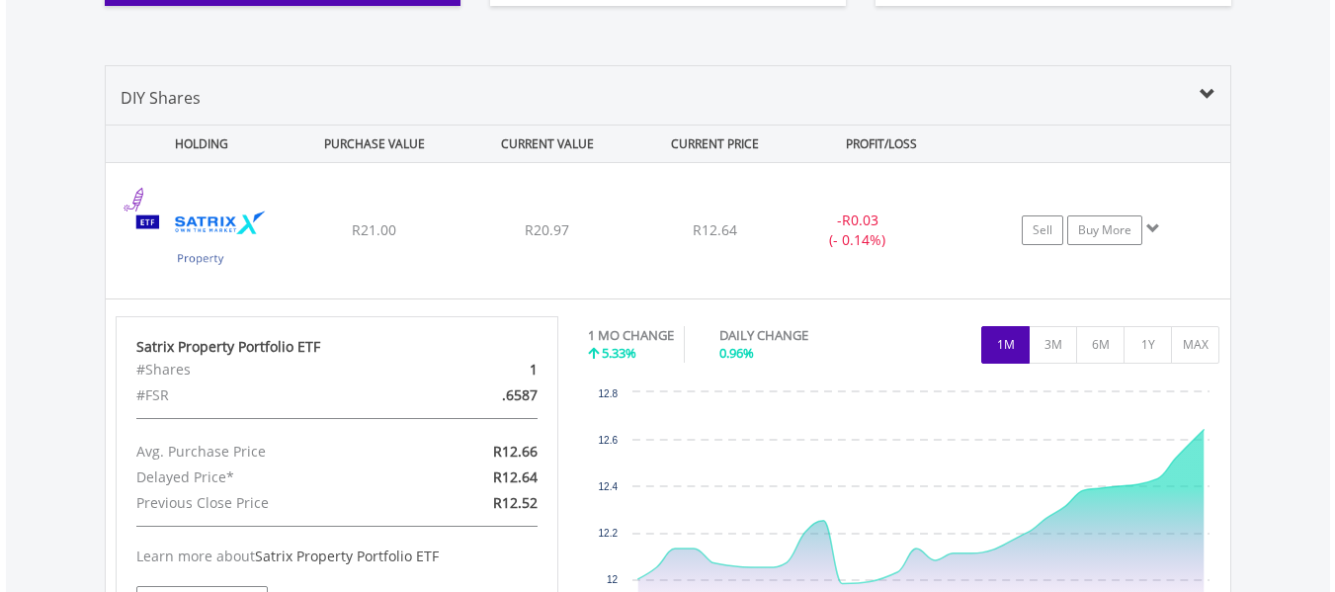
scroll to position [1318, 0]
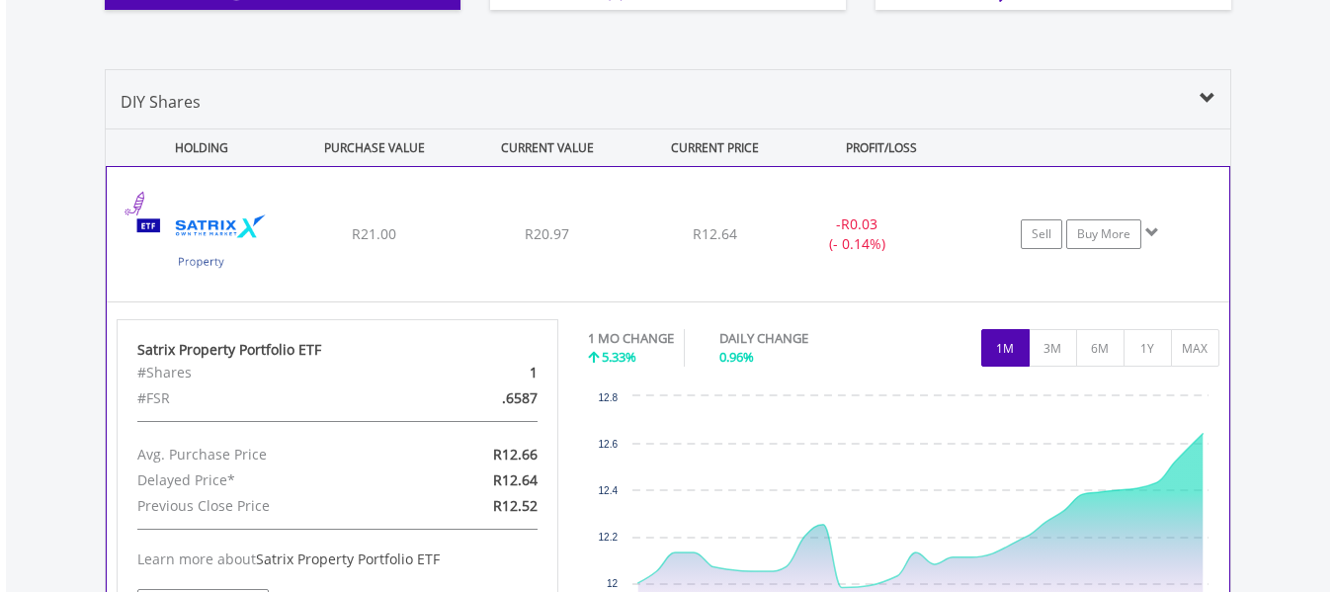
click at [1153, 226] on span at bounding box center [1153, 232] width 14 height 14
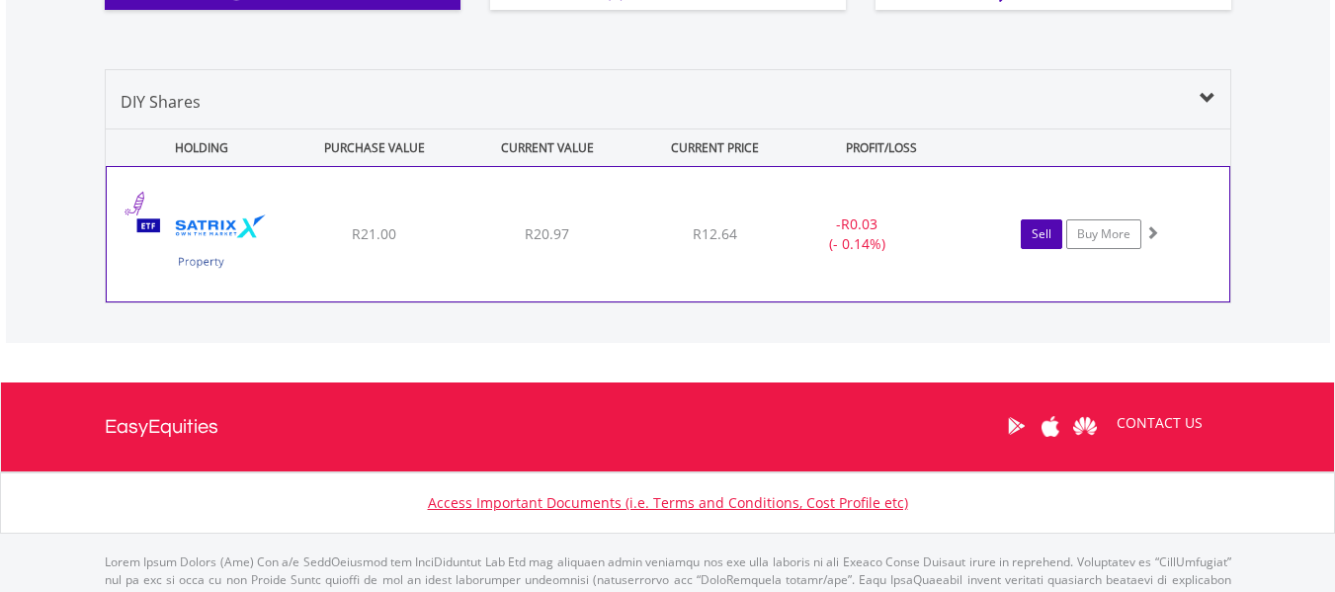
click at [1055, 237] on link "Sell" at bounding box center [1042, 234] width 42 height 30
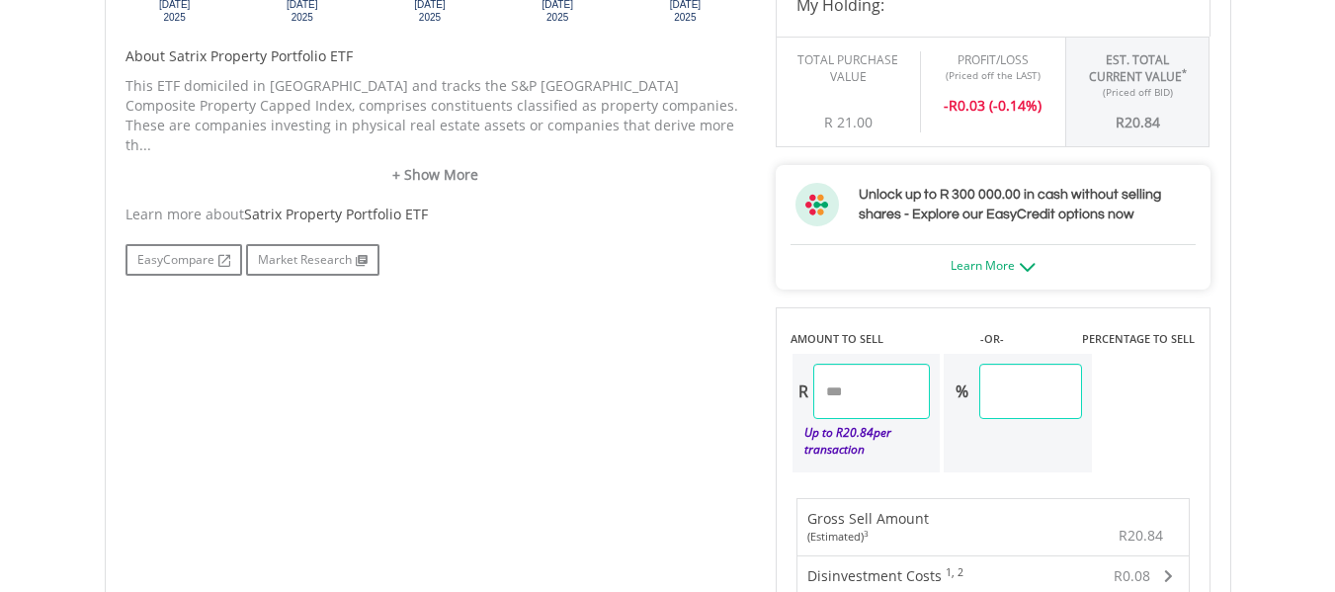
scroll to position [960, 0]
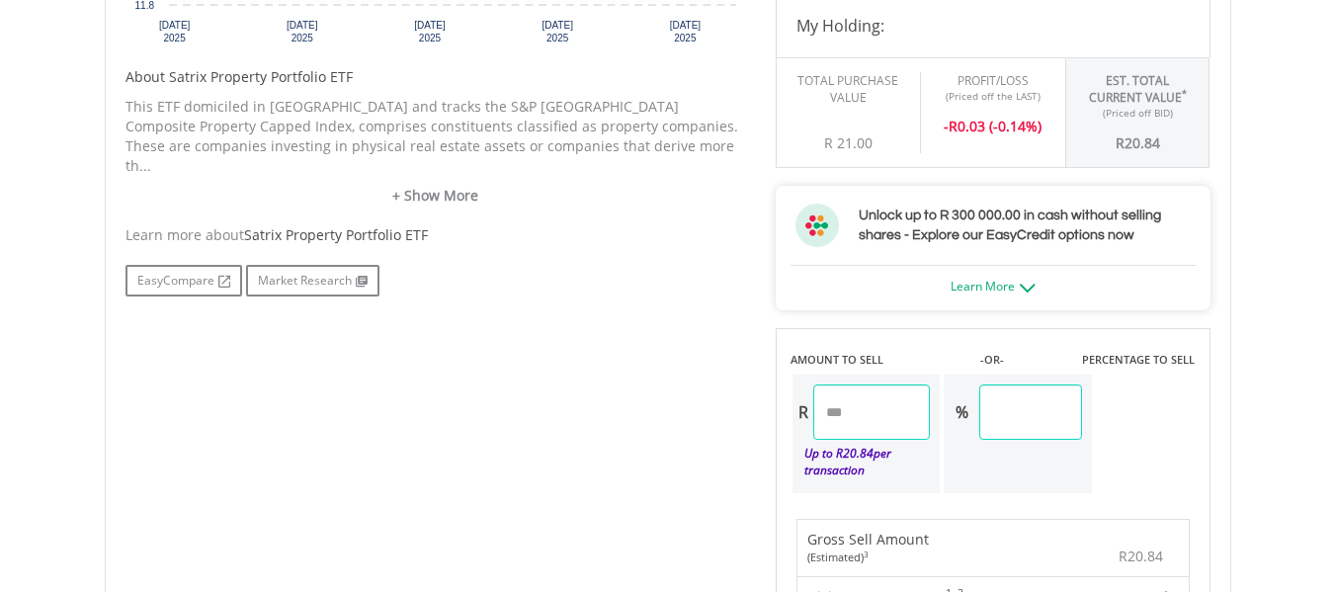
drag, startPoint x: 1337, startPoint y: 130, endPoint x: 1334, endPoint y: 353, distance: 222.4
click at [1334, 353] on html "My Investments Invest Now New Listings Sell My Recurring Investments Pending Or…" at bounding box center [667, 248] width 1335 height 2417
click at [1035, 281] on link "Learn More" at bounding box center [993, 286] width 85 height 17
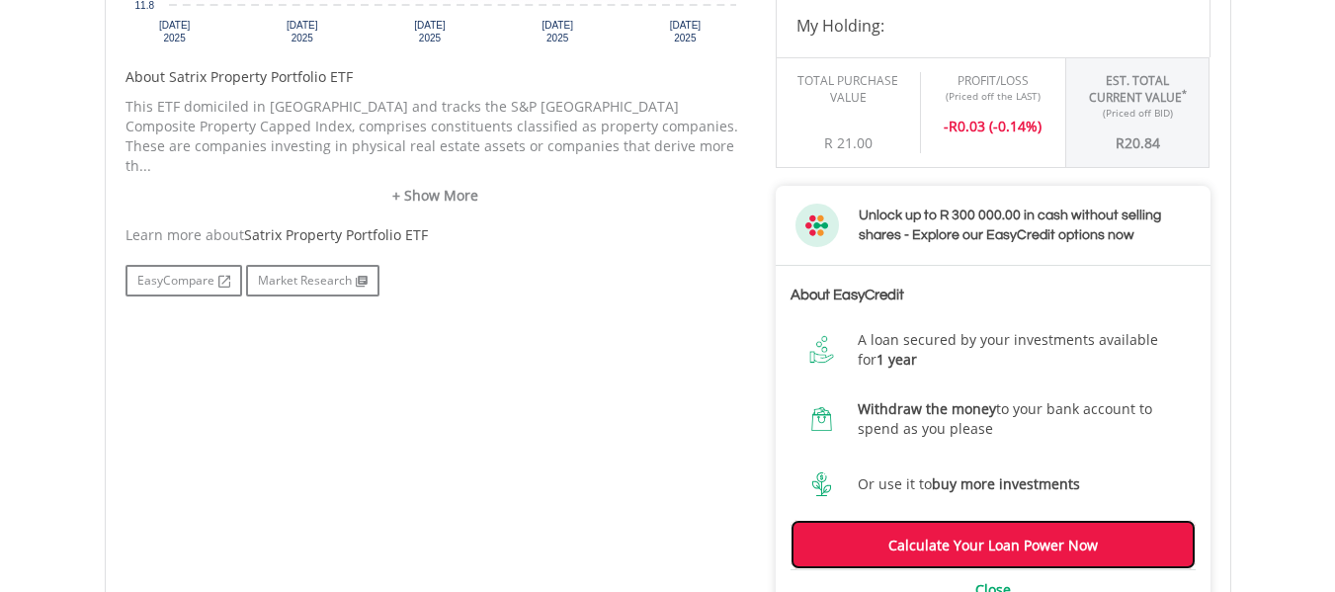
click at [1006, 535] on link "Calculate Your Loan Power Now" at bounding box center [993, 544] width 405 height 49
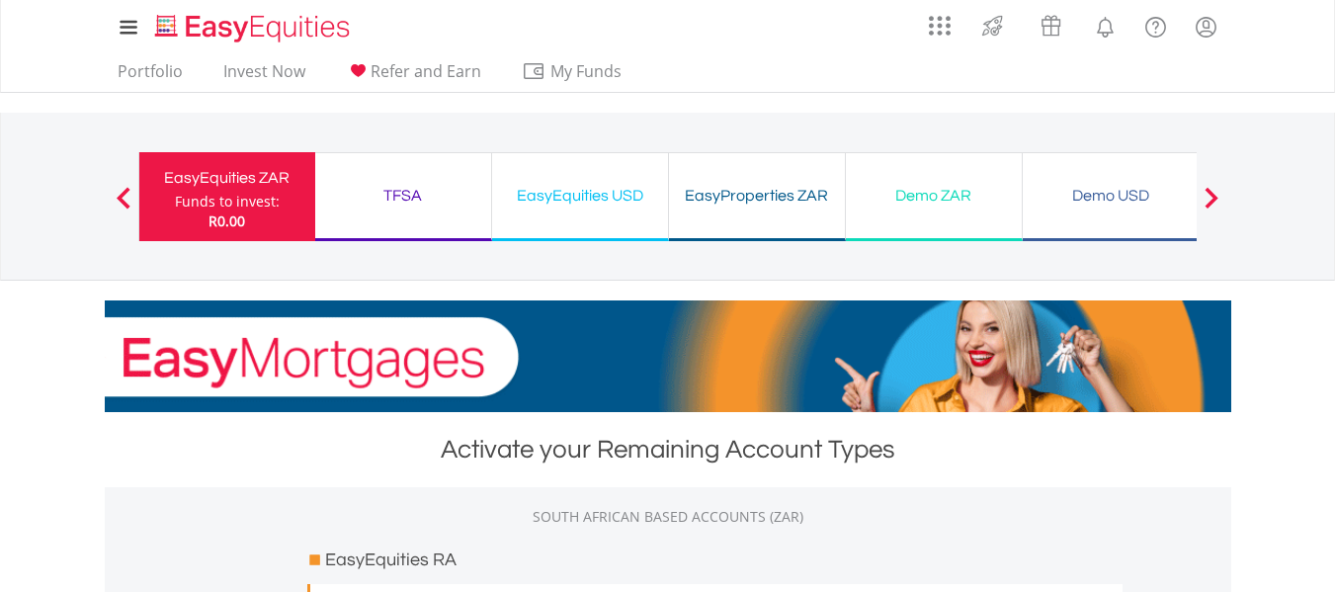
click at [387, 218] on div "TFSA Funds to invest: R0.00" at bounding box center [403, 196] width 177 height 89
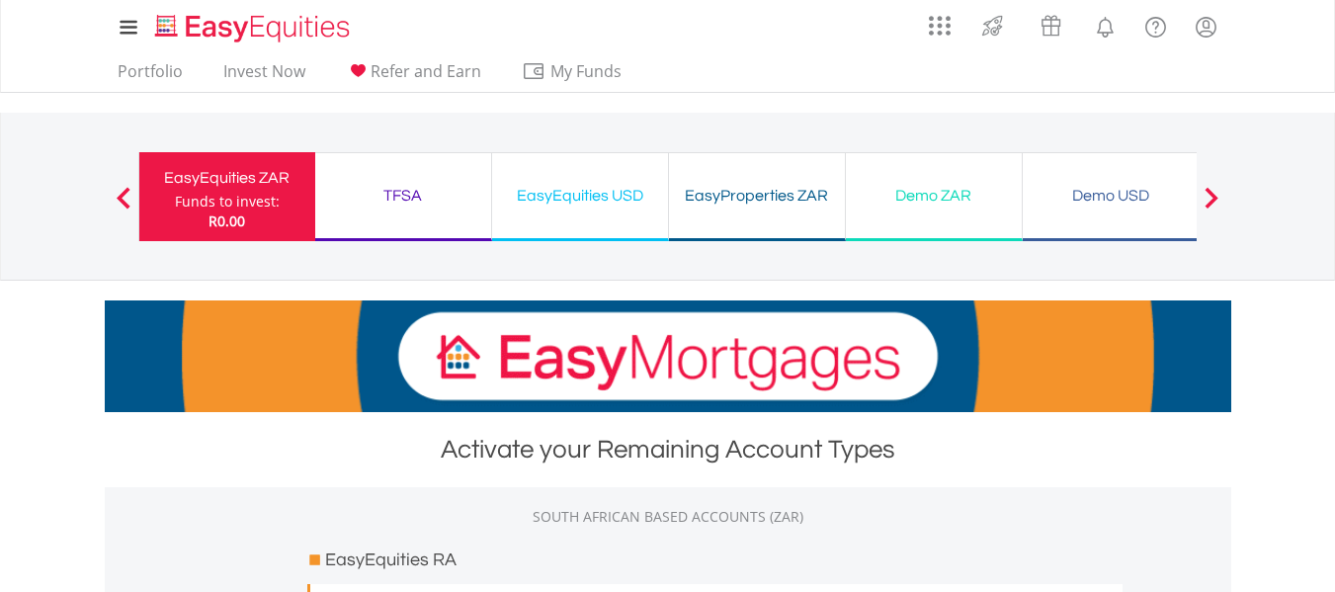
click at [387, 218] on div "TFSA Funds to invest: R0.00" at bounding box center [403, 196] width 177 height 89
